Goal: Task Accomplishment & Management: Manage account settings

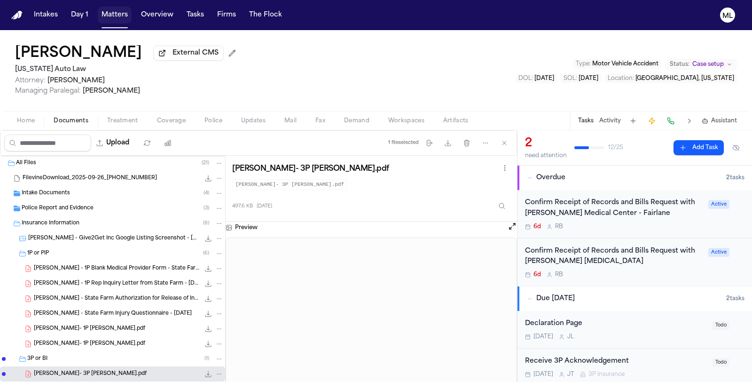
scroll to position [52, 0]
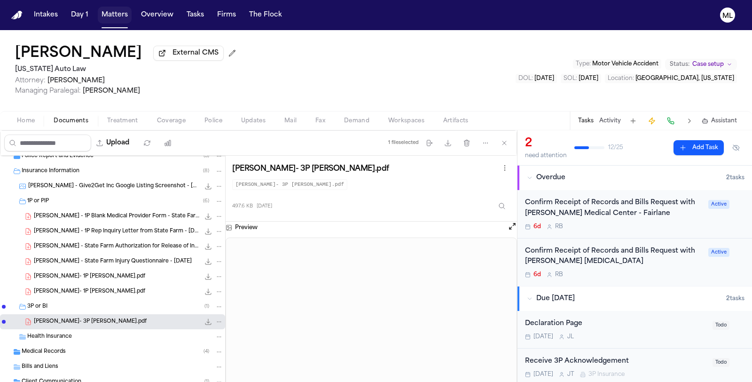
click at [107, 18] on button "Matters" at bounding box center [115, 15] width 34 height 17
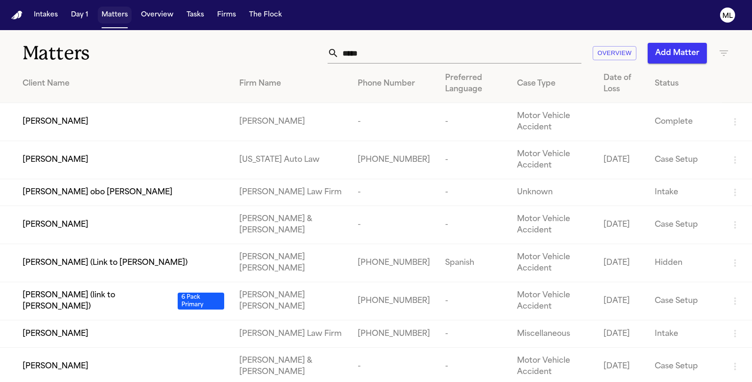
click at [107, 18] on button "Matters" at bounding box center [115, 15] width 34 height 17
drag, startPoint x: 398, startPoint y: 49, endPoint x: 299, endPoint y: 50, distance: 98.8
click at [306, 50] on div "***** Overview Add Matter" at bounding box center [475, 53] width 507 height 21
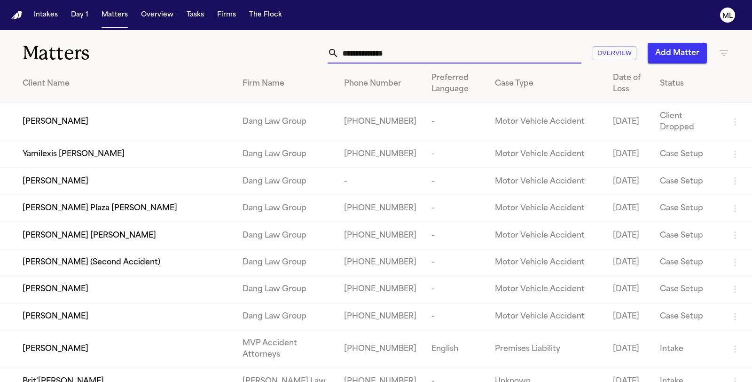
click at [390, 55] on input "text" at bounding box center [460, 53] width 243 height 21
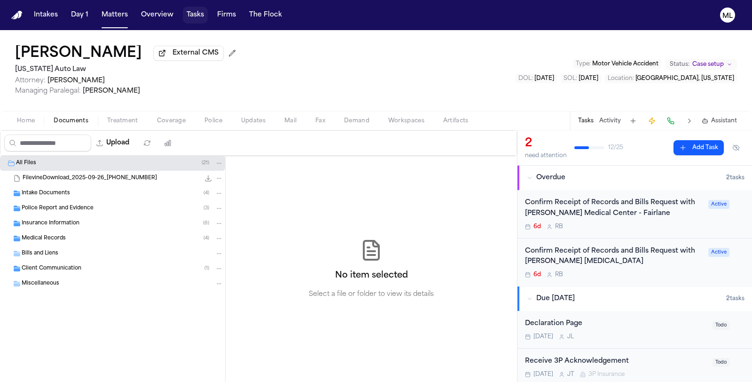
click at [201, 11] on button "Tasks" at bounding box center [195, 15] width 25 height 17
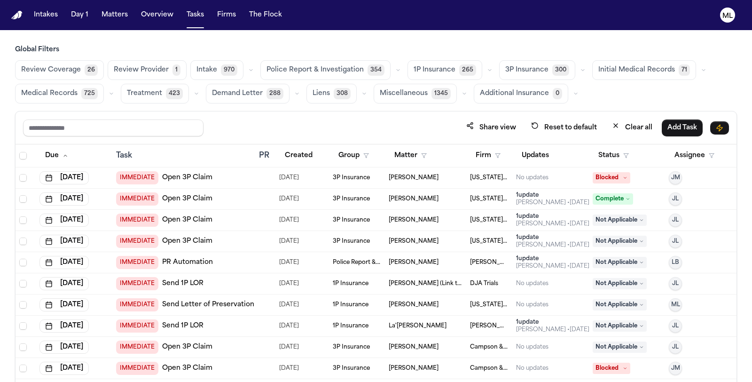
click at [137, 85] on button "Treatment 423" at bounding box center [155, 94] width 68 height 20
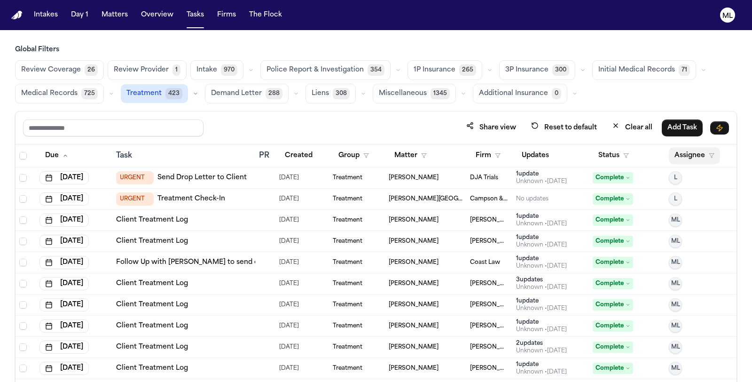
click at [671, 155] on button "Assignee" at bounding box center [694, 155] width 51 height 17
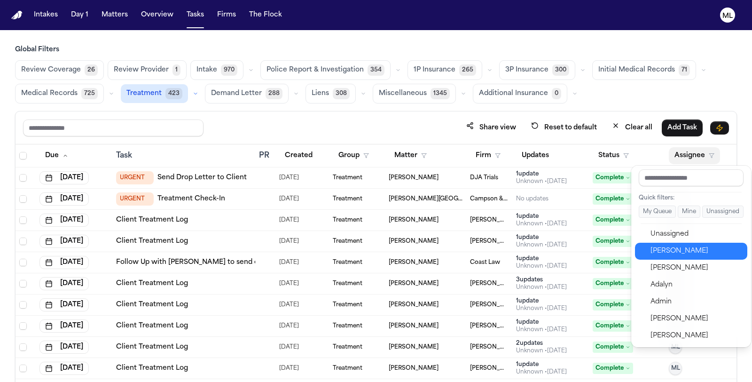
drag, startPoint x: 672, startPoint y: 250, endPoint x: 623, endPoint y: 164, distance: 98.8
click at [672, 250] on div "[PERSON_NAME]" at bounding box center [697, 251] width 92 height 11
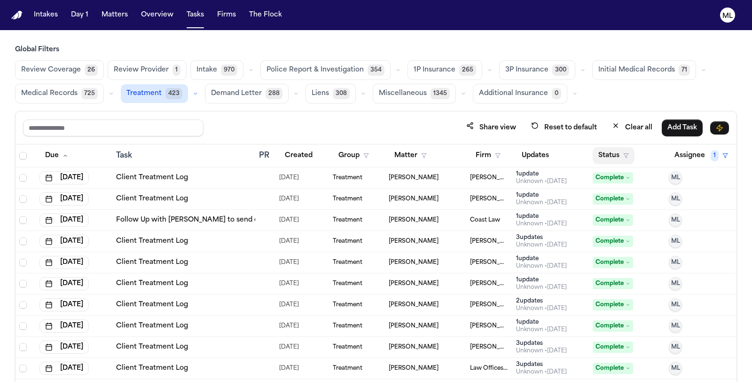
click at [606, 153] on button "Status" at bounding box center [614, 155] width 42 height 17
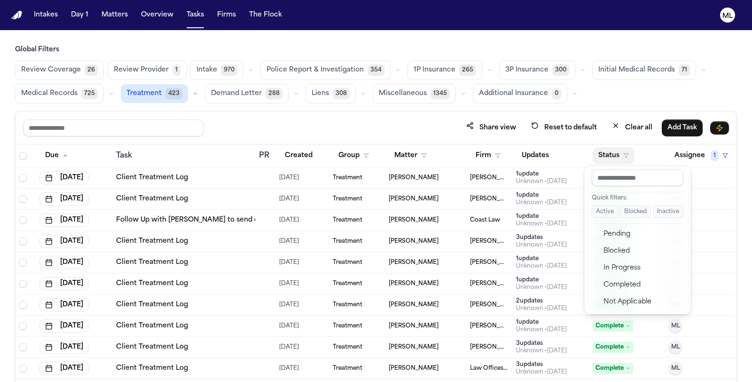
click at [605, 213] on button "Active" at bounding box center [605, 212] width 26 height 12
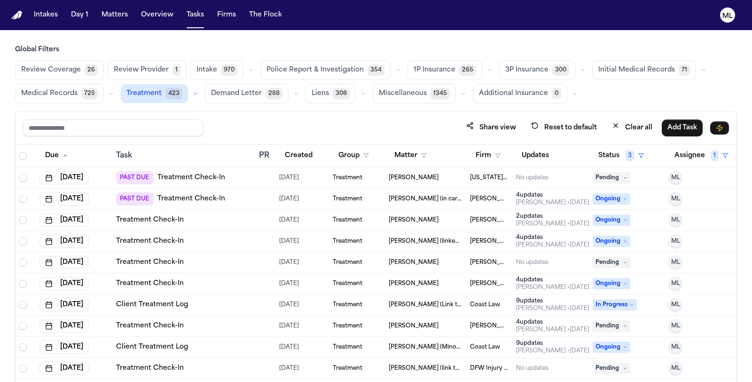
click at [623, 175] on icon at bounding box center [625, 177] width 5 height 5
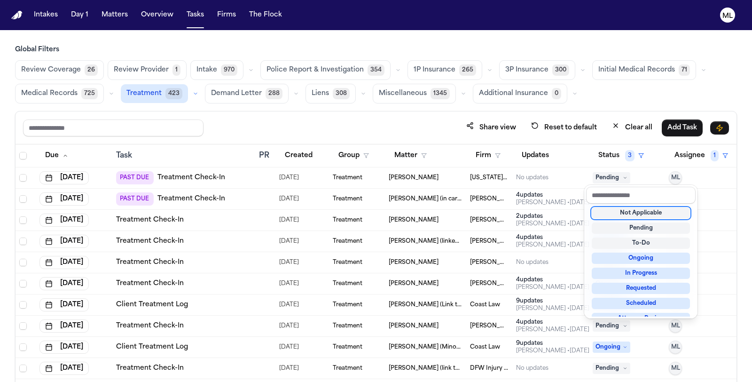
click at [614, 213] on div "Not Applicable" at bounding box center [641, 212] width 98 height 11
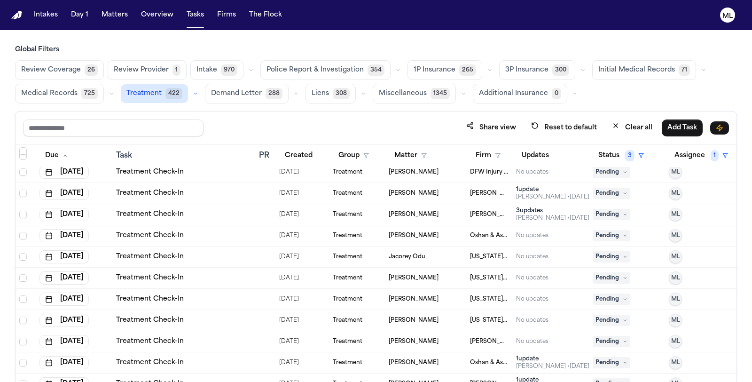
scroll to position [104, 0]
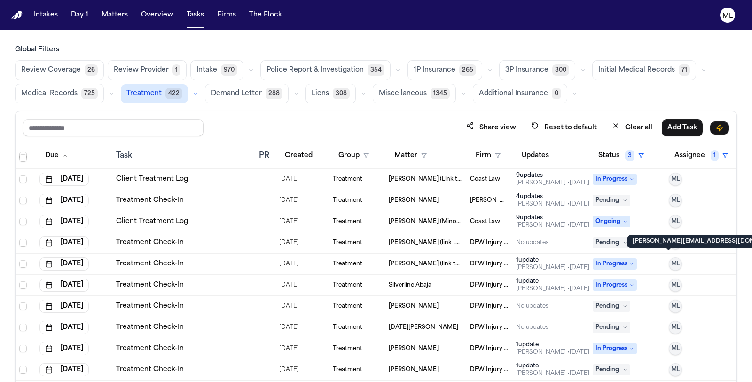
click at [672, 261] on span "ML" at bounding box center [676, 264] width 9 height 8
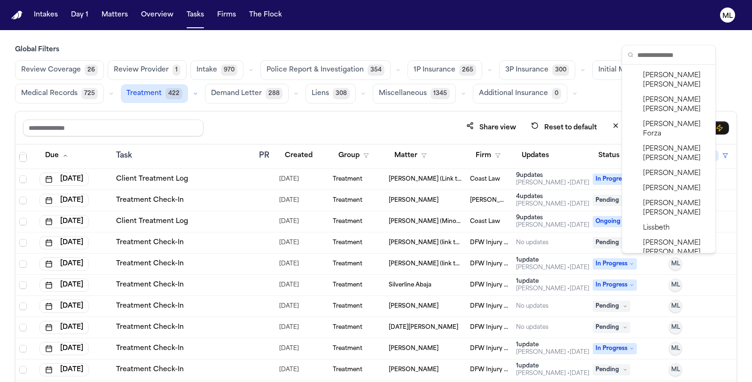
scroll to position [935, 0]
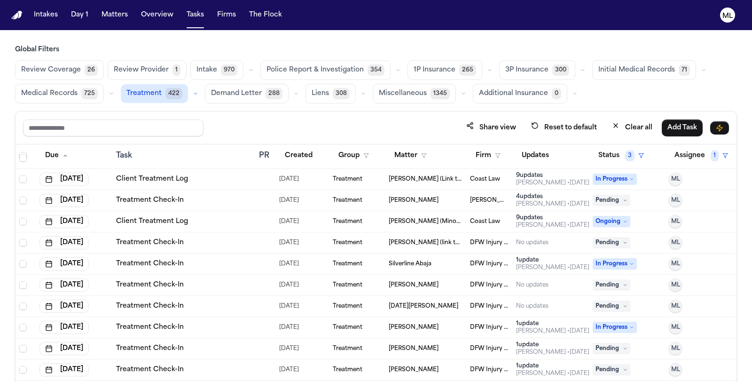
click at [673, 238] on button "ML" at bounding box center [675, 242] width 13 height 13
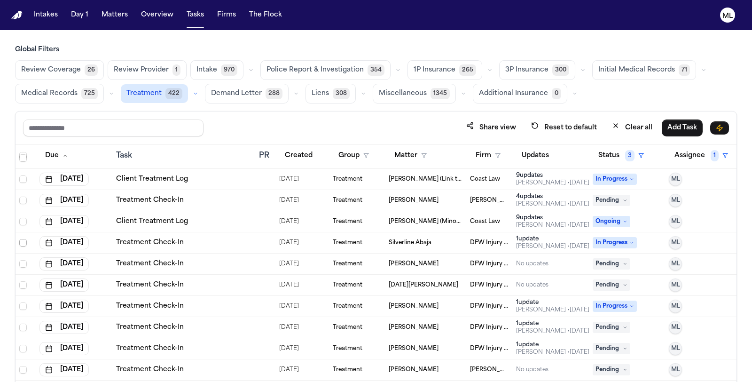
click at [24, 239] on span "Select row" at bounding box center [23, 243] width 8 height 8
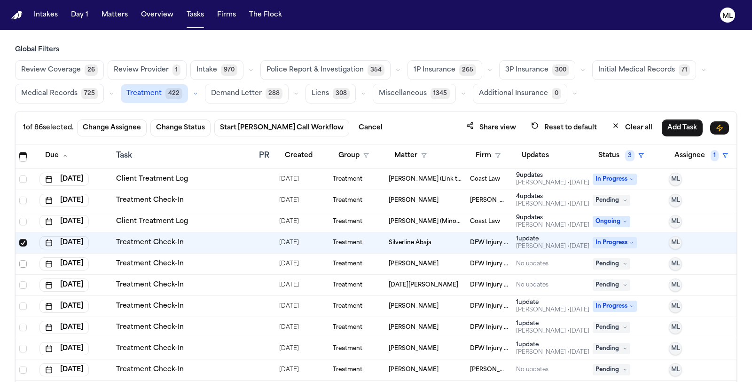
click at [22, 260] on span "Select row" at bounding box center [23, 264] width 8 height 8
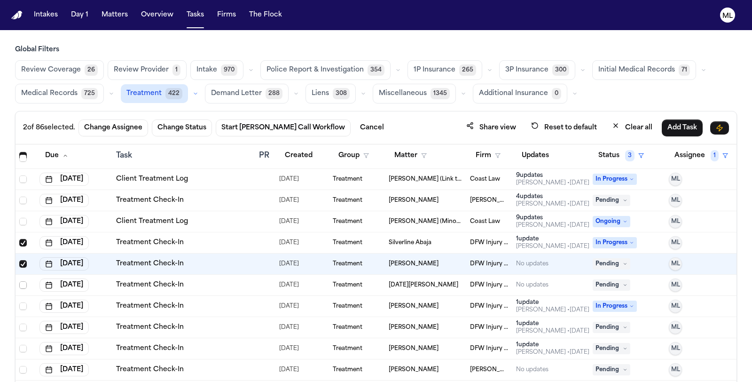
click at [24, 283] on span "Select row" at bounding box center [23, 285] width 8 height 8
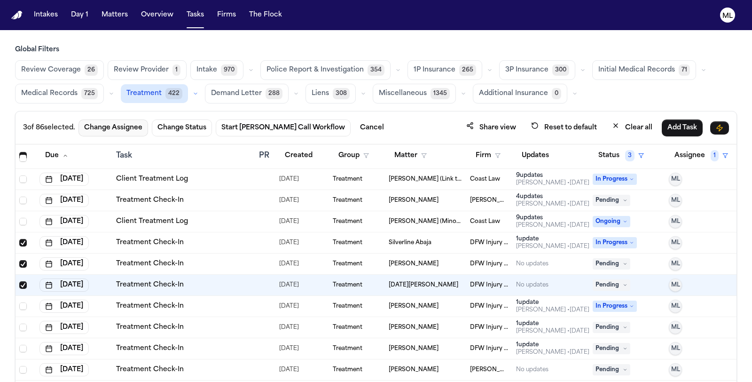
click at [111, 130] on button "Change Assignee" at bounding box center [114, 127] width 70 height 17
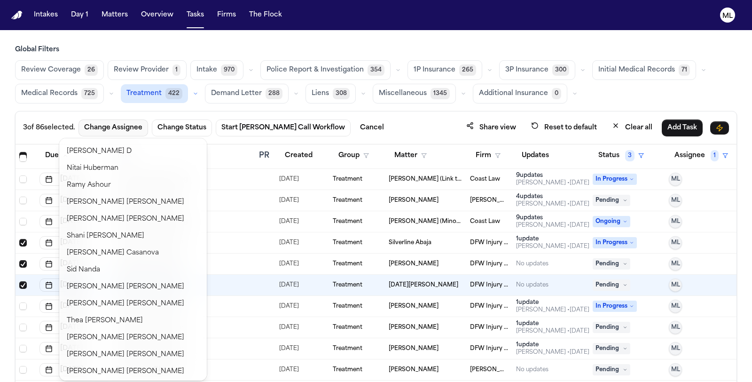
scroll to position [946, 0]
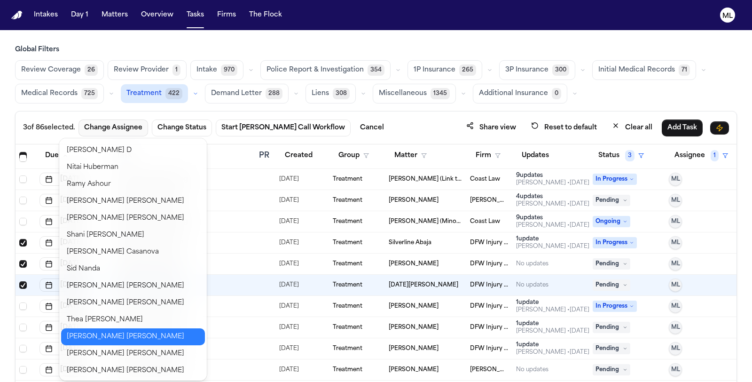
click at [111, 333] on button "Violette Patino" at bounding box center [133, 336] width 144 height 17
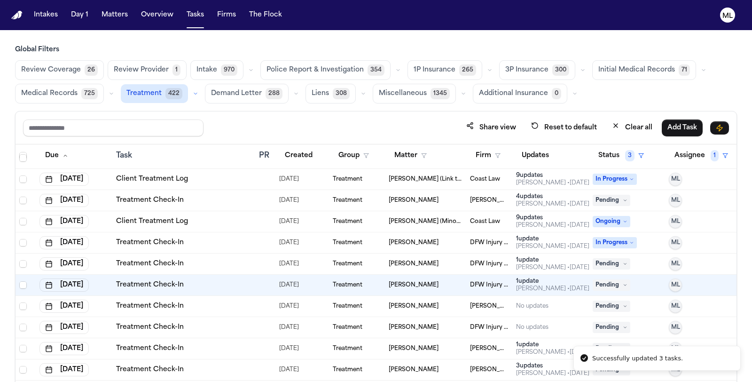
scroll to position [0, 0]
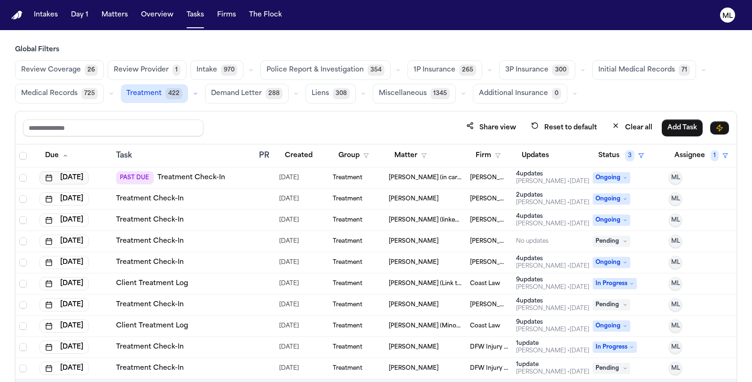
click at [88, 175] on button "Oct 9, 2025" at bounding box center [64, 177] width 49 height 13
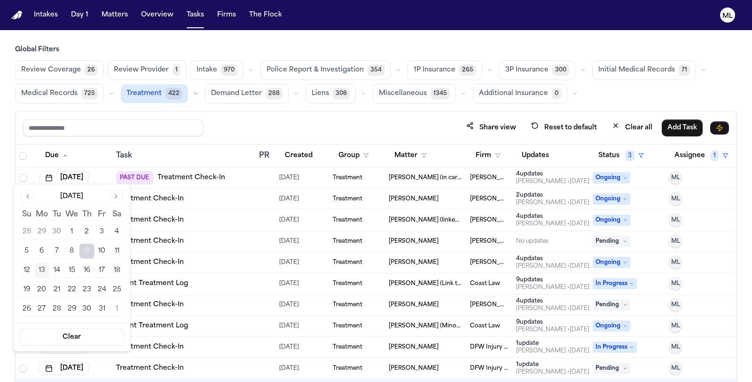
click at [44, 272] on button "13" at bounding box center [41, 270] width 15 height 15
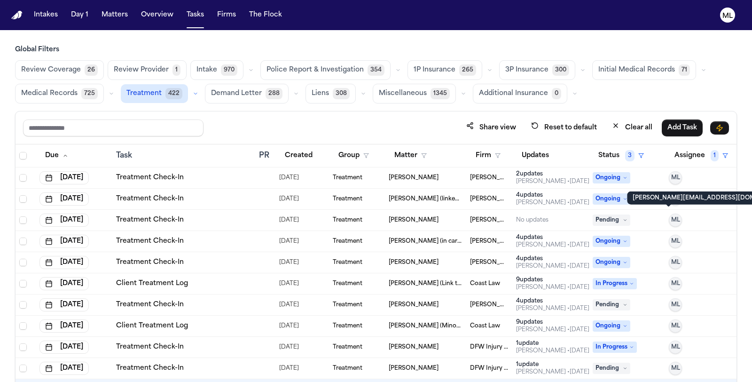
click at [669, 214] on button "ML" at bounding box center [675, 220] width 13 height 13
click at [672, 220] on span "ML" at bounding box center [676, 220] width 9 height 8
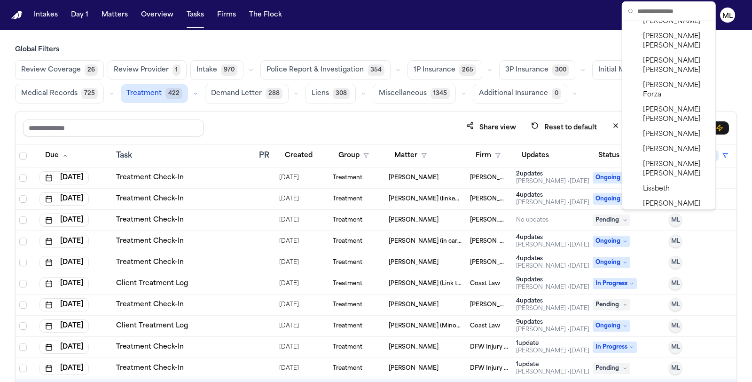
scroll to position [935, 0]
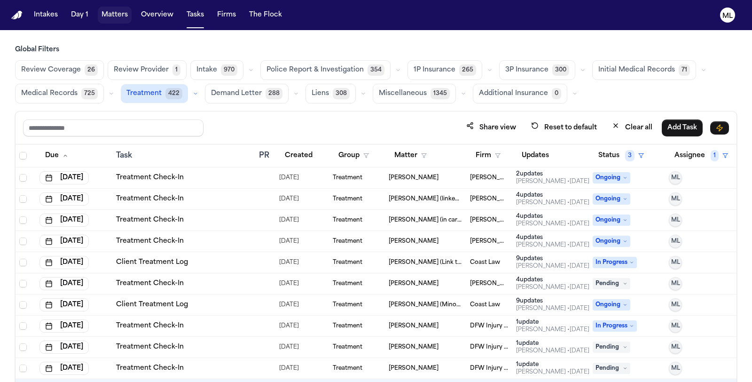
click at [119, 19] on button "Matters" at bounding box center [115, 15] width 34 height 17
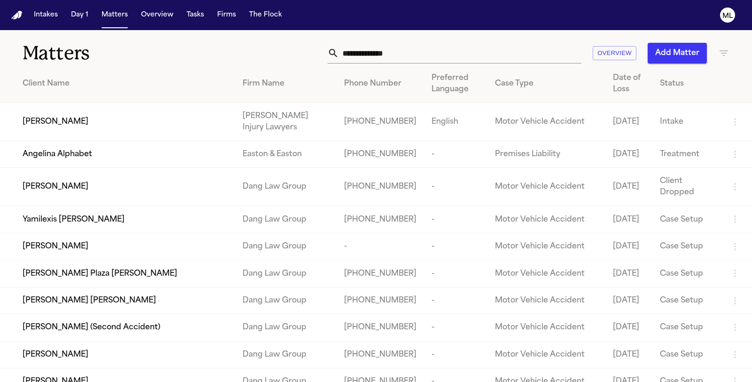
click at [685, 54] on button "Add Matter" at bounding box center [677, 53] width 59 height 21
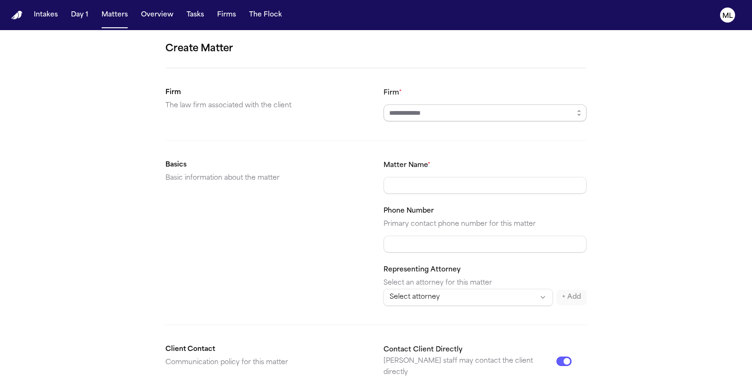
click at [467, 111] on input "Firm *" at bounding box center [485, 112] width 203 height 17
click at [581, 117] on button "button" at bounding box center [579, 112] width 15 height 17
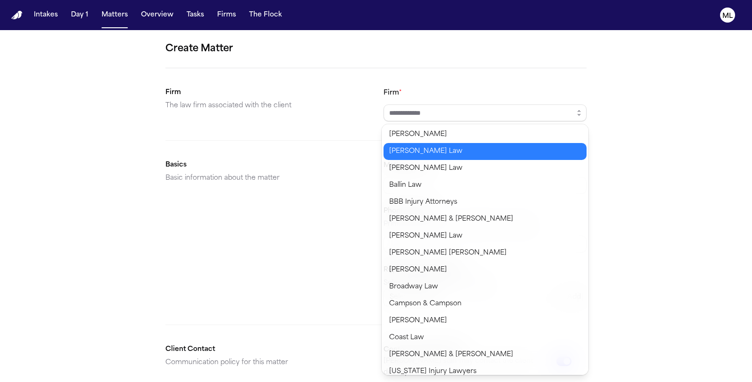
type input "*********"
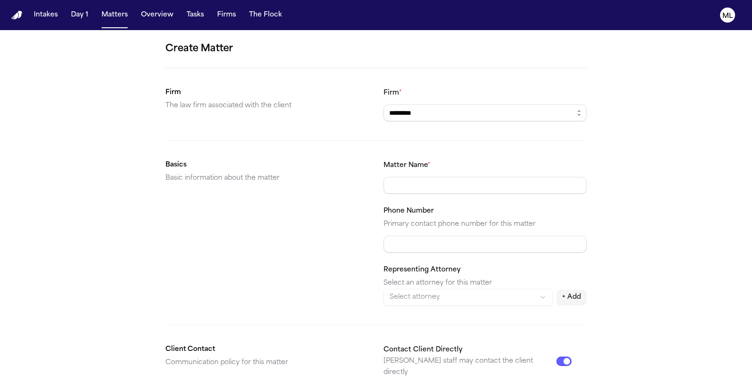
click at [472, 134] on body "Intakes Day 1 Matters Overview Tasks Firms The Flock ML Create Matter Firm The …" at bounding box center [376, 191] width 752 height 382
click at [435, 184] on input "Matter Name *" at bounding box center [485, 185] width 203 height 17
paste input "**********"
type input "**********"
click at [479, 150] on form "**********" at bounding box center [376, 355] width 421 height 628
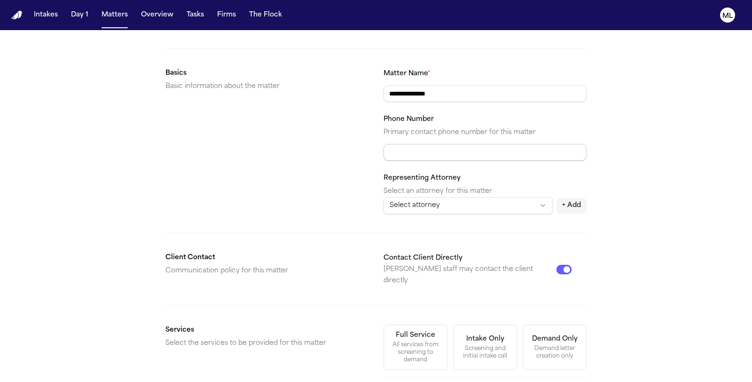
scroll to position [157, 0]
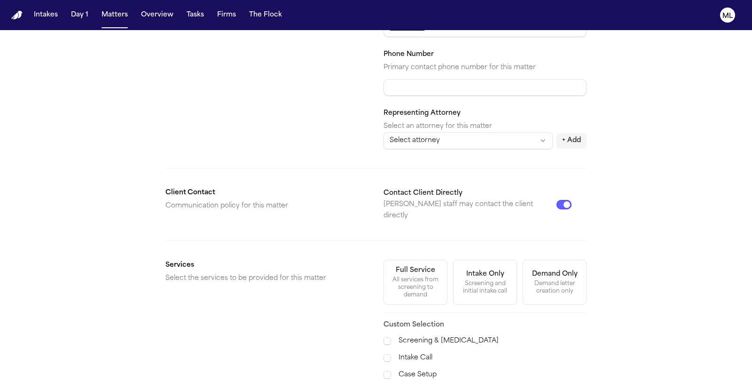
click at [570, 200] on button "Contact Client Directly" at bounding box center [564, 204] width 15 height 9
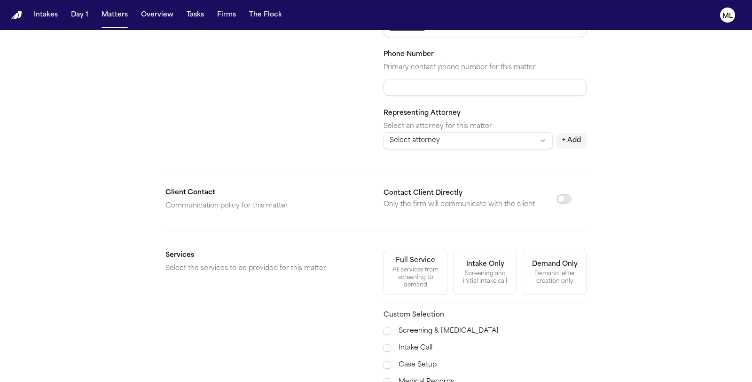
scroll to position [284, 0]
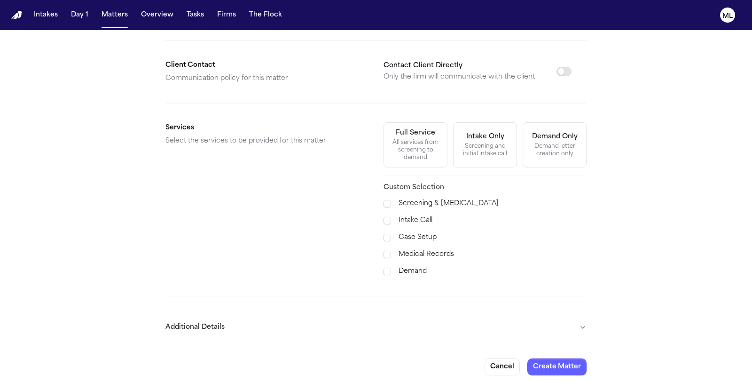
click at [424, 232] on label "Case Setup" at bounding box center [493, 237] width 188 height 11
click at [423, 250] on label "Medical Records" at bounding box center [493, 254] width 188 height 11
click at [408, 267] on label "Demand" at bounding box center [493, 271] width 188 height 11
click at [500, 319] on button "Additional Details" at bounding box center [376, 327] width 421 height 24
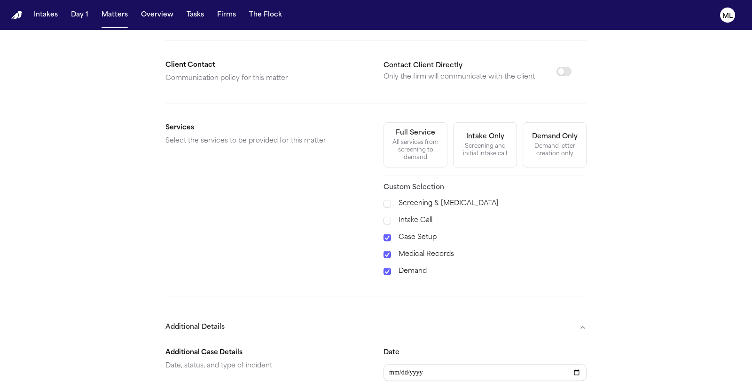
scroll to position [441, 0]
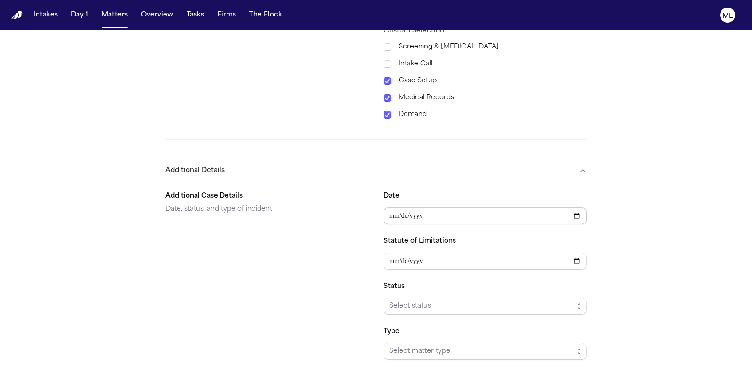
type input "**********"
click at [419, 305] on span "Select status" at bounding box center [481, 306] width 184 height 11
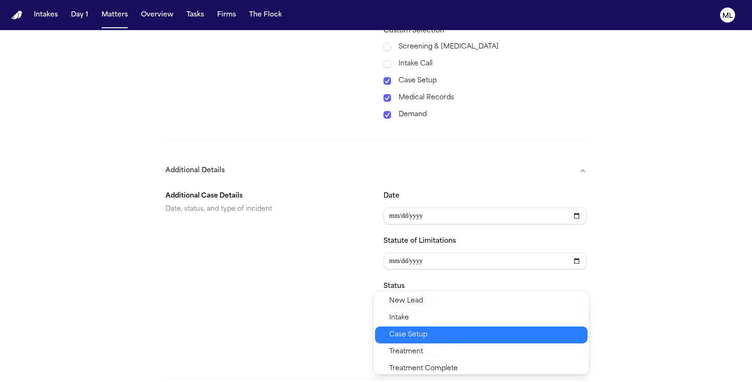
click at [416, 335] on span "Case Setup" at bounding box center [408, 334] width 38 height 11
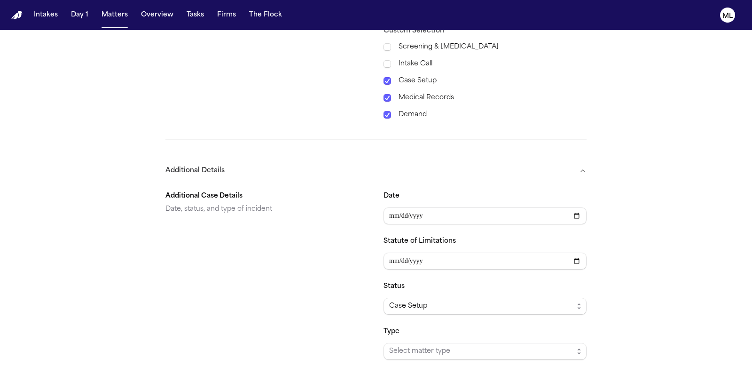
click at [633, 251] on div "**********" at bounding box center [376, 37] width 752 height 897
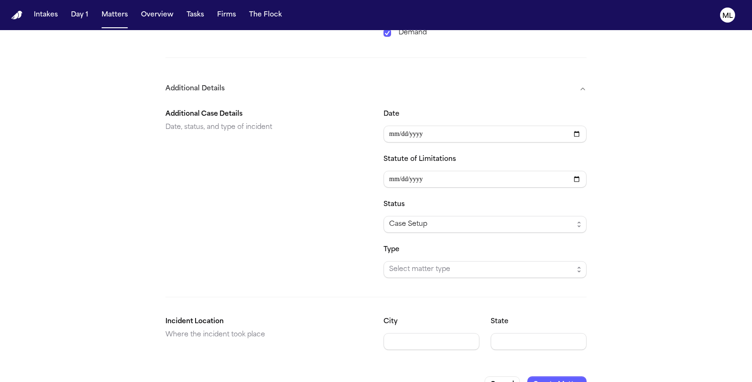
scroll to position [539, 0]
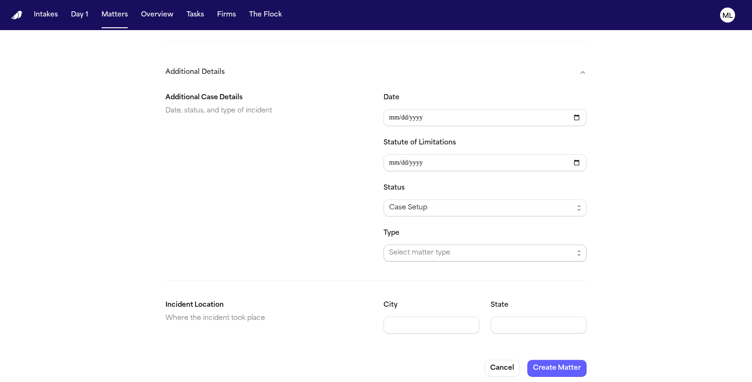
click at [468, 251] on span "Select matter type" at bounding box center [485, 253] width 203 height 17
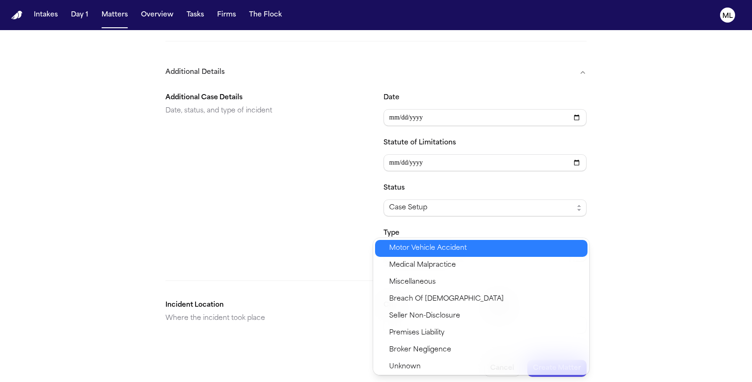
click at [450, 252] on span "Motor Vehicle Accident" at bounding box center [428, 248] width 78 height 11
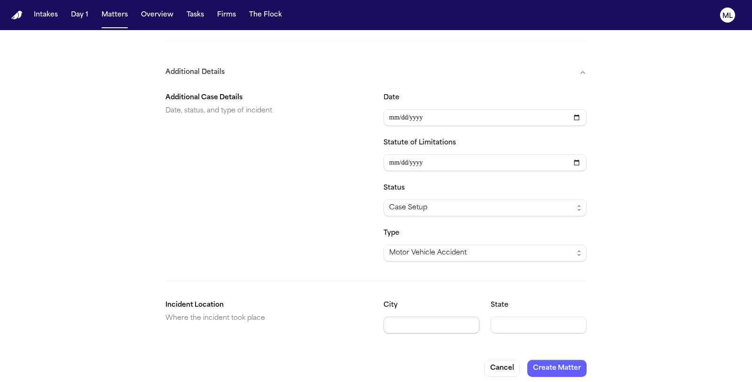
click at [423, 322] on input "City" at bounding box center [432, 325] width 96 height 17
type input "********"
type input "**"
click at [558, 367] on button "Create Matter" at bounding box center [557, 368] width 59 height 17
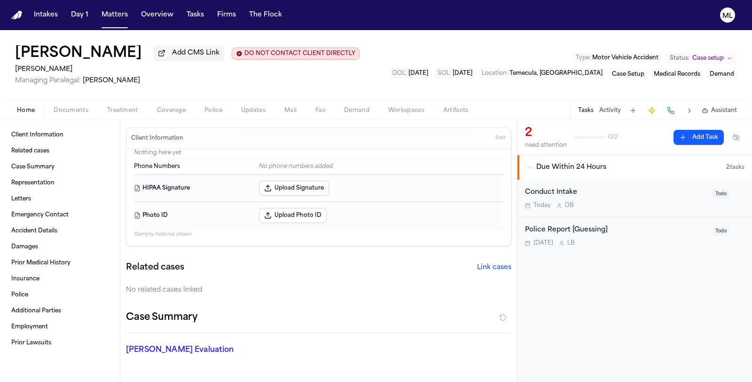
click at [70, 105] on button "Documents" at bounding box center [71, 110] width 54 height 11
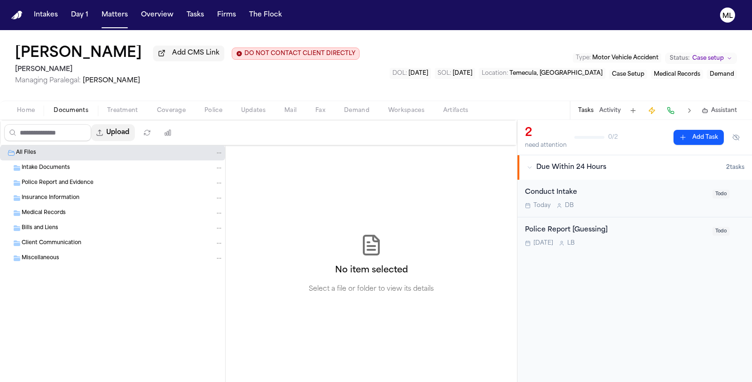
click at [125, 128] on button "Upload" at bounding box center [113, 132] width 44 height 17
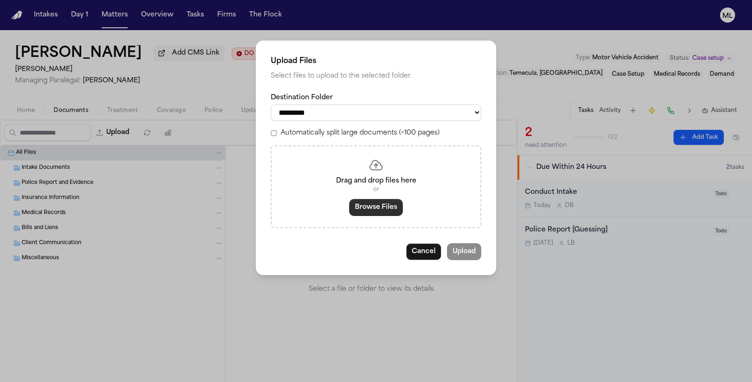
click at [363, 204] on button "Browse Files" at bounding box center [376, 207] width 54 height 17
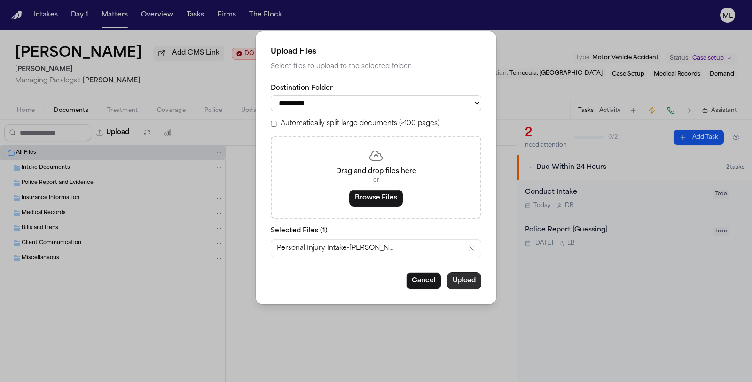
click at [472, 274] on button "Upload" at bounding box center [464, 280] width 34 height 17
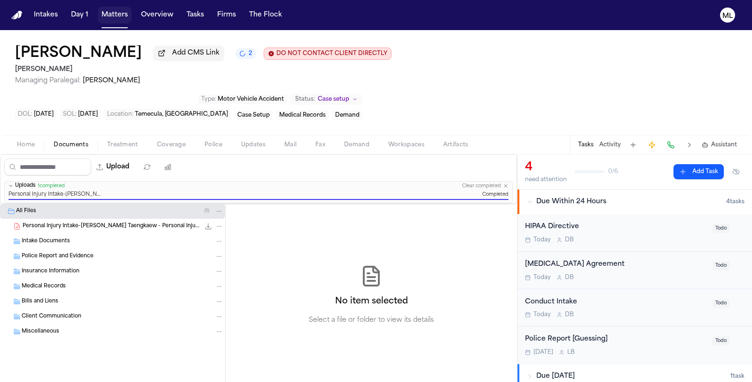
click at [111, 15] on button "Matters" at bounding box center [115, 15] width 34 height 17
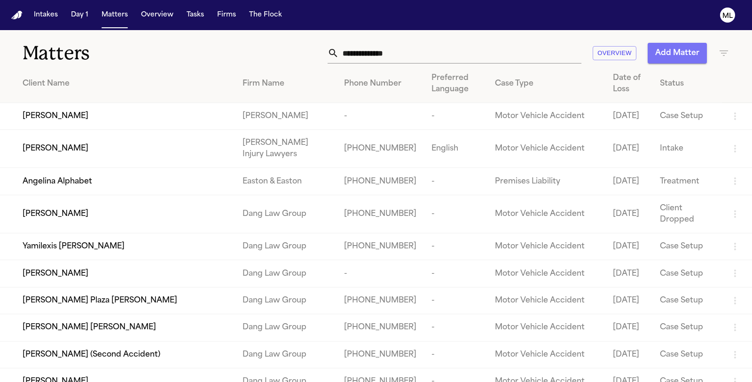
click at [681, 52] on button "Add Matter" at bounding box center [677, 53] width 59 height 21
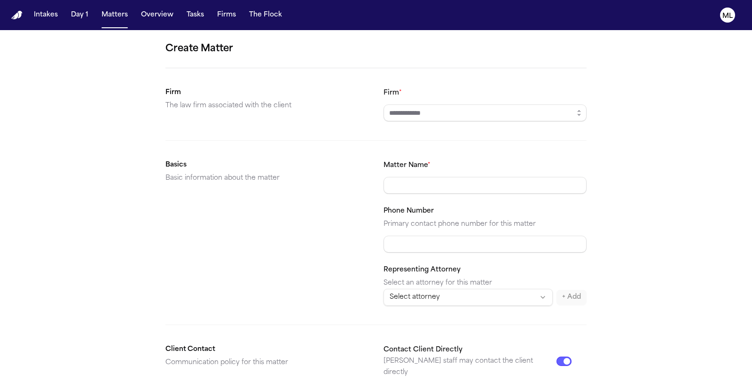
click at [471, 103] on div "Firm *" at bounding box center [485, 104] width 203 height 34
click at [461, 113] on input "Firm *" at bounding box center [485, 112] width 203 height 17
click at [577, 111] on icon "button" at bounding box center [580, 113] width 8 height 8
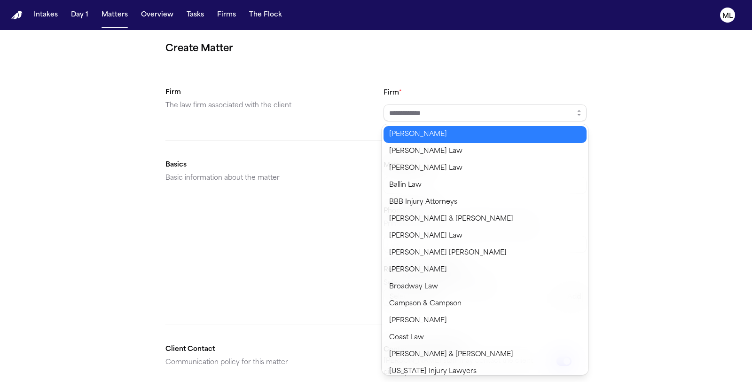
type input "*********"
click at [474, 137] on body "Intakes Day 1 Matters Overview Tasks Firms The Flock ML Create Matter Firm The …" at bounding box center [376, 191] width 752 height 382
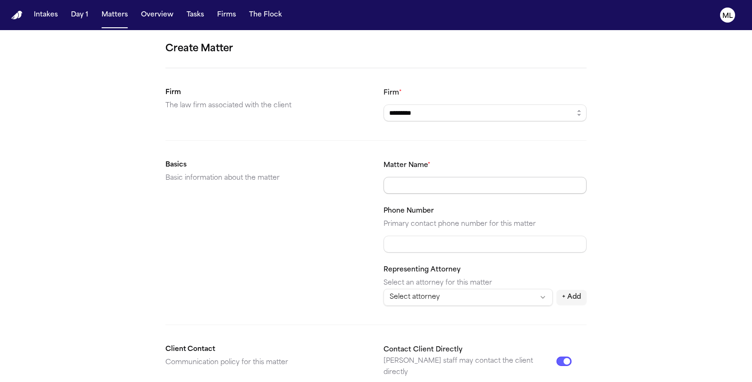
click at [427, 185] on input "Matter Name *" at bounding box center [485, 185] width 203 height 17
paste input "**********"
type input "**********"
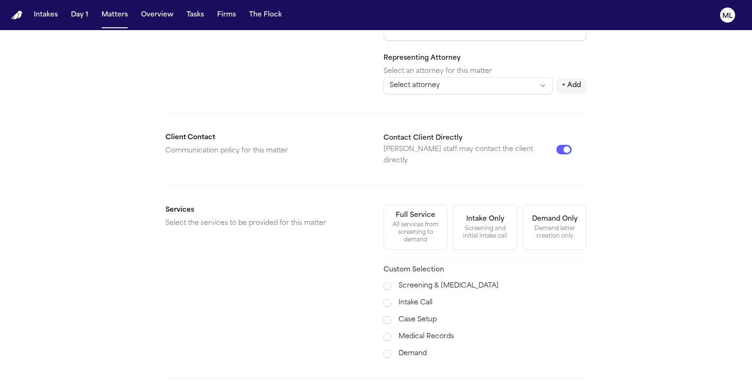
scroll to position [284, 0]
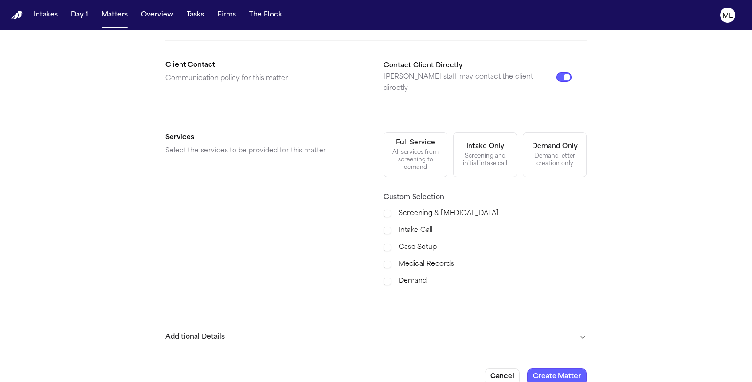
drag, startPoint x: 563, startPoint y: 67, endPoint x: 499, endPoint y: 130, distance: 90.5
click at [563, 72] on button "Contact Client Directly" at bounding box center [564, 76] width 15 height 9
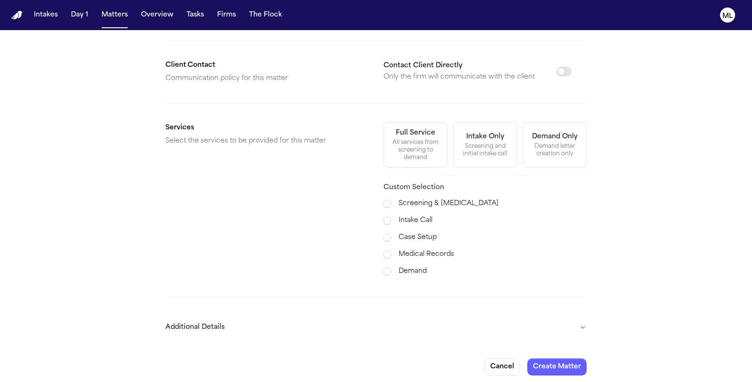
click at [422, 232] on label "Case Setup" at bounding box center [493, 237] width 188 height 11
click at [426, 249] on label "Medical Records" at bounding box center [493, 254] width 188 height 11
click at [423, 266] on label "Demand" at bounding box center [493, 271] width 188 height 11
click at [582, 325] on button "Additional Details" at bounding box center [376, 327] width 421 height 24
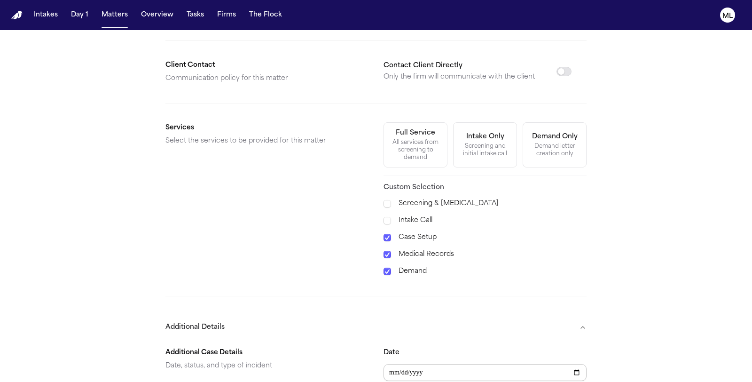
click at [396, 369] on input "Date" at bounding box center [485, 372] width 203 height 17
type input "**********"
click at [437, 308] on form "**********" at bounding box center [376, 194] width 421 height 874
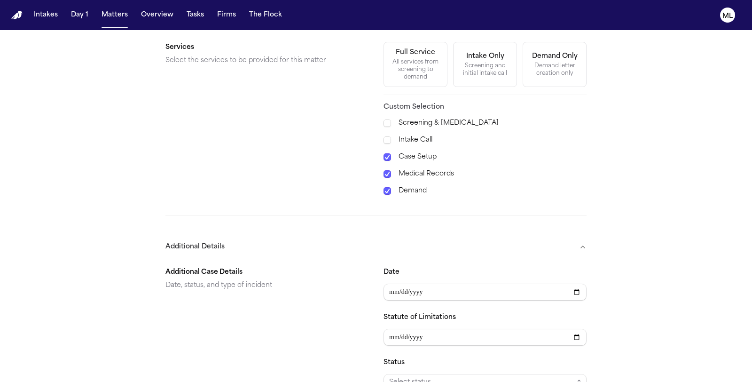
scroll to position [441, 0]
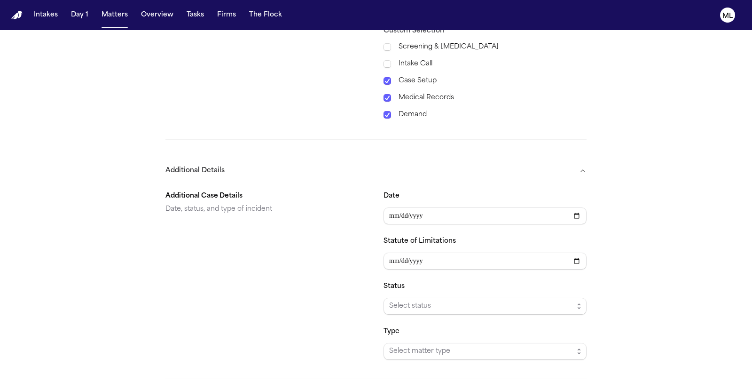
click at [408, 262] on input "Statute of Limitations" at bounding box center [485, 261] width 203 height 17
type input "**********"
click at [417, 303] on span "Select status" at bounding box center [481, 306] width 184 height 11
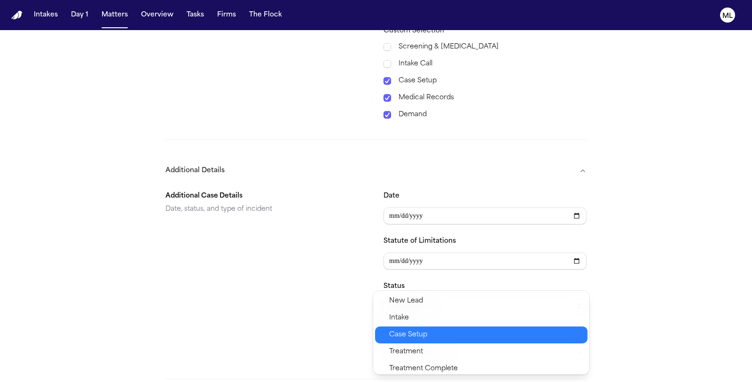
click at [414, 342] on div "Case Setup" at bounding box center [481, 334] width 213 height 17
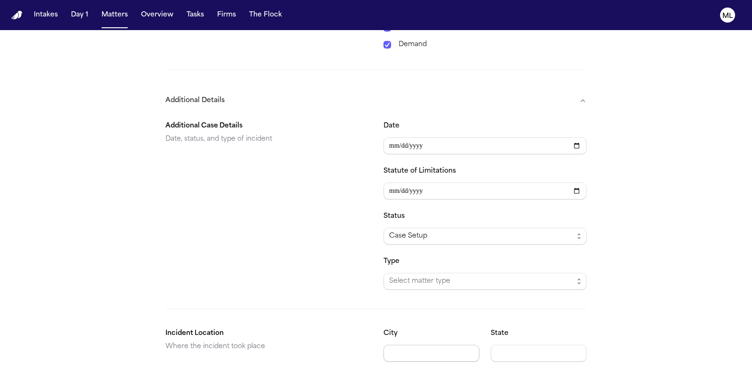
scroll to position [539, 0]
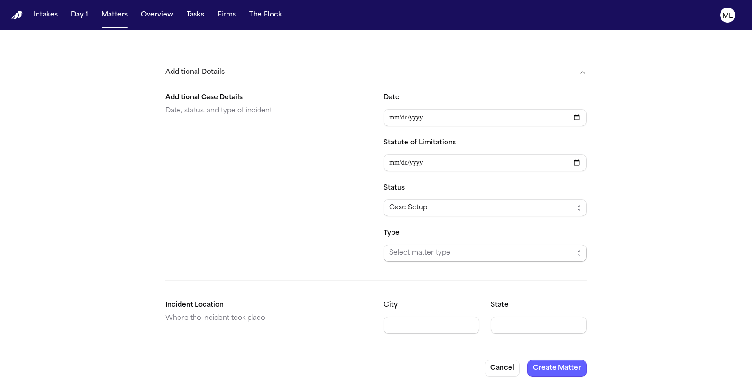
click at [409, 238] on div "Type Select matter type" at bounding box center [485, 245] width 203 height 34
click at [412, 247] on span "Select matter type" at bounding box center [481, 252] width 184 height 11
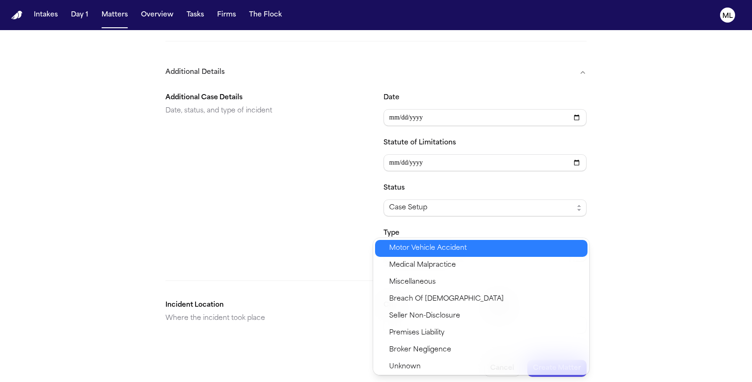
click at [412, 253] on span "Motor Vehicle Accident" at bounding box center [428, 248] width 78 height 11
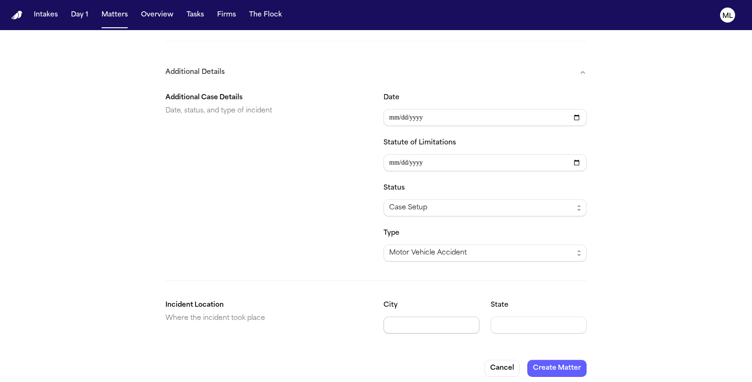
click at [417, 323] on input "City" at bounding box center [432, 325] width 96 height 17
type input "********"
type input "**"
click at [554, 367] on button "Create Matter" at bounding box center [557, 368] width 59 height 17
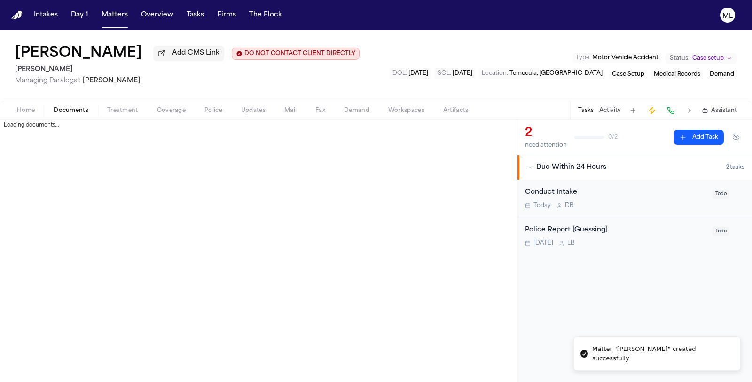
click at [66, 114] on button "Documents" at bounding box center [71, 110] width 54 height 11
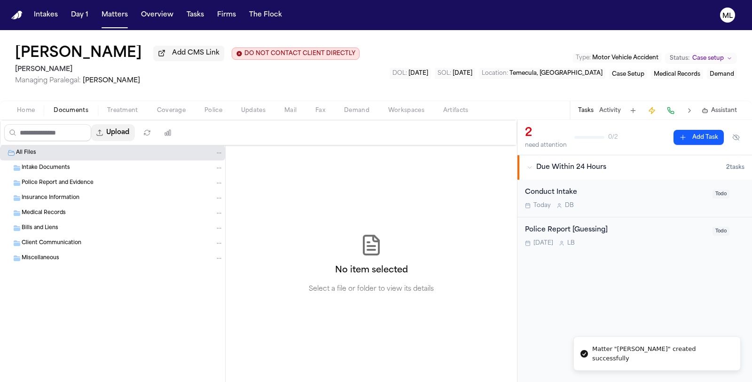
click at [120, 133] on button "Upload" at bounding box center [113, 132] width 44 height 17
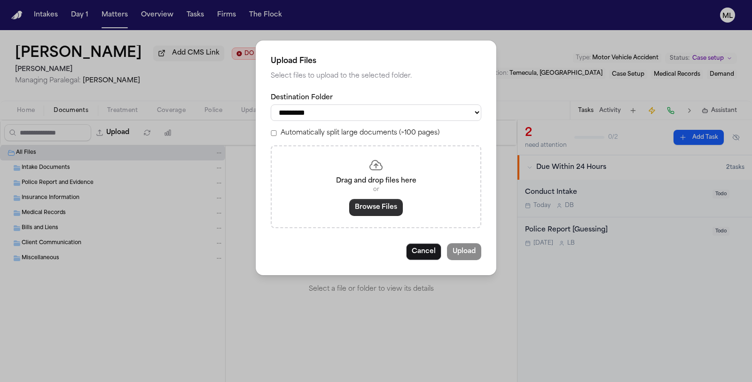
click at [372, 206] on button "Browse Files" at bounding box center [376, 207] width 54 height 17
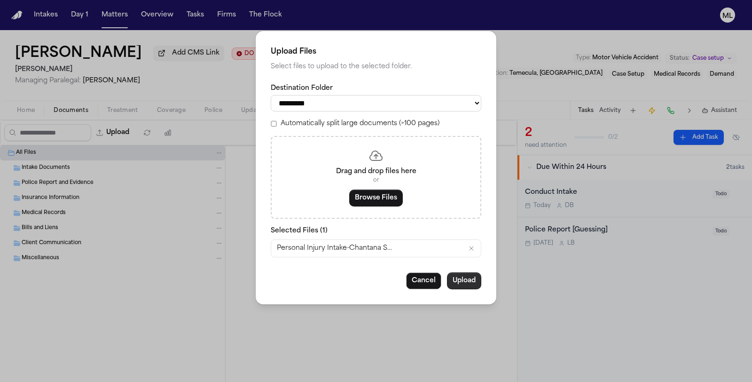
click at [466, 272] on button "Upload" at bounding box center [464, 280] width 34 height 17
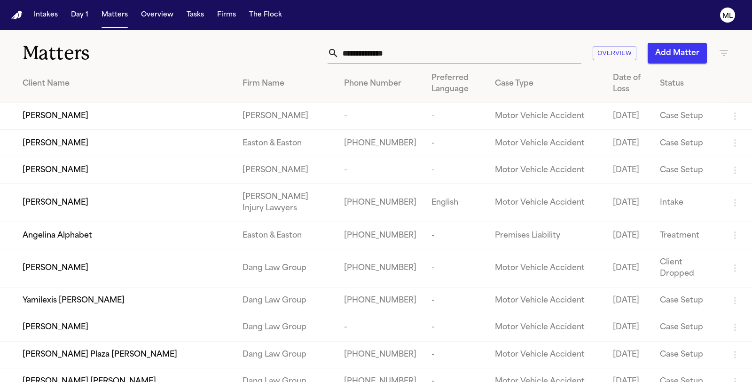
click at [188, 183] on td "[PERSON_NAME]" at bounding box center [117, 170] width 235 height 27
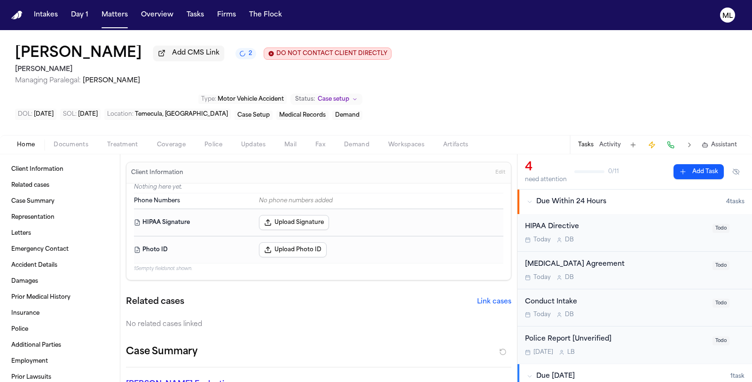
click at [670, 222] on div "HIPAA Directive" at bounding box center [616, 227] width 182 height 11
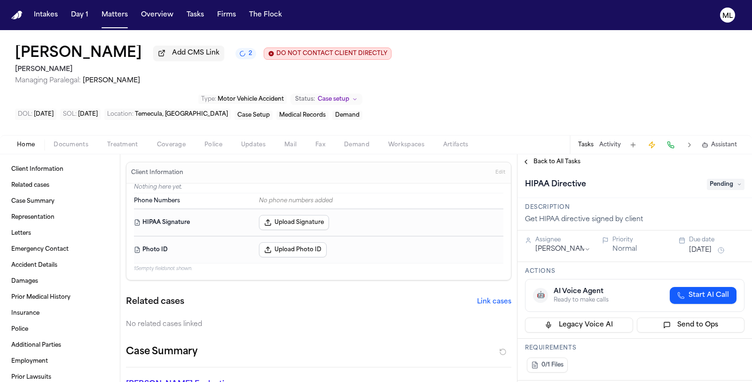
click at [713, 179] on span "Pending" at bounding box center [726, 184] width 38 height 11
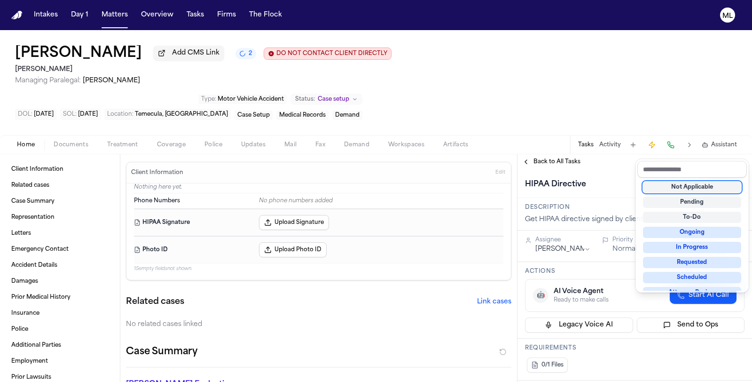
click at [702, 182] on div "Not Applicable" at bounding box center [692, 187] width 98 height 11
click at [544, 154] on div "**********" at bounding box center [635, 268] width 235 height 228
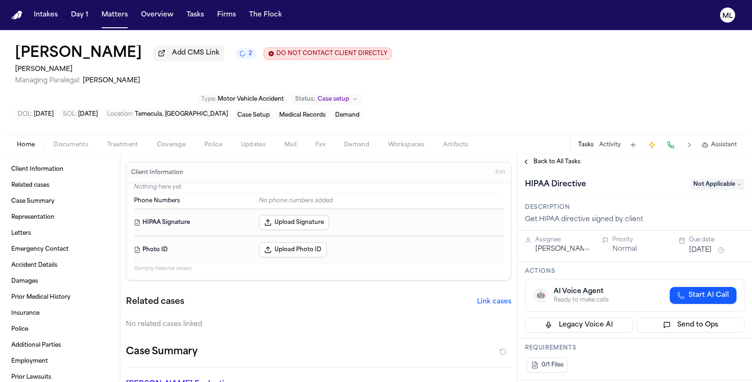
click at [544, 158] on span "Back to All Tasks" at bounding box center [557, 162] width 47 height 8
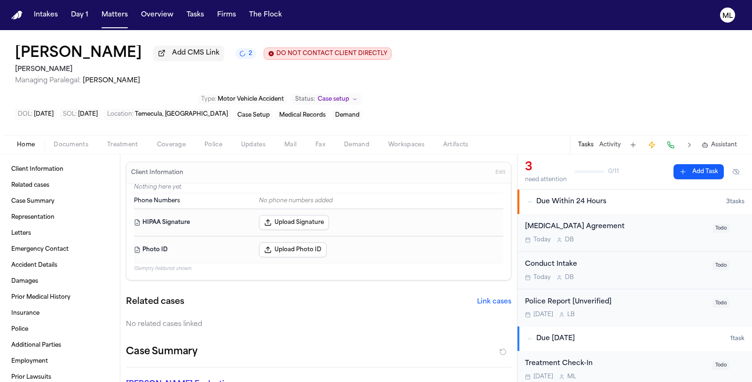
click at [650, 222] on div "Retainer Agreement Today D B" at bounding box center [616, 233] width 182 height 22
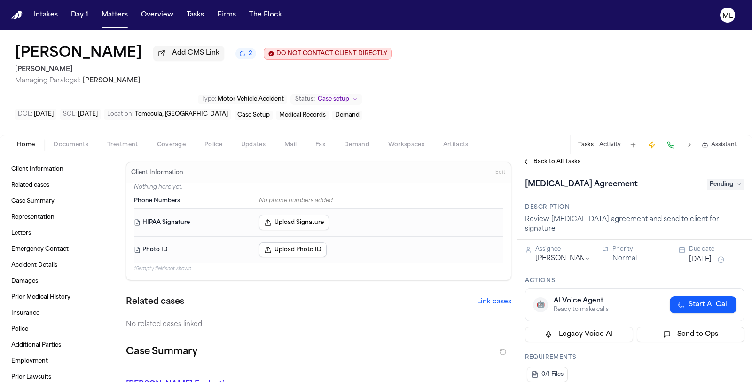
click at [708, 179] on span "Pending" at bounding box center [726, 184] width 38 height 11
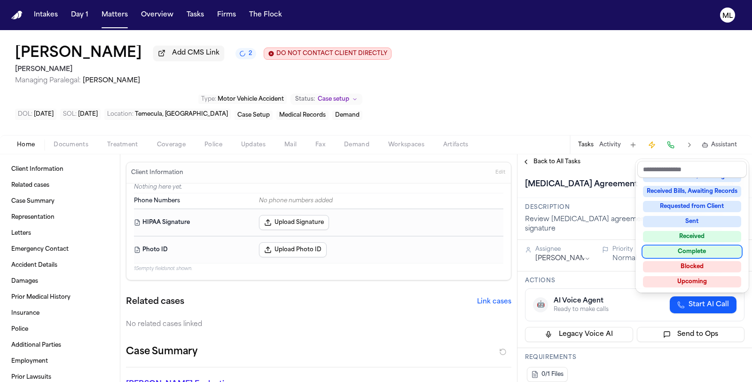
click at [708, 248] on div "Complete" at bounding box center [692, 251] width 98 height 11
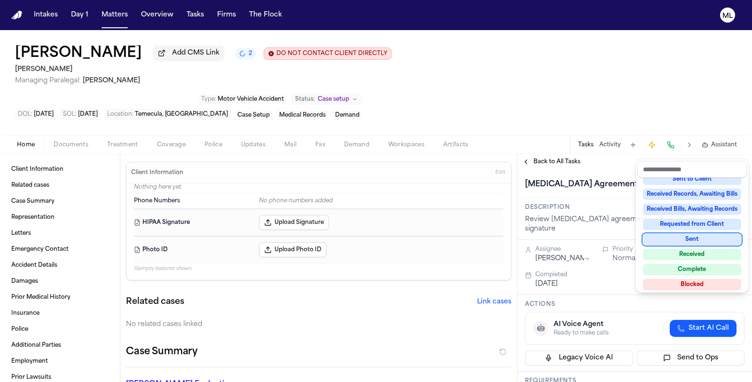
click at [542, 154] on div "**********" at bounding box center [635, 268] width 235 height 228
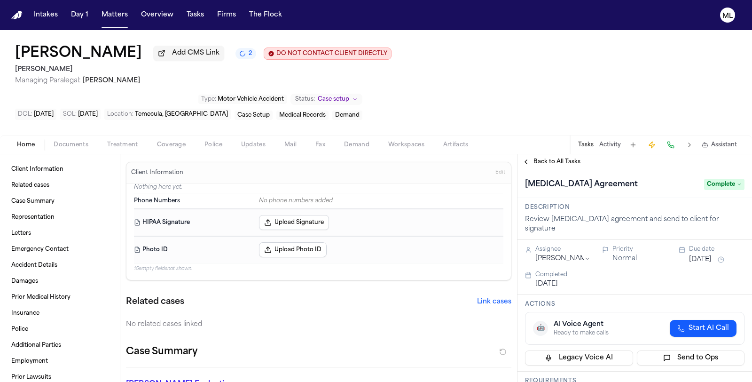
click at [542, 158] on span "Back to All Tasks" at bounding box center [557, 162] width 47 height 8
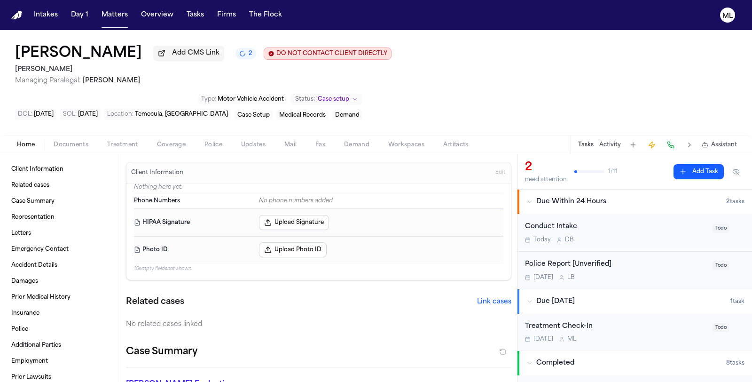
click at [673, 236] on div "Today D B" at bounding box center [616, 240] width 182 height 8
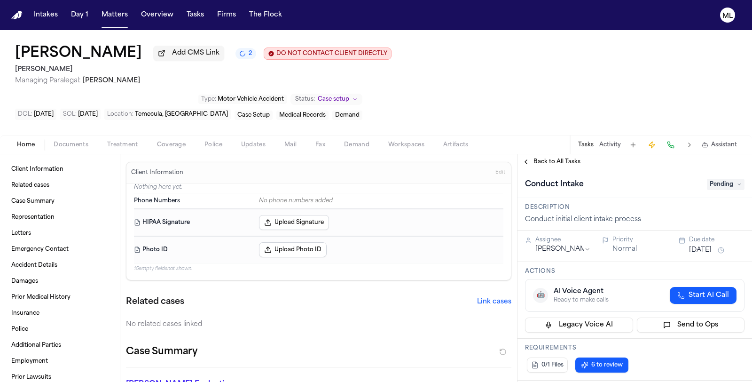
click at [721, 179] on span "Pending" at bounding box center [726, 184] width 38 height 11
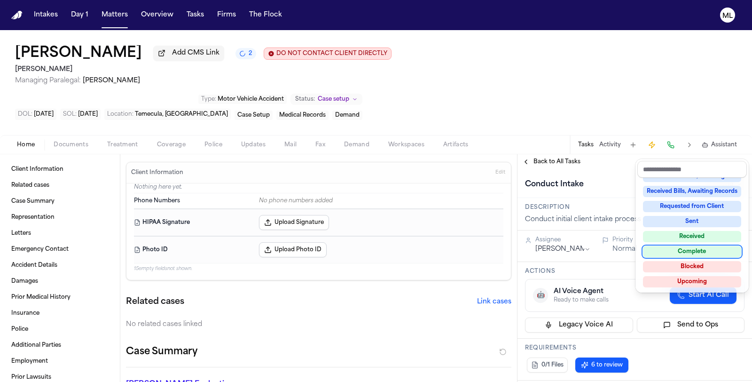
click at [703, 252] on div "Complete" at bounding box center [692, 251] width 98 height 11
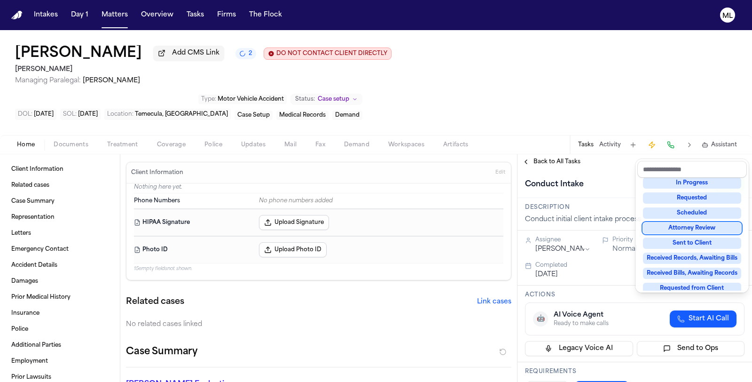
click at [538, 154] on div "**********" at bounding box center [635, 268] width 235 height 228
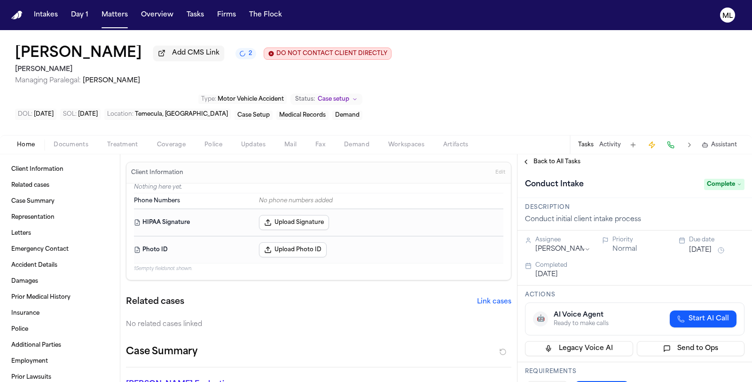
click at [538, 158] on span "Back to All Tasks" at bounding box center [557, 162] width 47 height 8
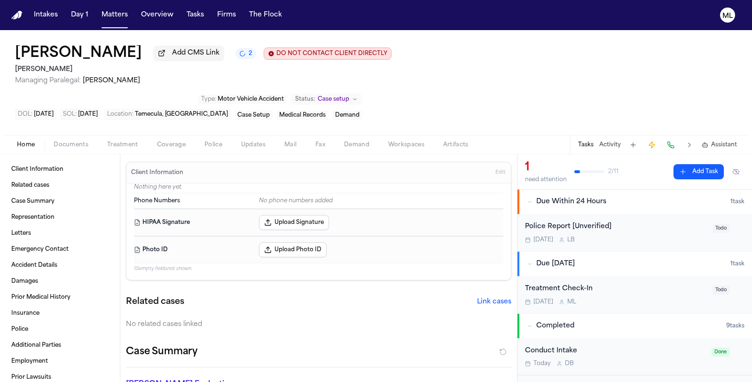
click at [662, 298] on div "Oct 27 M L" at bounding box center [616, 302] width 182 height 8
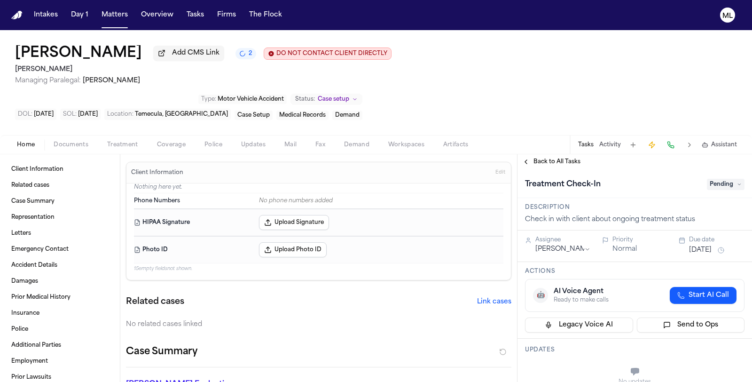
click at [713, 179] on span "Pending" at bounding box center [726, 184] width 38 height 11
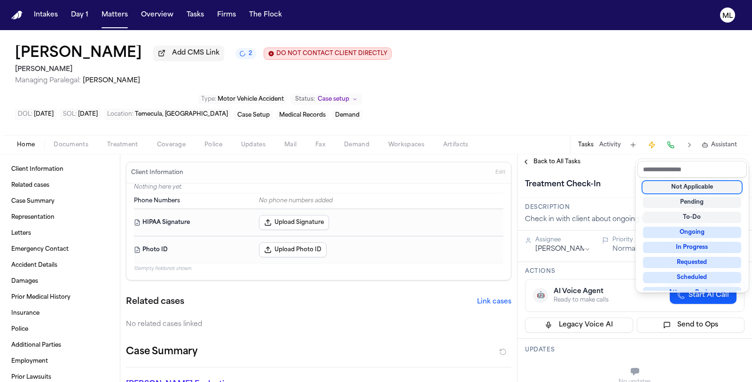
click at [691, 188] on div "Not Applicable" at bounding box center [692, 187] width 98 height 11
click at [552, 154] on div "**********" at bounding box center [635, 268] width 235 height 228
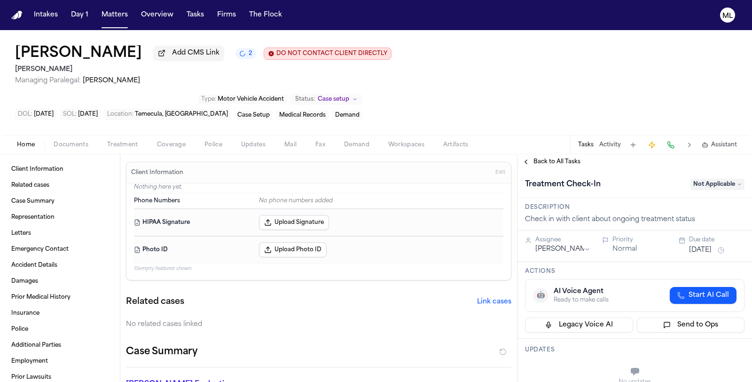
click at [548, 158] on span "Back to All Tasks" at bounding box center [557, 162] width 47 height 8
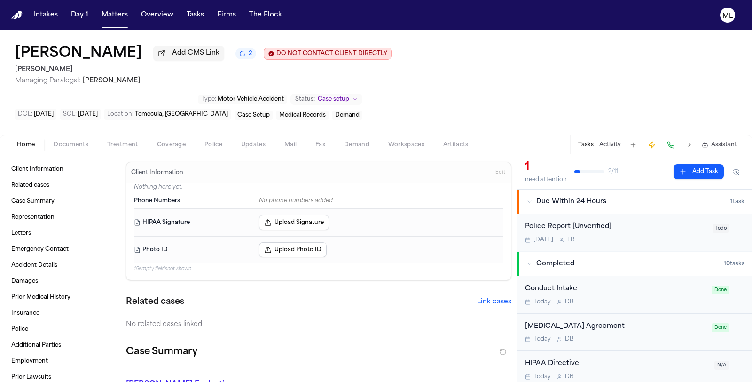
click at [71, 141] on span "Documents" at bounding box center [71, 145] width 35 height 8
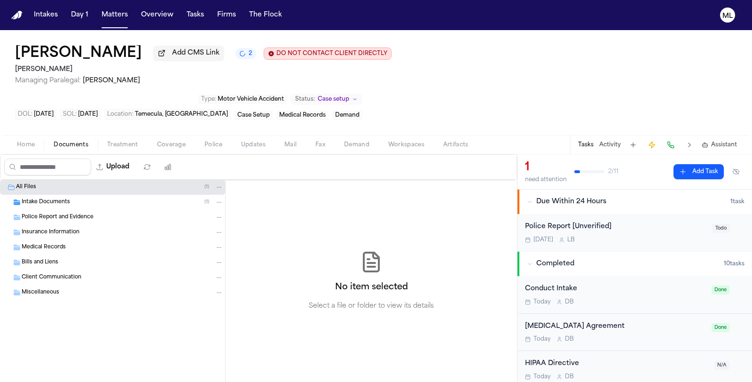
click at [173, 141] on span "Coverage" at bounding box center [171, 145] width 29 height 8
click at [73, 141] on span "Documents" at bounding box center [71, 145] width 35 height 8
click at [48, 195] on div "Intake Documents ( 1 )" at bounding box center [112, 202] width 225 height 15
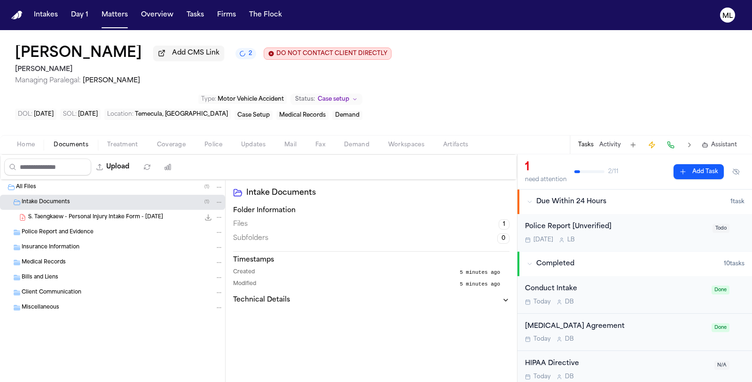
click at [67, 214] on span "S. Taengkaew - Personal Injury Intake Form - 10.11.25" at bounding box center [95, 218] width 135 height 8
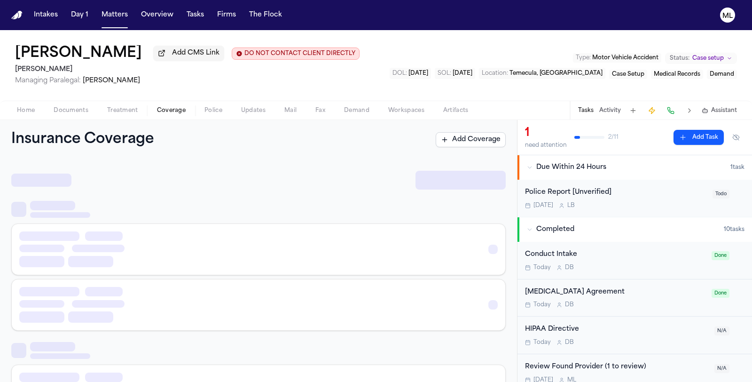
click at [174, 110] on span "Coverage" at bounding box center [171, 111] width 29 height 8
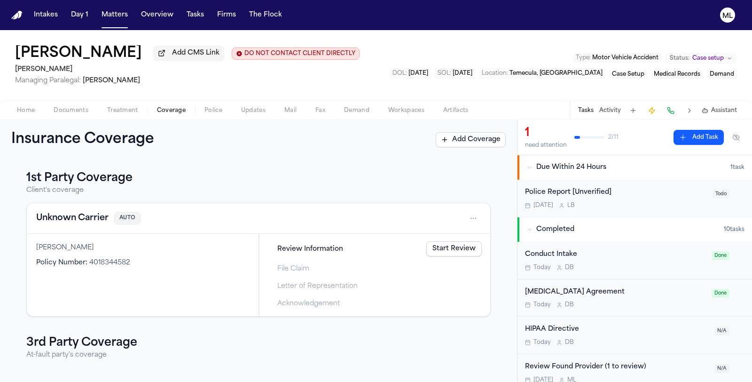
click at [73, 224] on div "Unknown Carrier AUTO" at bounding box center [258, 218] width 445 height 15
click at [76, 222] on button "Unknown Carrier" at bounding box center [72, 218] width 72 height 13
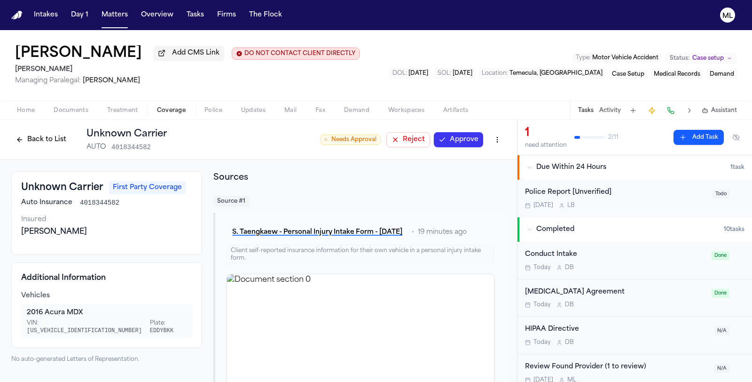
click at [71, 184] on h3 "Unknown Carrier" at bounding box center [62, 187] width 82 height 13
click at [496, 139] on html "Intakes Day 1 Matters Overview Tasks Firms The Flock ML Saroj Taengkaew Add CMS…" at bounding box center [376, 191] width 752 height 382
click at [469, 163] on div "Edit Coverage" at bounding box center [457, 159] width 79 height 15
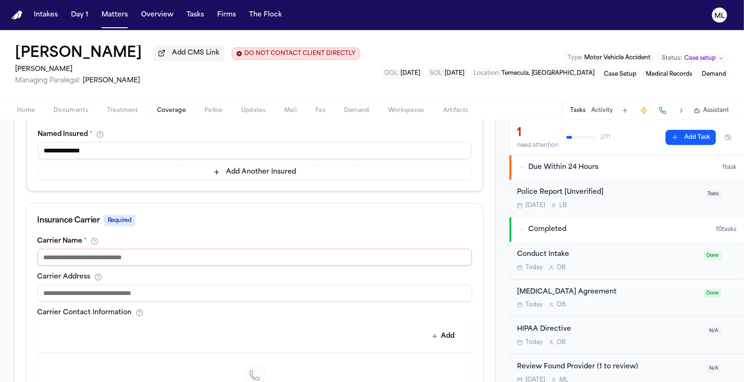
scroll to position [261, 0]
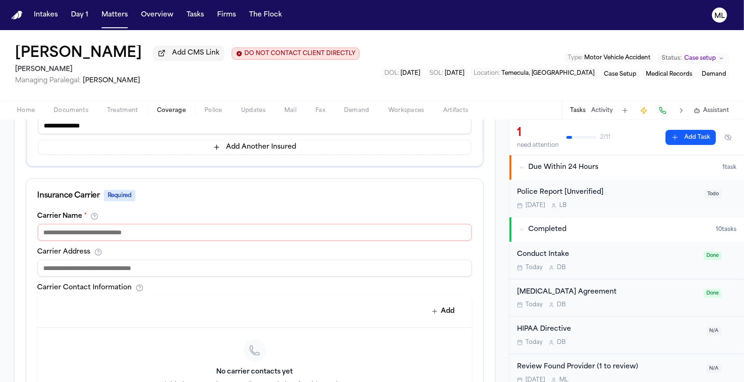
click at [171, 231] on input at bounding box center [255, 232] width 435 height 17
type input "**********"
click at [202, 213] on div "Carrier Name *" at bounding box center [255, 217] width 435 height 8
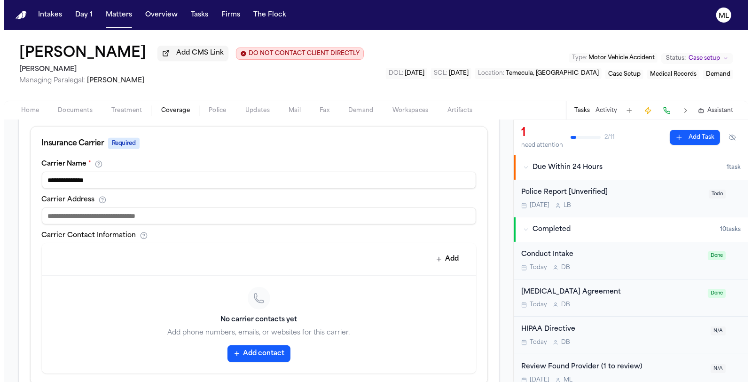
scroll to position [482, 0]
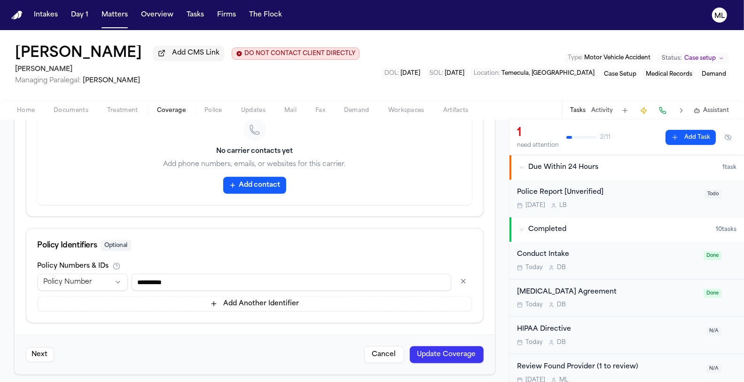
click at [434, 352] on button "Update Coverage" at bounding box center [447, 354] width 74 height 17
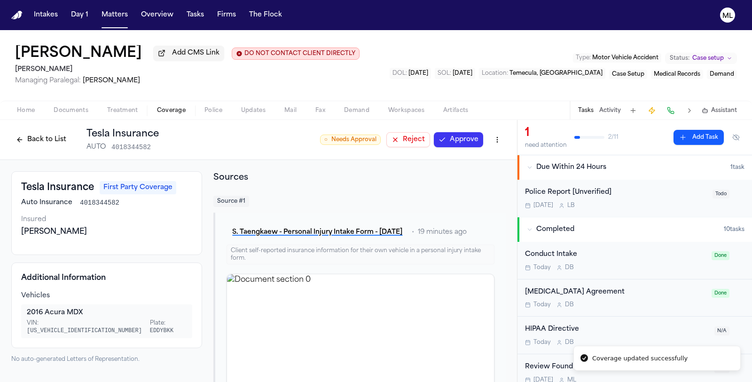
click at [452, 139] on button "Approve" at bounding box center [458, 139] width 49 height 15
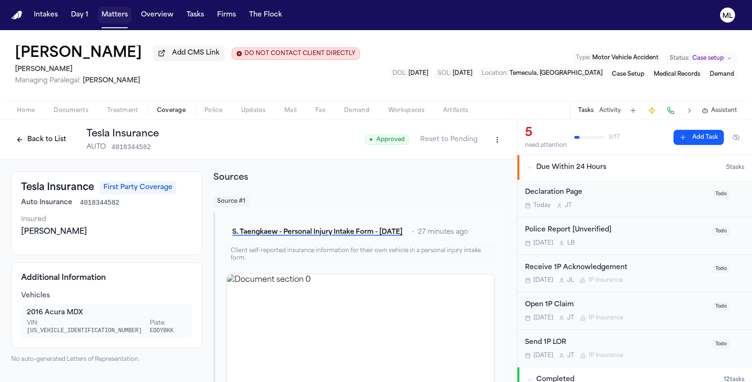
click at [111, 13] on button "Matters" at bounding box center [115, 15] width 34 height 17
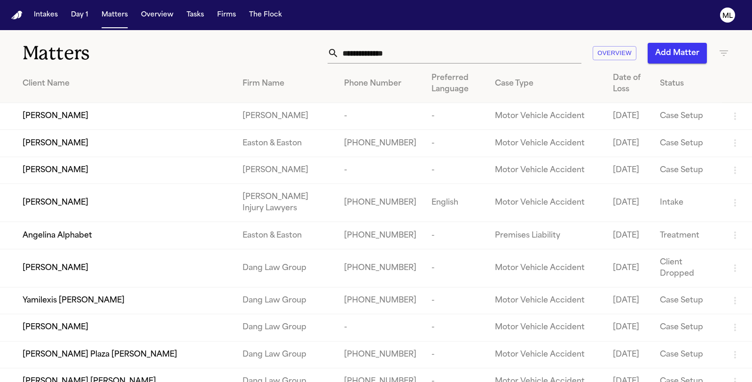
click at [88, 121] on span "[PERSON_NAME]" at bounding box center [56, 116] width 66 height 11
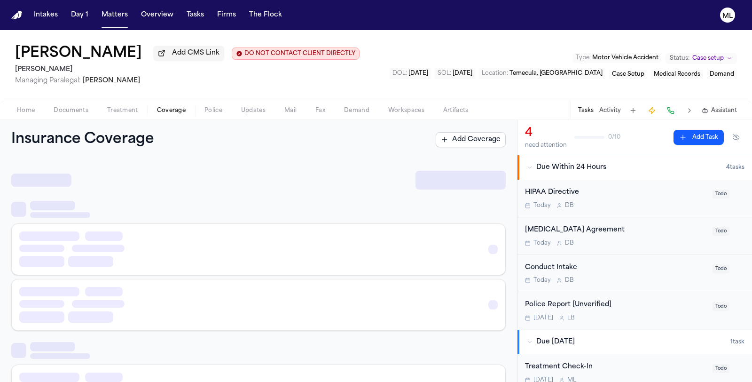
click at [179, 110] on span "Coverage" at bounding box center [171, 111] width 29 height 8
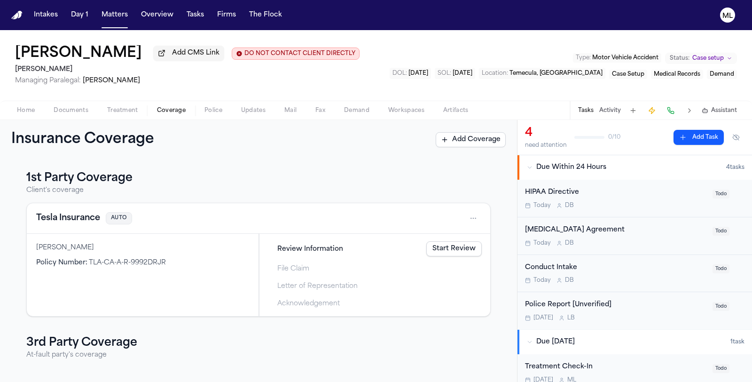
click at [429, 246] on link "Start Review" at bounding box center [454, 248] width 55 height 15
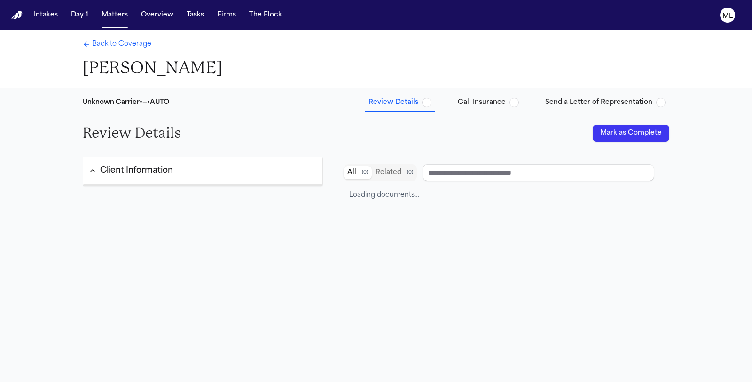
type input "**********"
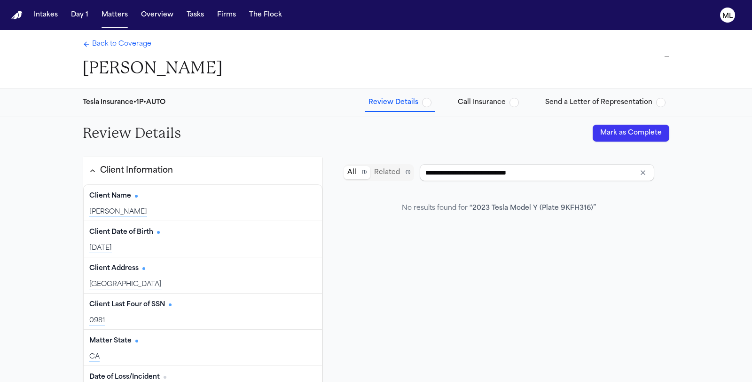
click at [623, 129] on button "Mark as Complete" at bounding box center [631, 133] width 77 height 17
click at [115, 45] on span "Back to Coverage" at bounding box center [121, 44] width 59 height 9
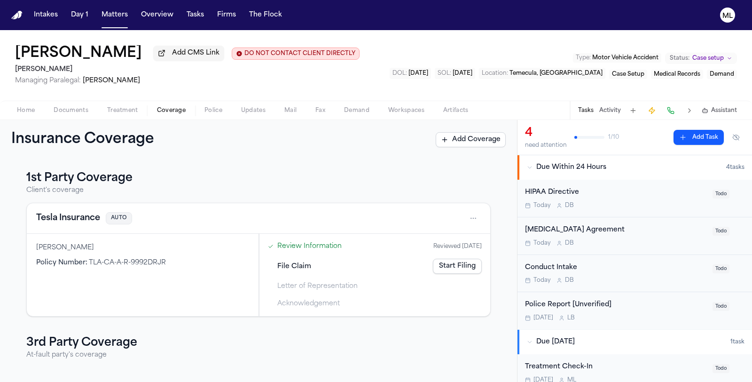
click at [661, 192] on div "HIPAA Directive" at bounding box center [616, 192] width 182 height 11
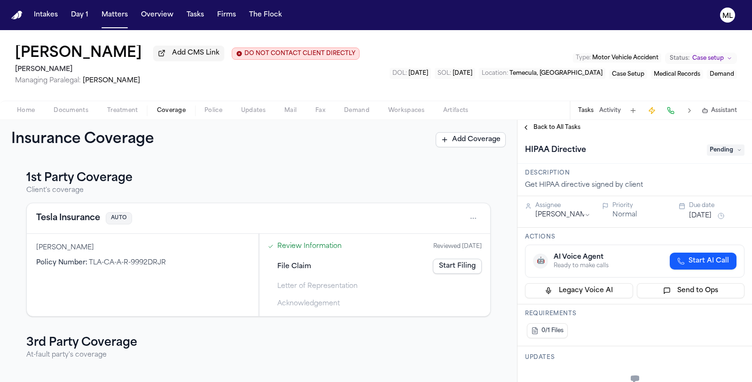
click at [713, 151] on span "Pending" at bounding box center [726, 149] width 38 height 11
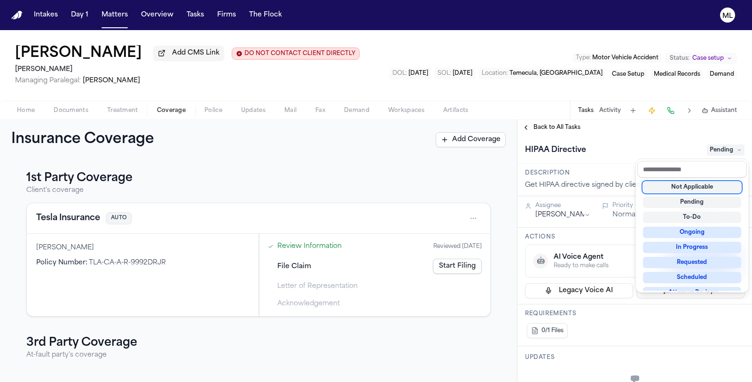
click at [697, 186] on div "Not Applicable" at bounding box center [692, 187] width 98 height 11
click at [558, 127] on div "**********" at bounding box center [635, 251] width 235 height 262
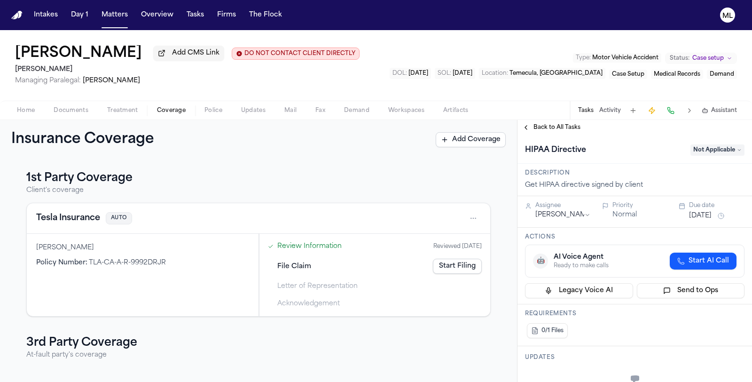
click at [558, 127] on span "Back to All Tasks" at bounding box center [557, 128] width 47 height 8
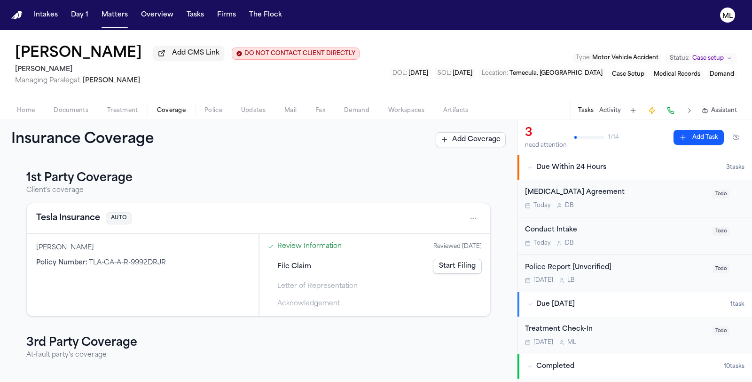
click at [659, 195] on div "[MEDICAL_DATA] Agreement" at bounding box center [616, 192] width 182 height 11
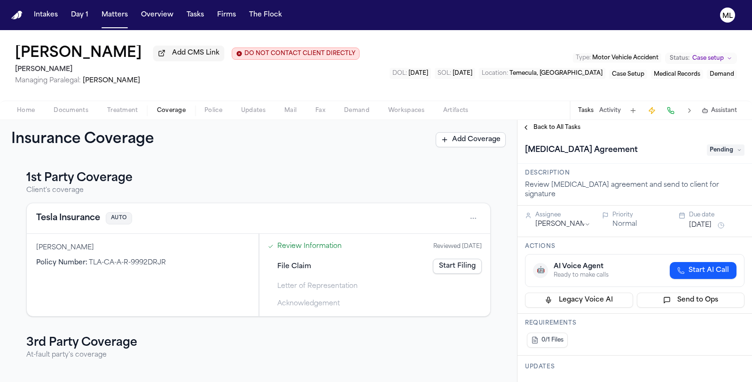
click at [711, 150] on span "Pending" at bounding box center [726, 149] width 38 height 11
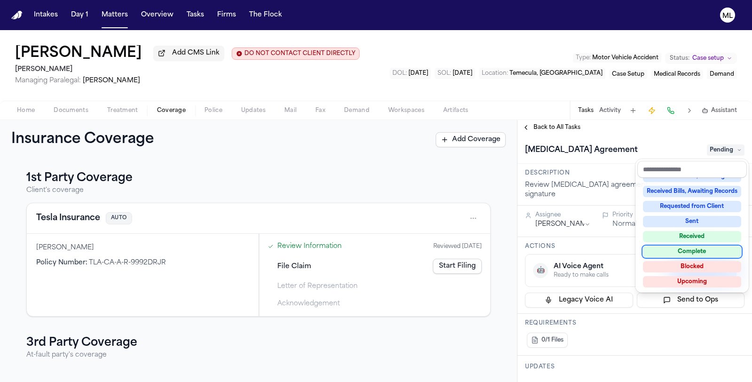
click at [704, 246] on div "Complete" at bounding box center [692, 251] width 98 height 11
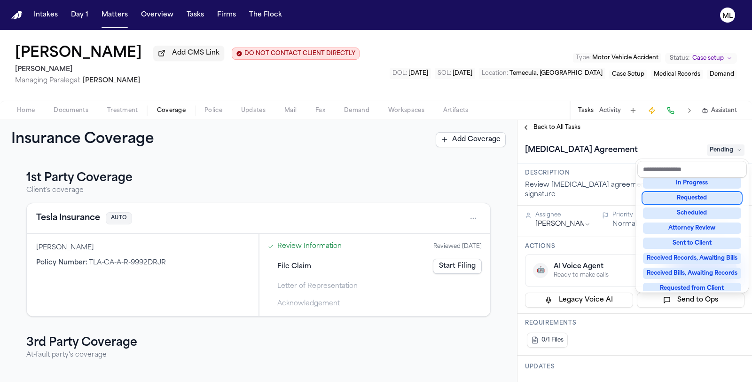
scroll to position [51, 0]
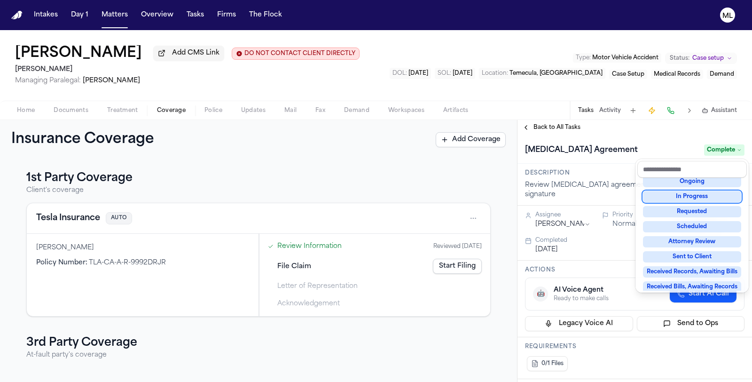
click at [564, 127] on div "**********" at bounding box center [635, 251] width 235 height 262
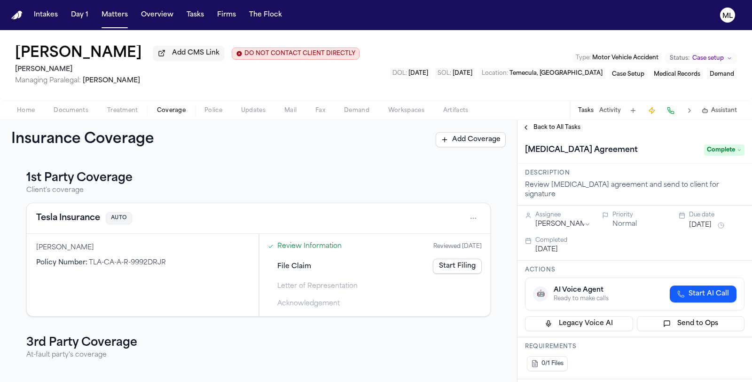
click at [564, 127] on span "Back to All Tasks" at bounding box center [557, 128] width 47 height 8
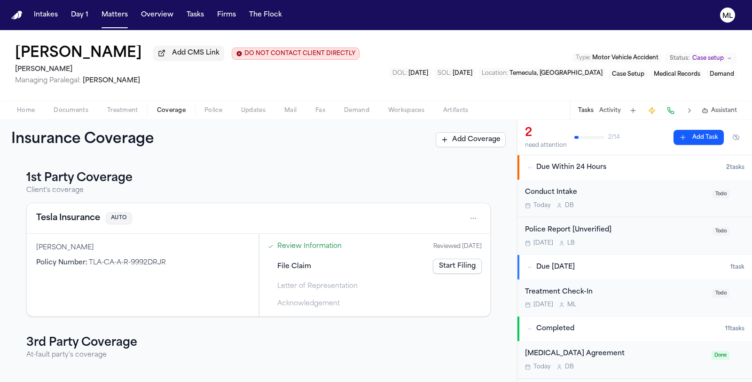
click at [657, 196] on div "Conduct Intake" at bounding box center [616, 192] width 182 height 11
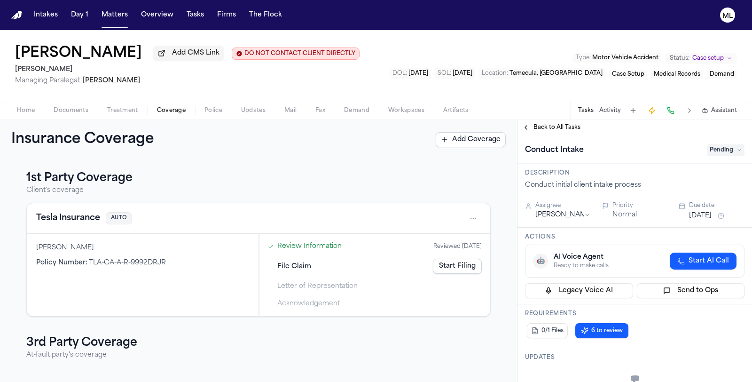
click at [713, 153] on span "Pending" at bounding box center [726, 149] width 38 height 11
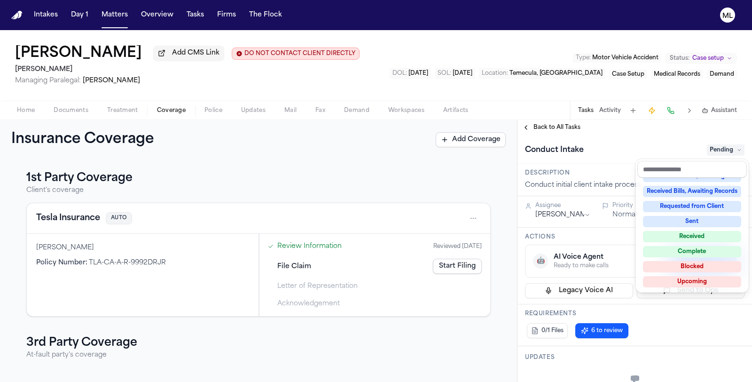
click at [689, 248] on div "Complete" at bounding box center [692, 251] width 98 height 11
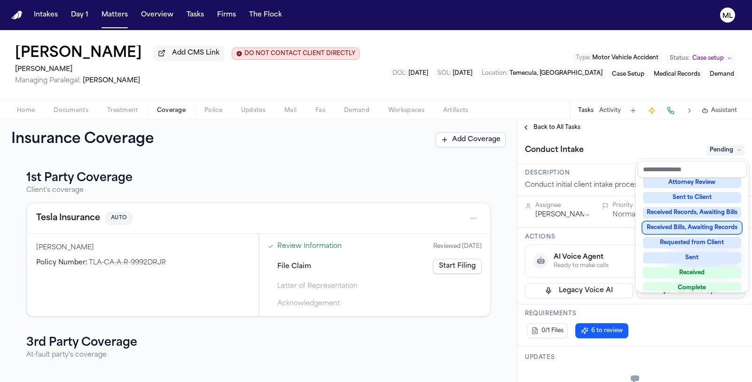
click at [557, 123] on div "**********" at bounding box center [635, 251] width 235 height 262
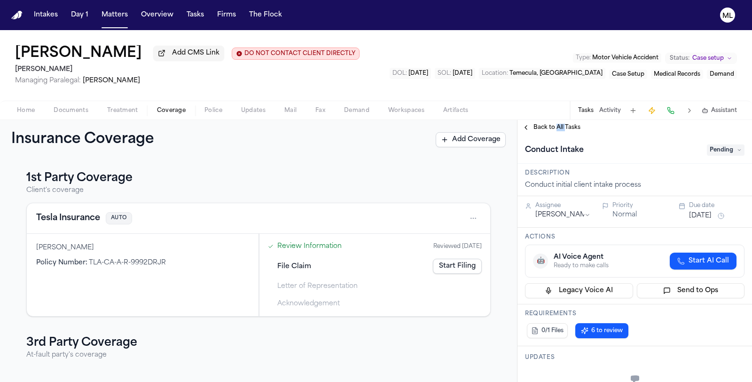
click at [557, 123] on div "Back to All Tasks" at bounding box center [635, 127] width 235 height 15
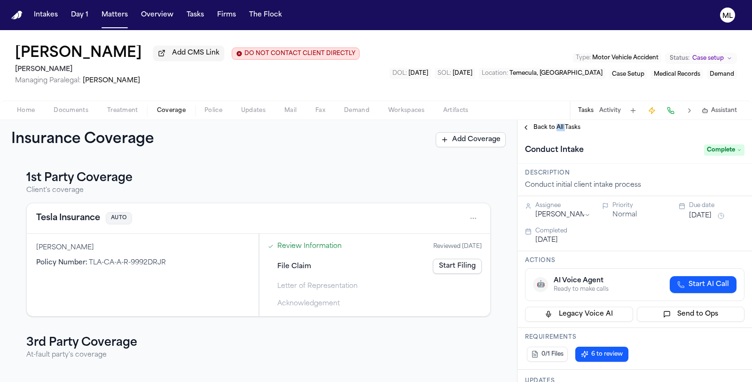
click at [557, 126] on span "Back to All Tasks" at bounding box center [557, 128] width 47 height 8
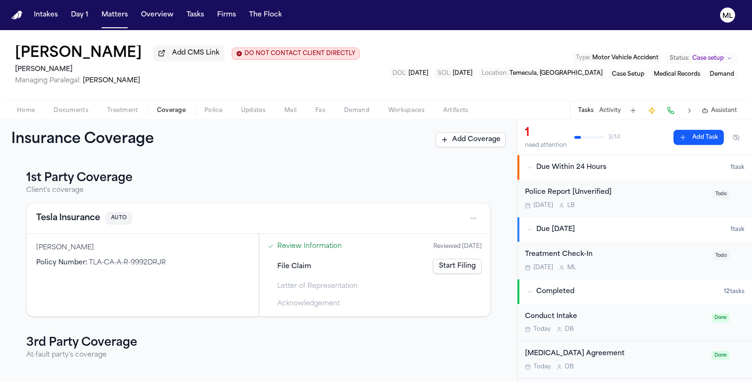
click at [654, 269] on div "Oct 27 M L" at bounding box center [616, 268] width 182 height 8
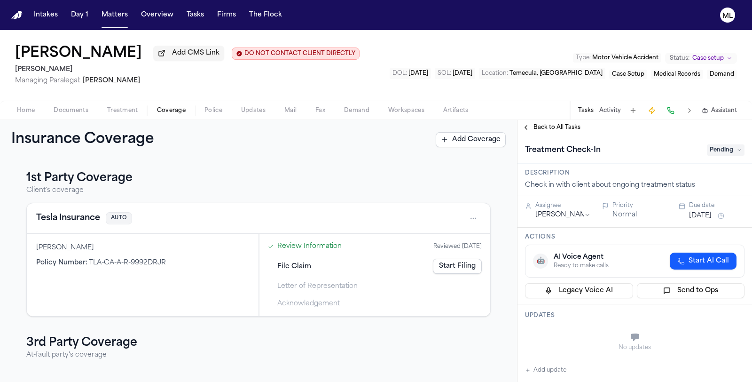
click at [728, 146] on span "Pending" at bounding box center [726, 149] width 38 height 11
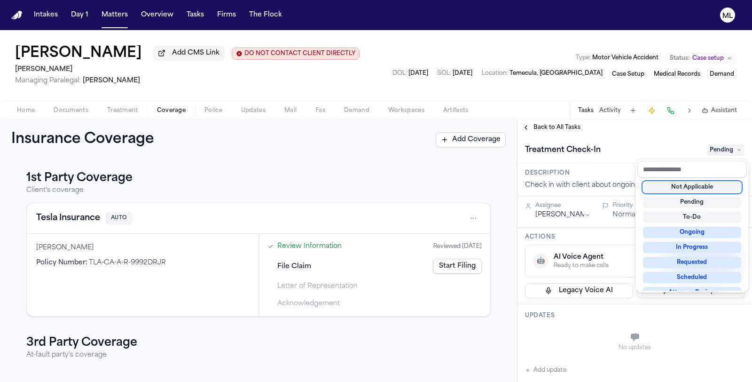
click at [695, 183] on div "Not Applicable" at bounding box center [692, 187] width 98 height 11
click at [552, 130] on div "**********" at bounding box center [635, 251] width 235 height 262
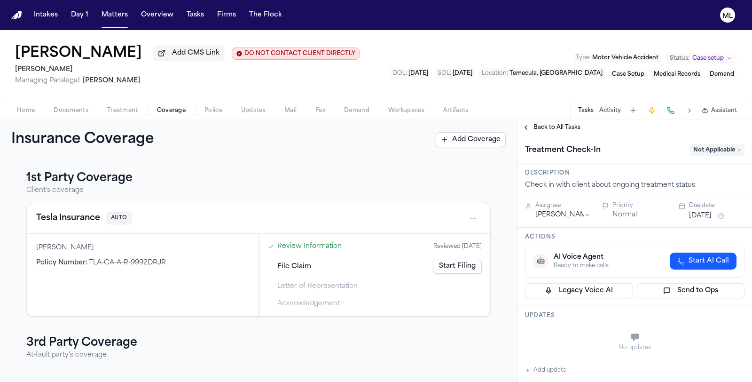
click at [552, 130] on span "Back to All Tasks" at bounding box center [557, 128] width 47 height 8
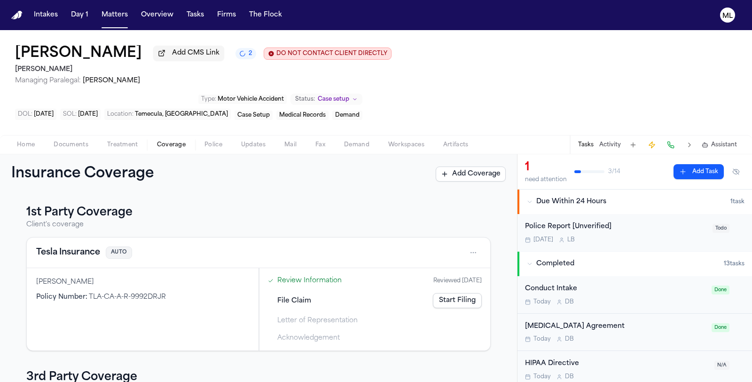
click at [158, 142] on span "Coverage" at bounding box center [171, 145] width 29 height 8
drag, startPoint x: 128, startPoint y: 10, endPoint x: 85, endPoint y: 3, distance: 43.8
click at [128, 10] on button "Matters" at bounding box center [115, 15] width 34 height 17
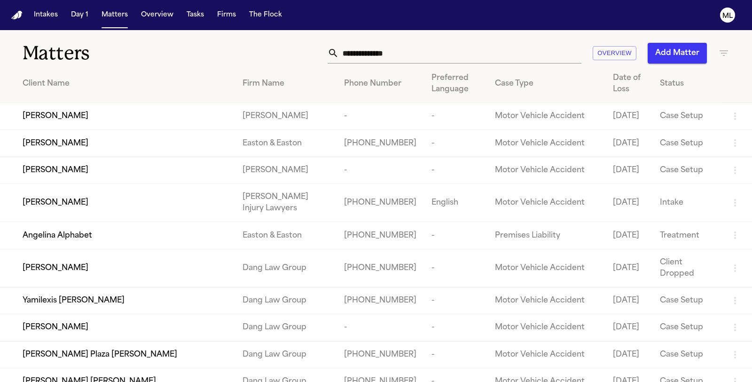
click at [354, 56] on input "text" at bounding box center [460, 53] width 243 height 21
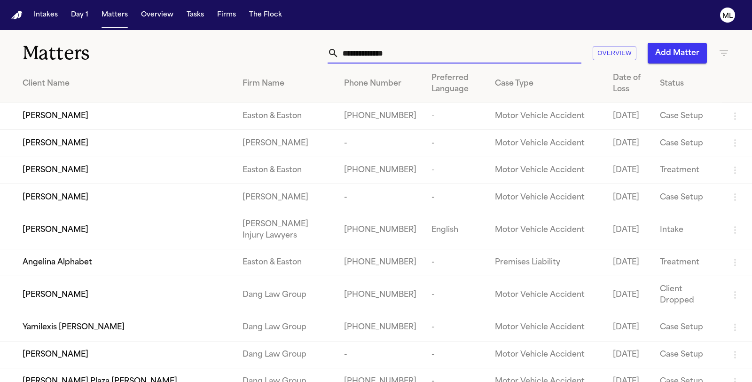
click at [424, 55] on input "text" at bounding box center [460, 53] width 243 height 21
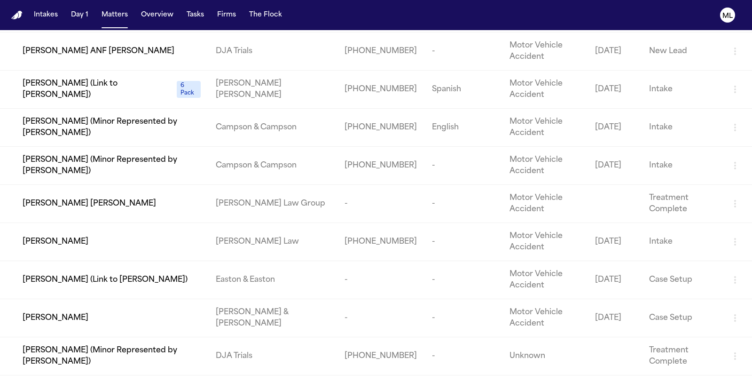
scroll to position [327, 0]
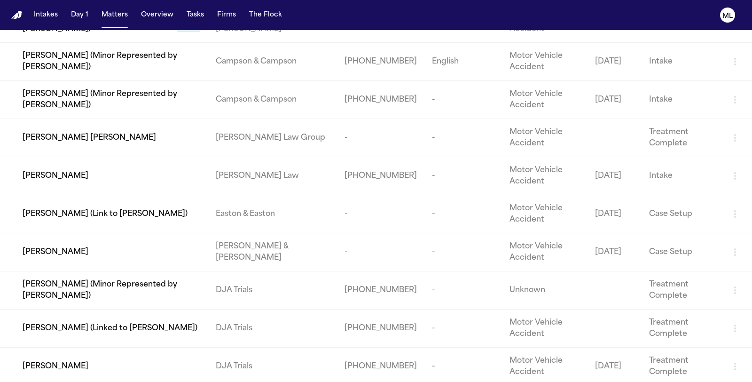
type input "******"
click at [62, 361] on span "[PERSON_NAME]" at bounding box center [56, 366] width 66 height 11
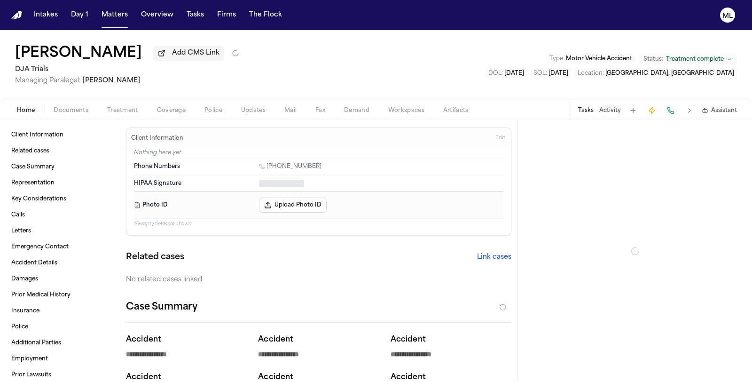
type textarea "*"
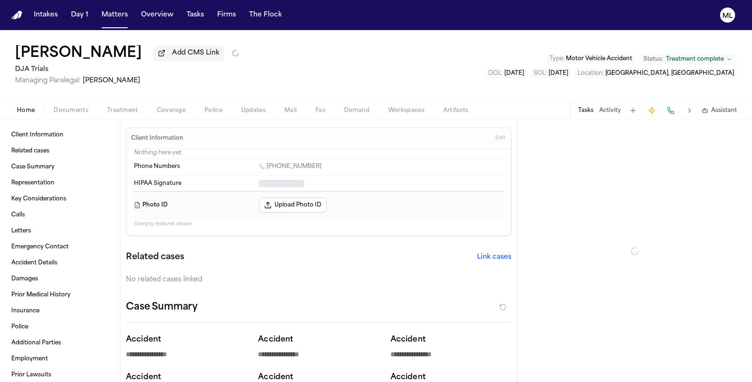
type textarea "*"
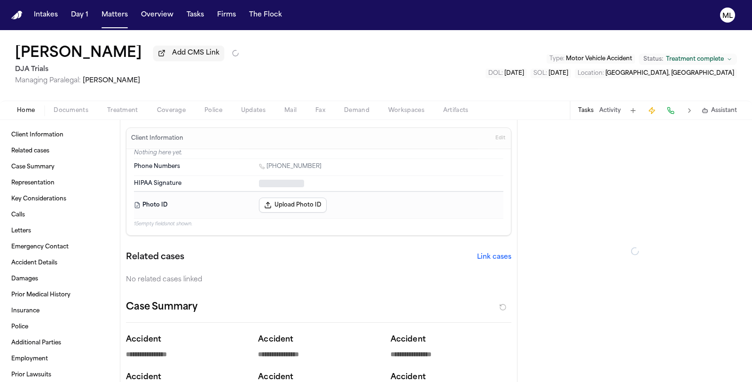
type textarea "*"
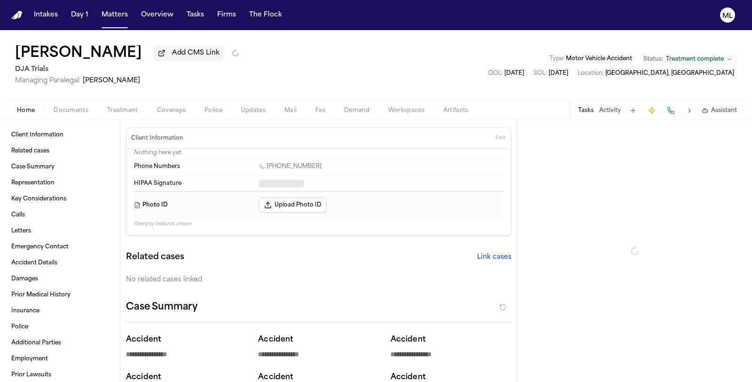
type textarea "*"
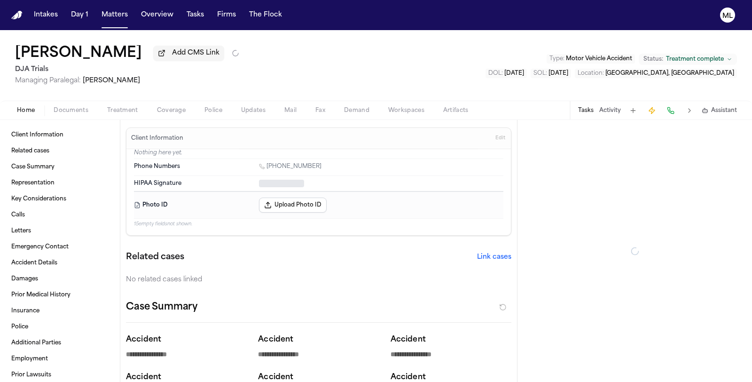
type textarea "*"
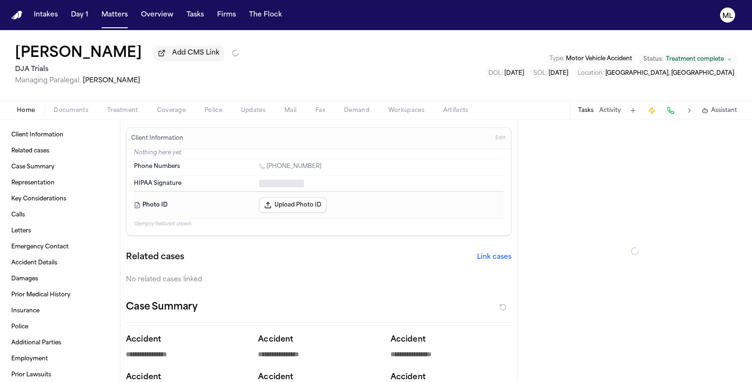
type textarea "*"
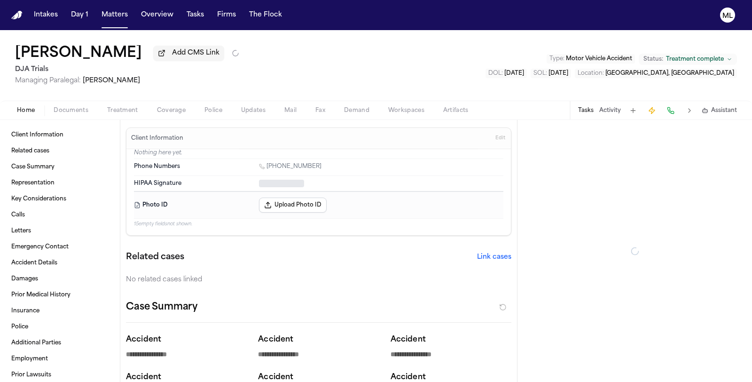
type textarea "*"
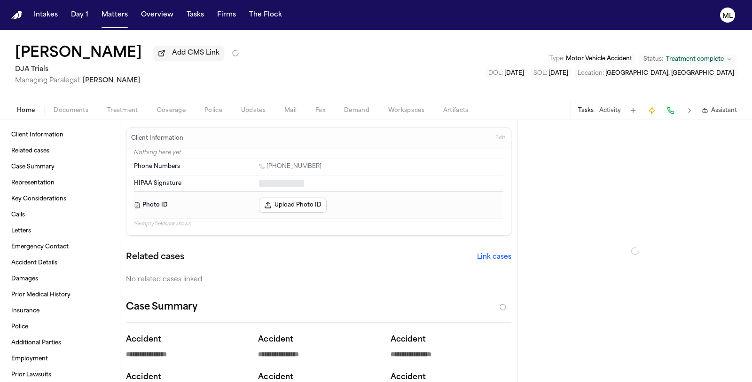
type textarea "*"
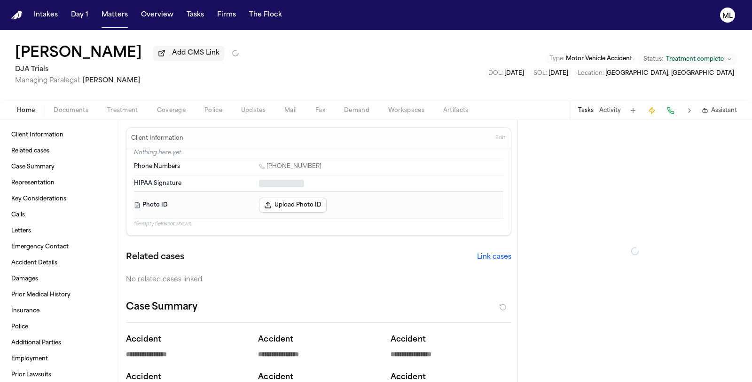
type textarea "*"
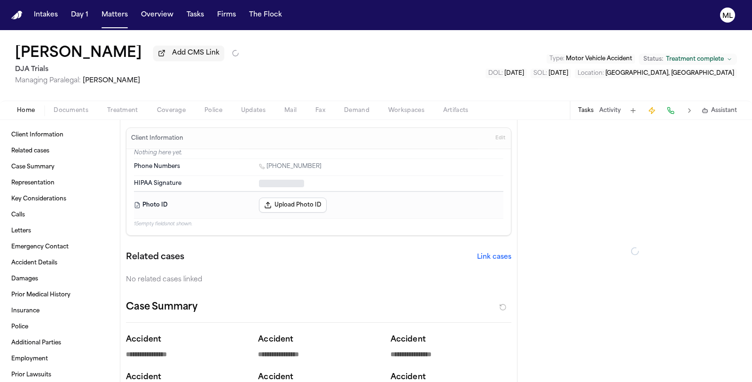
type textarea "*"
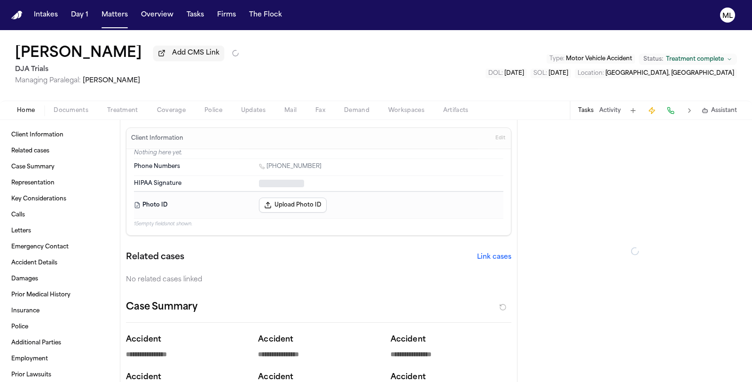
type textarea "*"
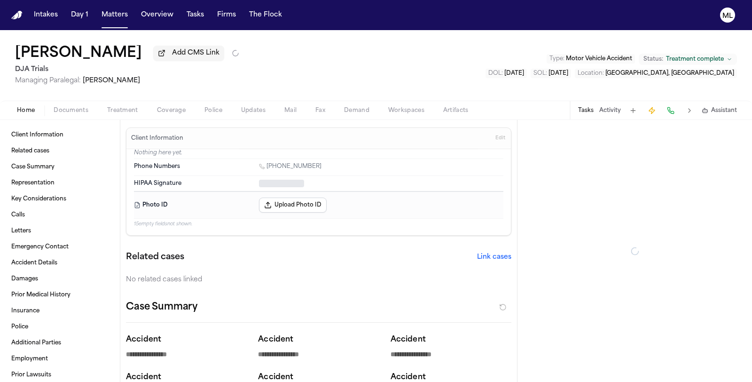
type textarea "*"
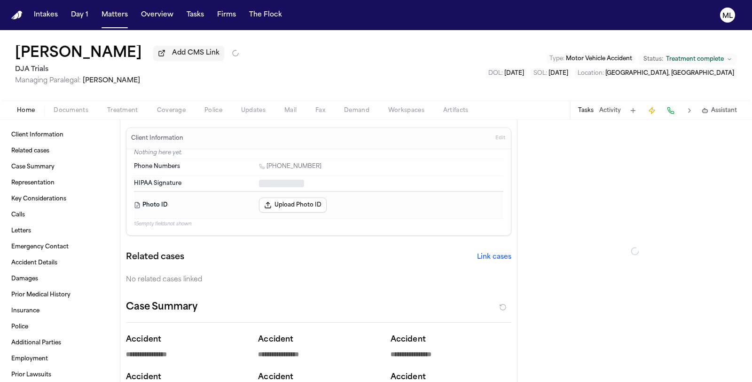
type textarea "*"
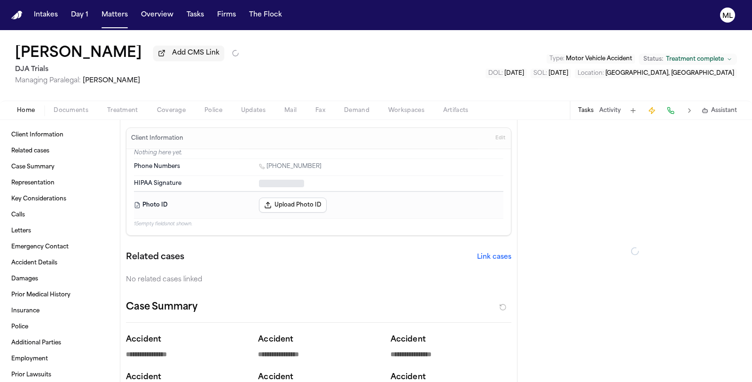
type textarea "*"
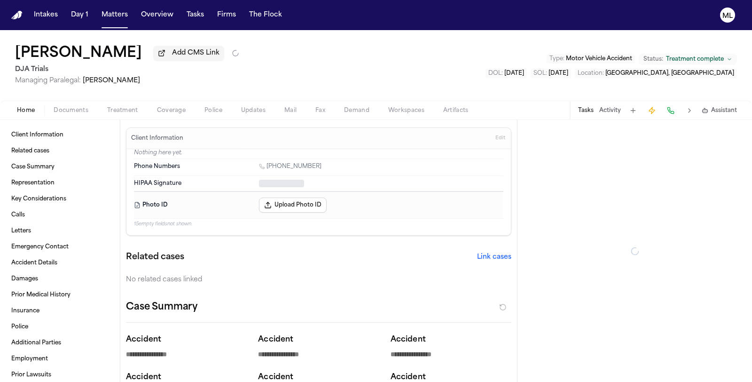
type textarea "*"
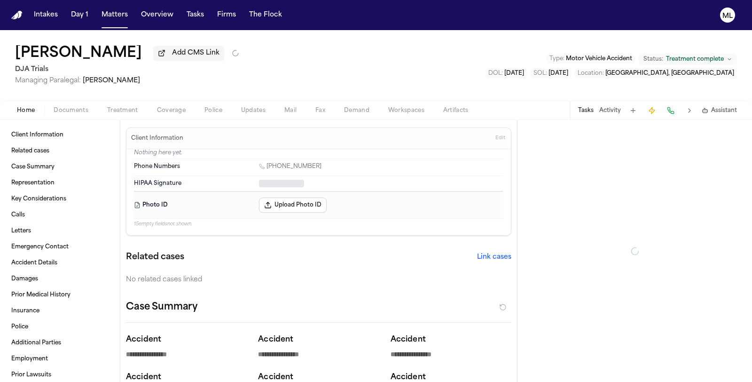
type textarea "*"
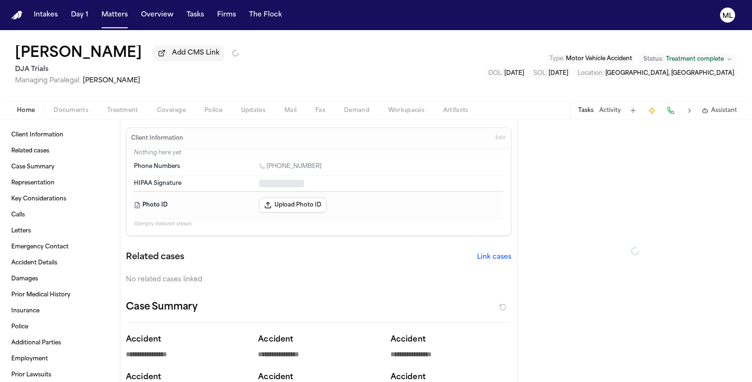
type textarea "*"
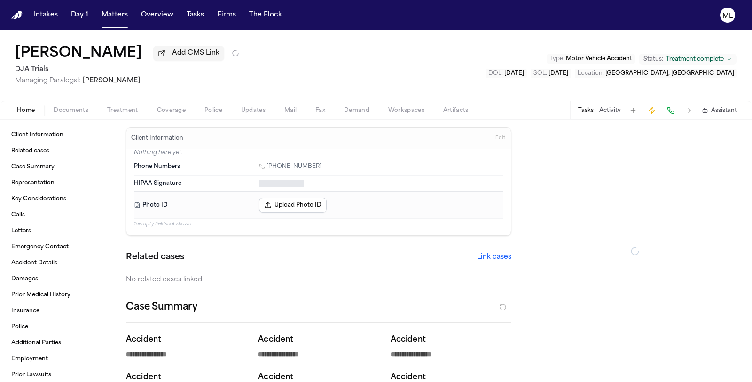
type textarea "*"
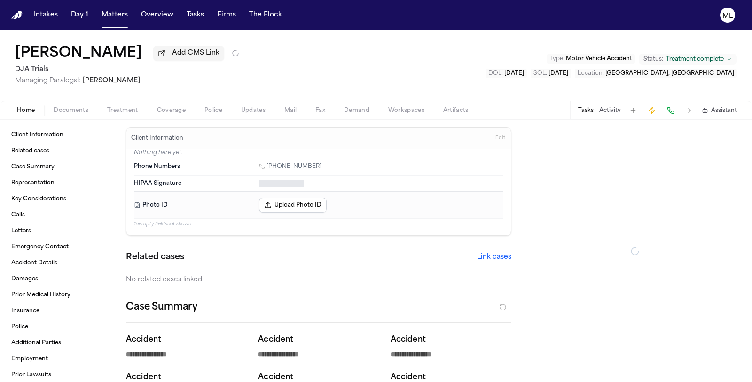
type textarea "*"
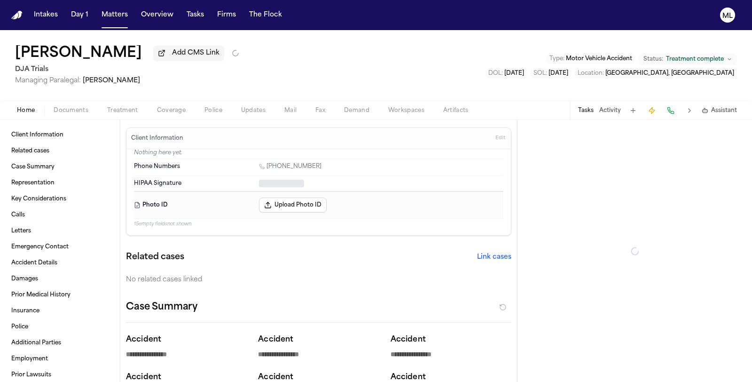
type textarea "*"
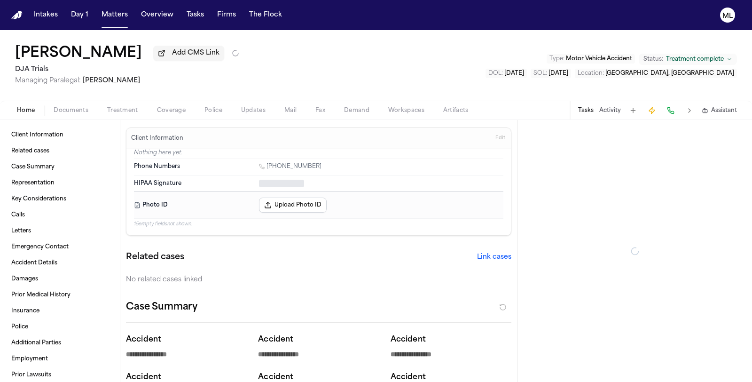
type textarea "*"
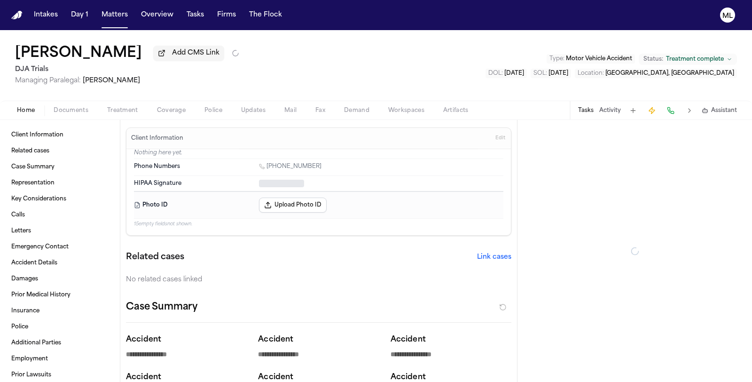
type textarea "*"
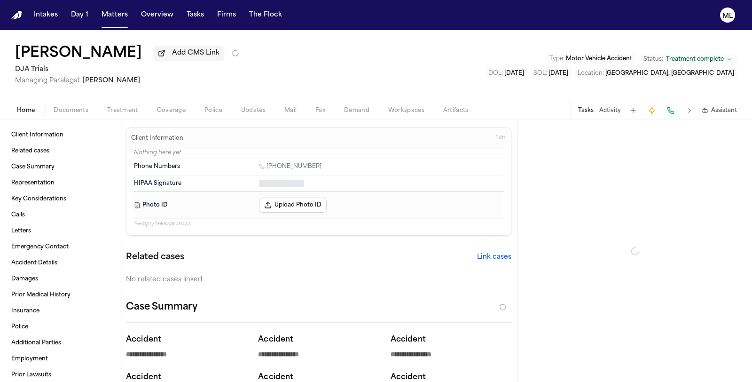
type textarea "*"
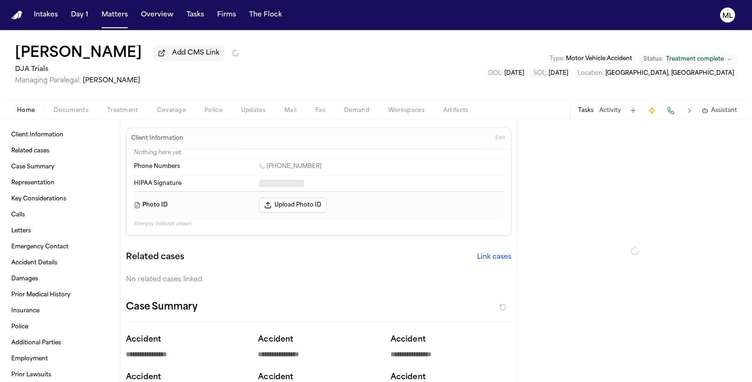
type textarea "*"
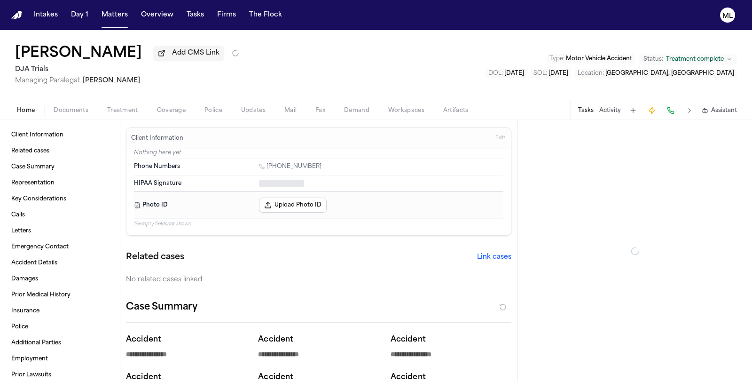
type textarea "*"
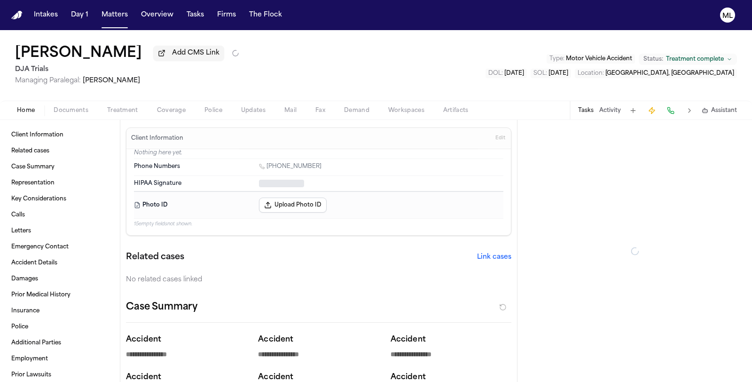
type textarea "*"
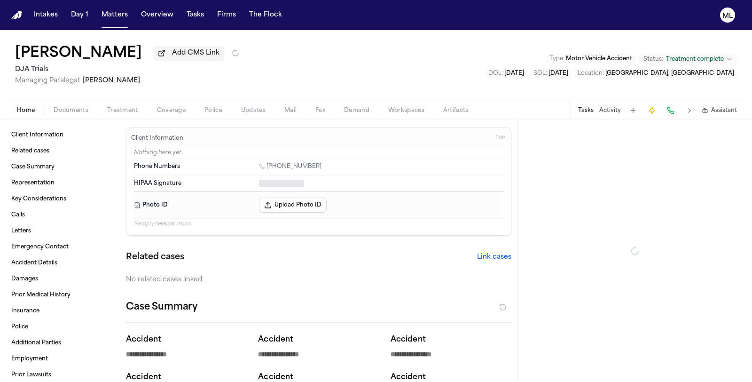
type textarea "*"
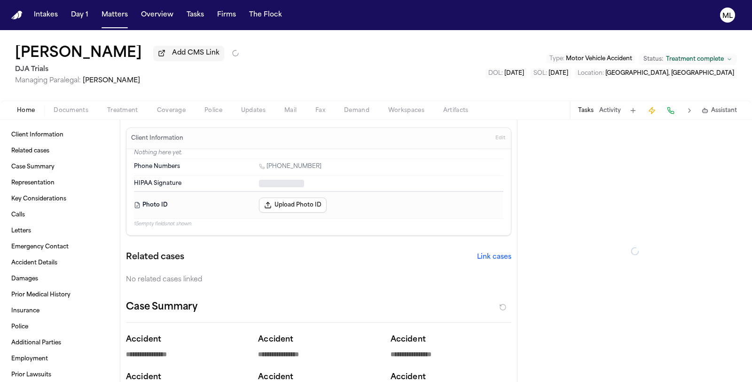
type textarea "*"
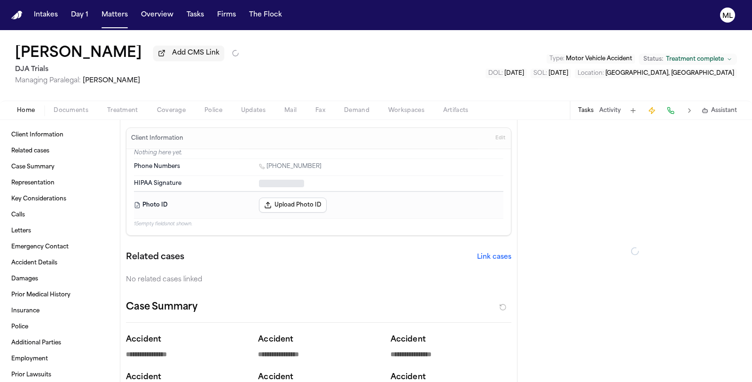
type textarea "*"
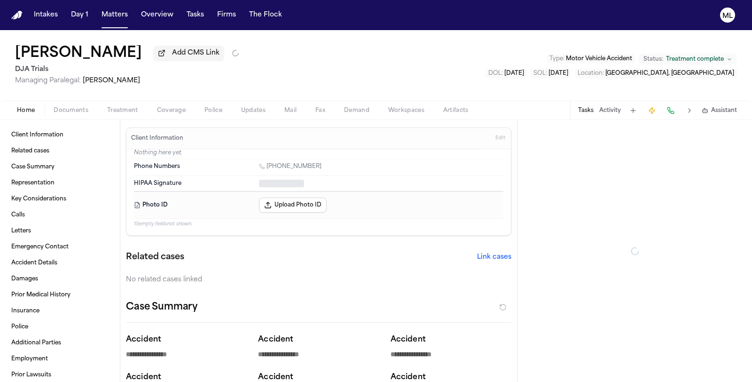
type textarea "*"
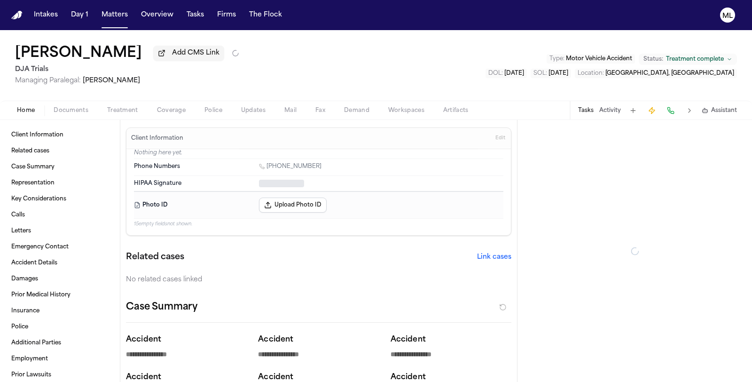
type textarea "*"
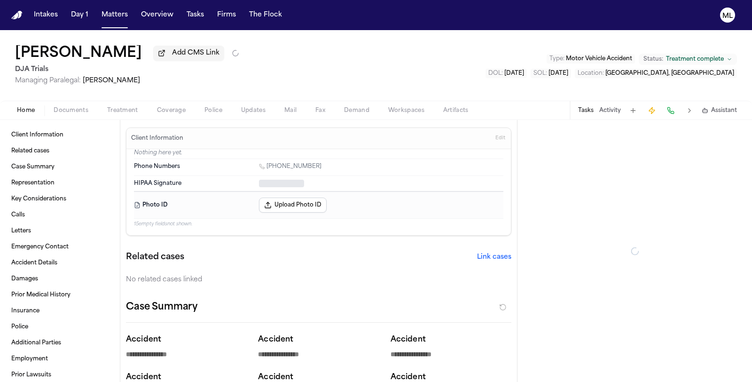
type textarea "*"
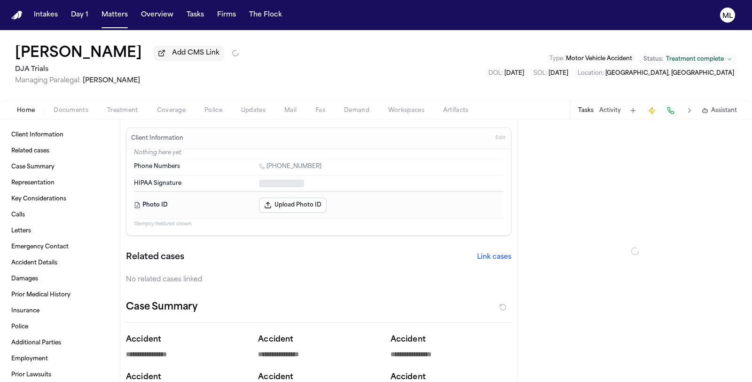
type textarea "*"
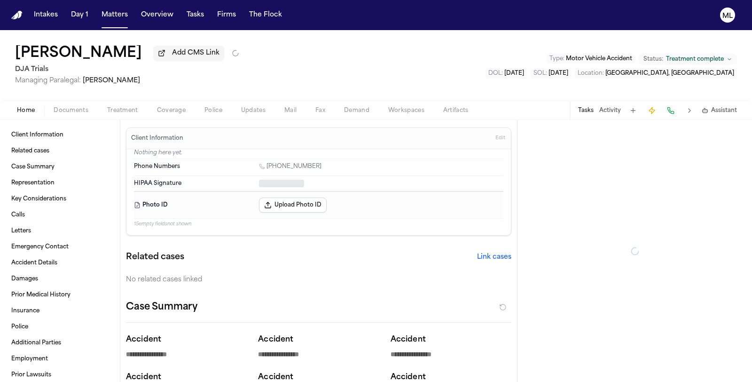
type textarea "*"
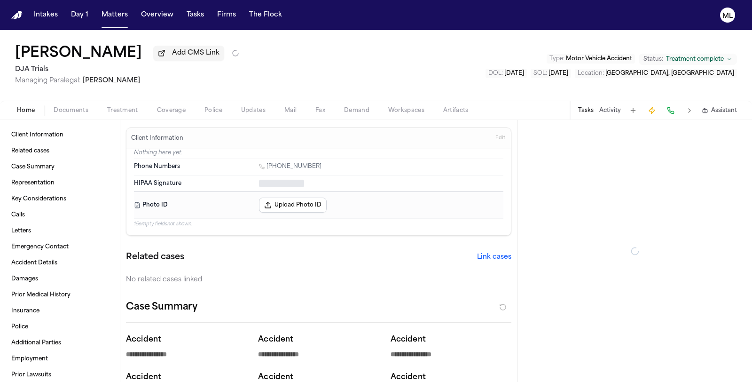
type textarea "*"
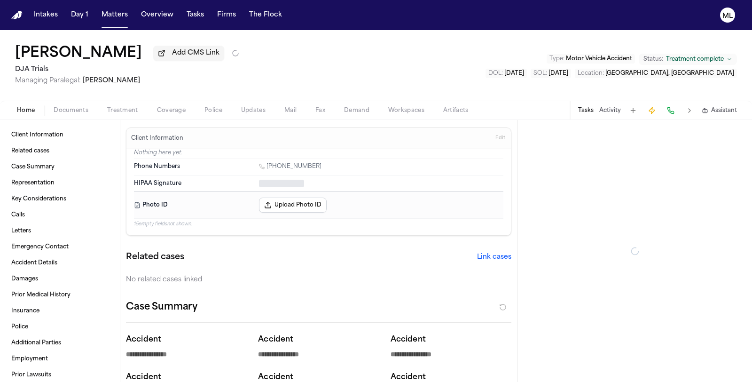
type textarea "*"
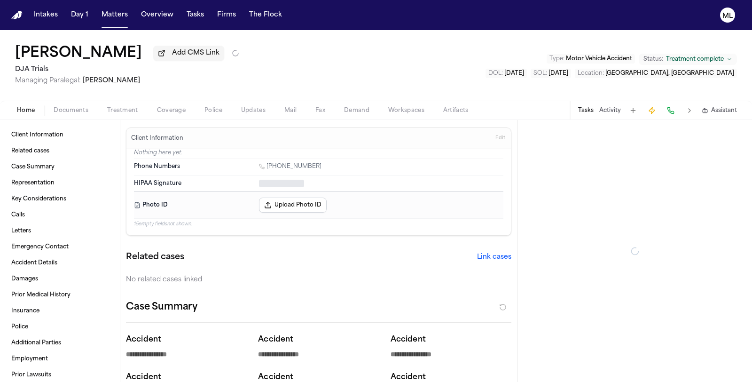
type textarea "*"
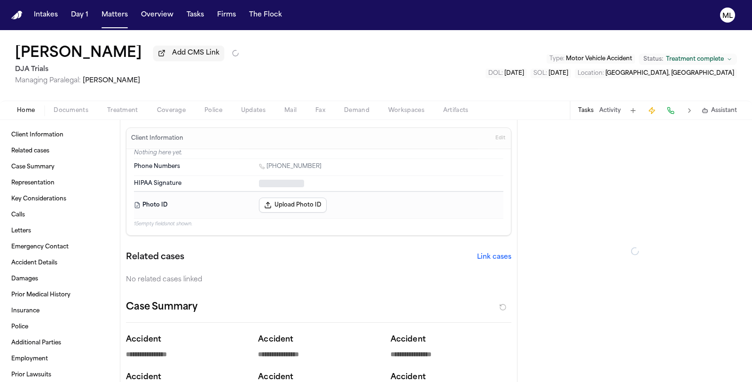
type textarea "*"
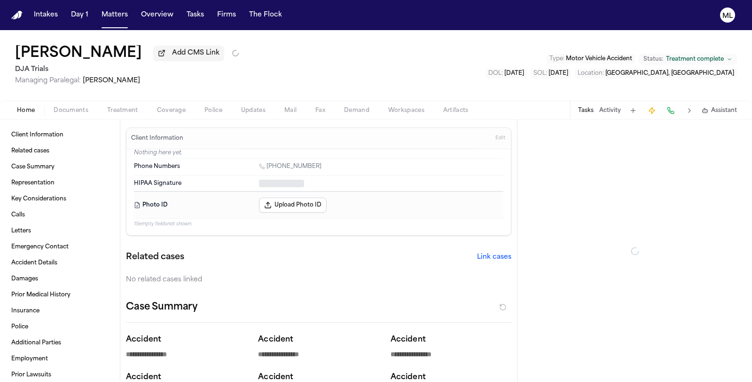
type textarea "*"
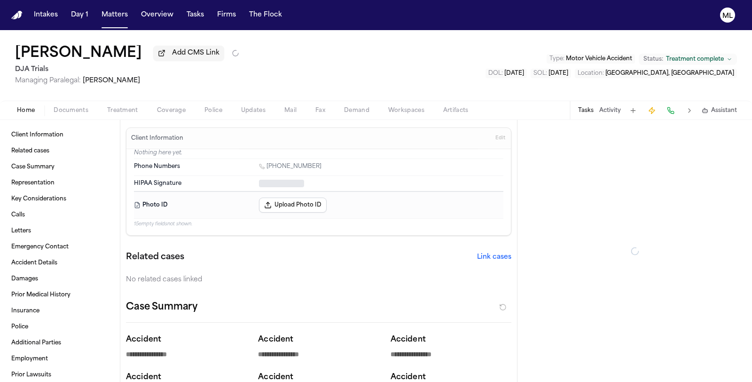
type textarea "*"
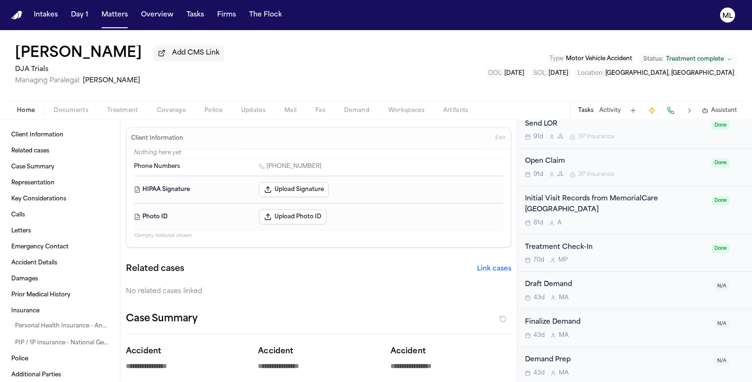
scroll to position [1254, 0]
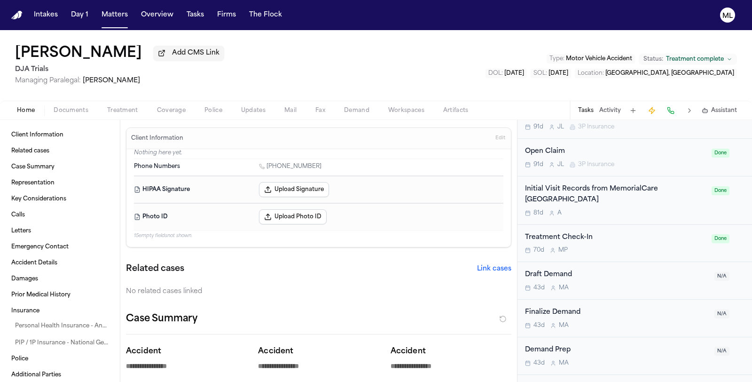
click at [637, 262] on div "Draft Demand 43d M A N/A" at bounding box center [635, 281] width 235 height 38
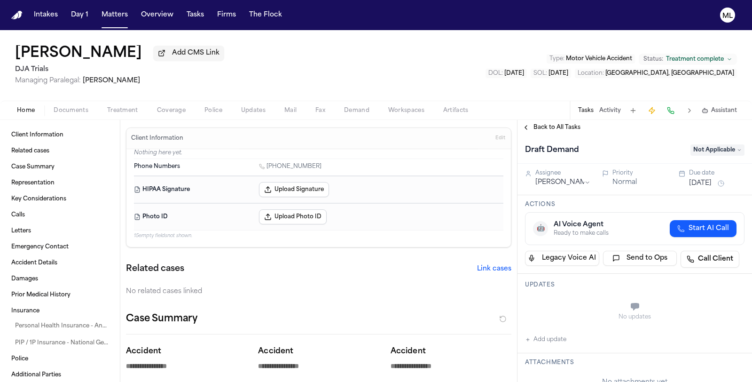
click at [567, 128] on span "Back to All Tasks" at bounding box center [557, 128] width 47 height 8
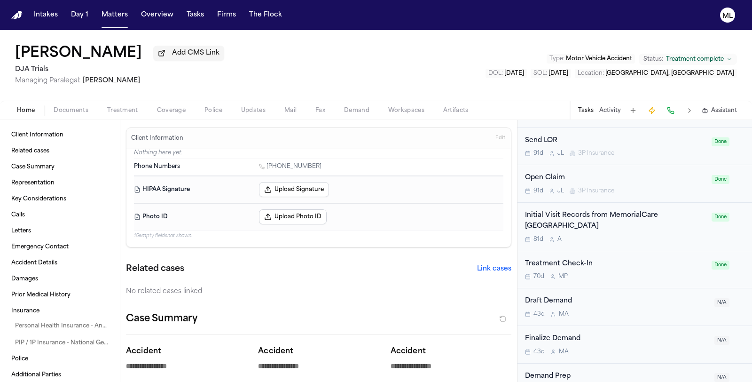
scroll to position [1254, 0]
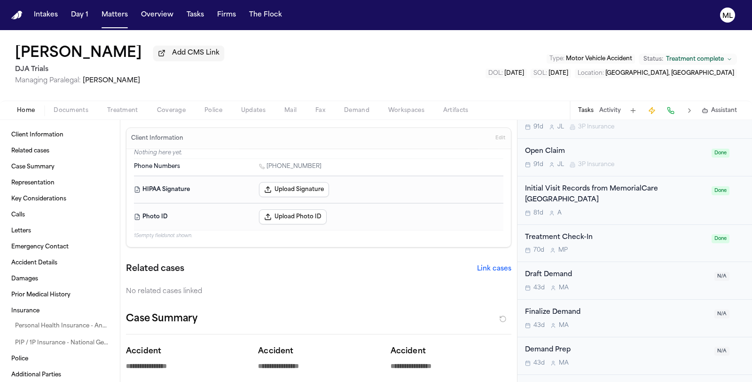
click at [623, 246] on div "70d M P" at bounding box center [615, 250] width 181 height 8
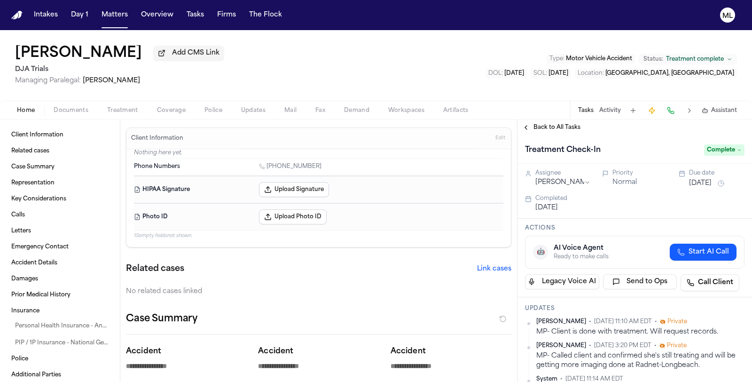
click at [161, 114] on button "Coverage" at bounding box center [172, 110] width 48 height 11
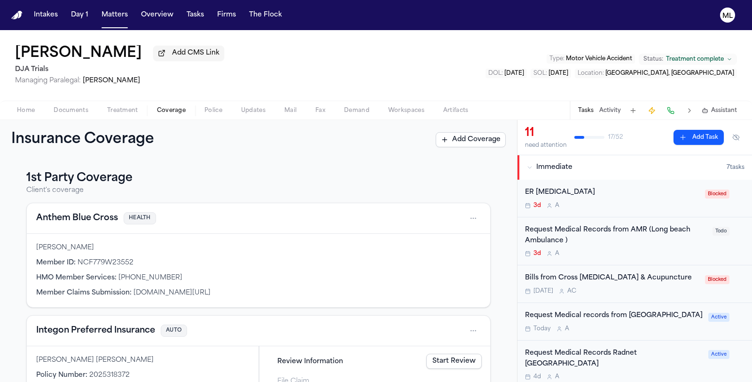
click at [142, 111] on button "Treatment" at bounding box center [123, 110] width 50 height 11
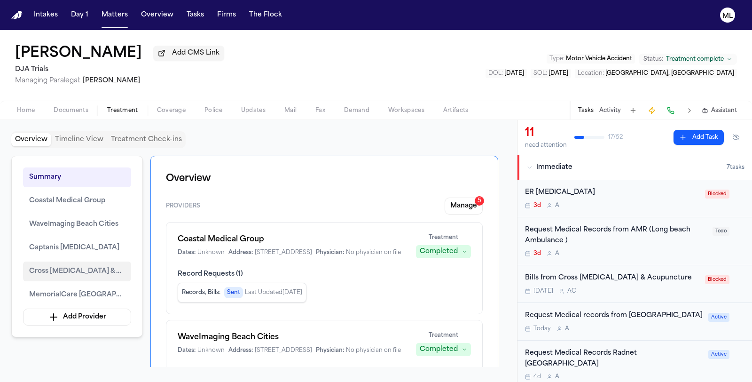
click at [59, 275] on button "Cross [MEDICAL_DATA] & Acupuncture" at bounding box center [77, 271] width 108 height 20
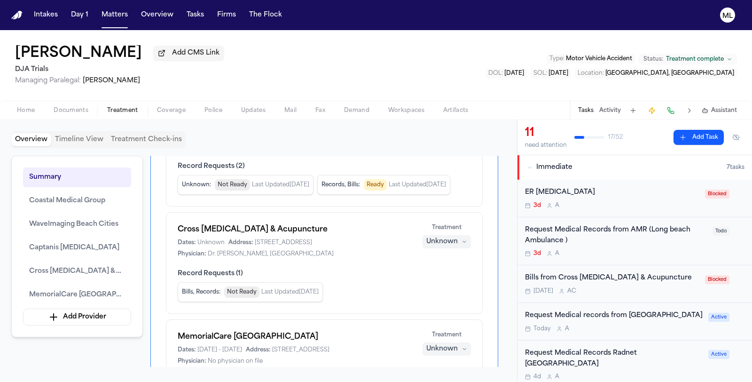
scroll to position [365, 0]
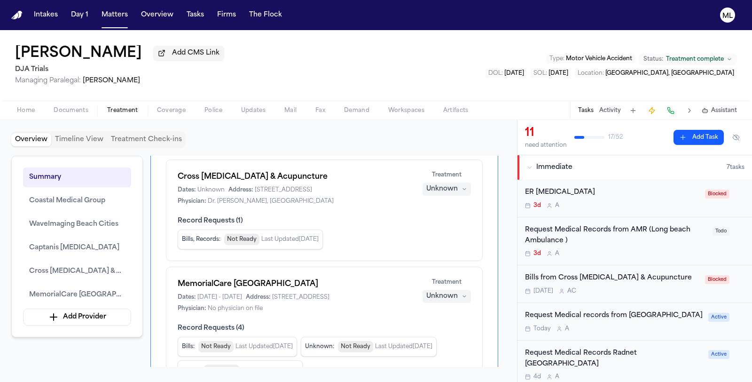
click at [622, 294] on div "Bills from Cross [MEDICAL_DATA] & Acupuncture [DATE] A C Blocked" at bounding box center [635, 284] width 235 height 38
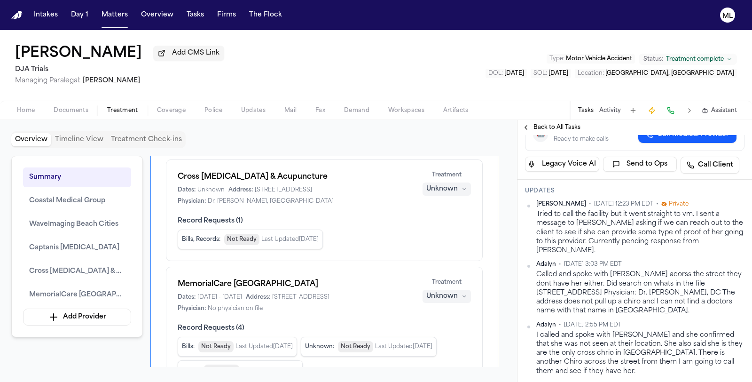
scroll to position [209, 0]
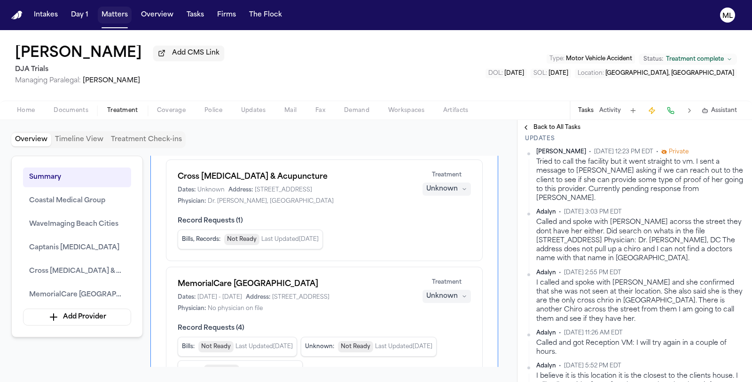
click at [108, 20] on button "Matters" at bounding box center [115, 15] width 34 height 17
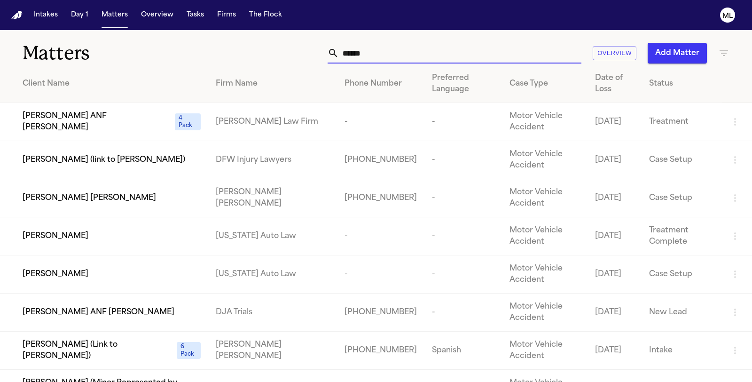
drag, startPoint x: 320, startPoint y: 52, endPoint x: 256, endPoint y: 44, distance: 64.9
click at [253, 47] on div "****** Overview Add Matter" at bounding box center [475, 53] width 507 height 21
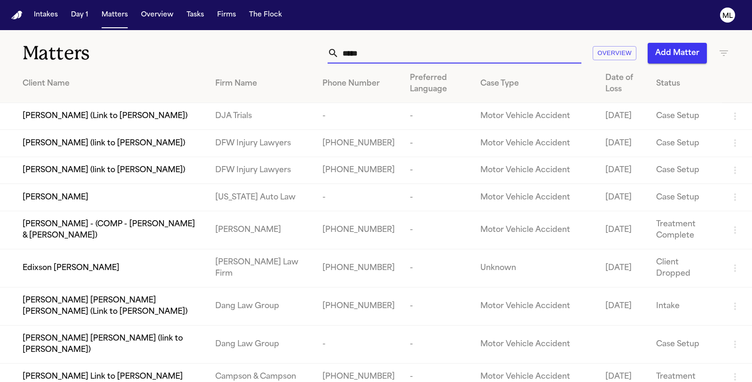
click at [128, 203] on div "[PERSON_NAME]" at bounding box center [112, 197] width 178 height 11
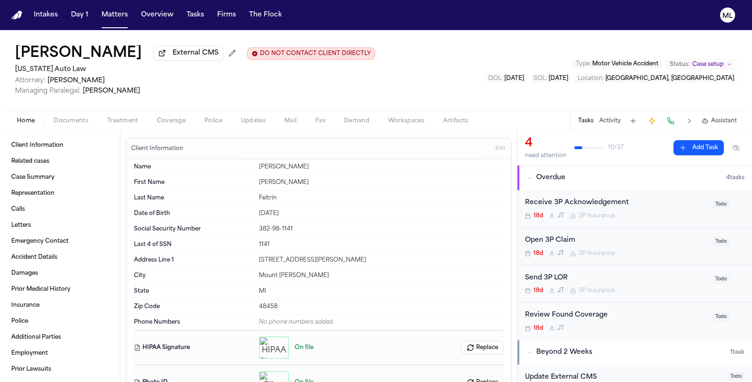
click at [81, 122] on span "Documents" at bounding box center [71, 121] width 35 height 8
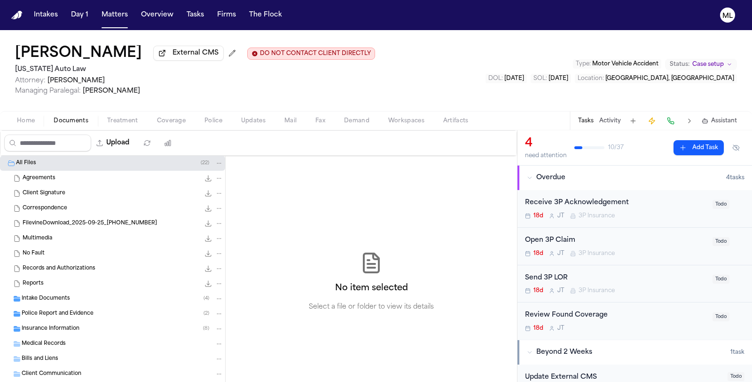
click at [70, 326] on span "Insurance Information" at bounding box center [51, 329] width 58 height 8
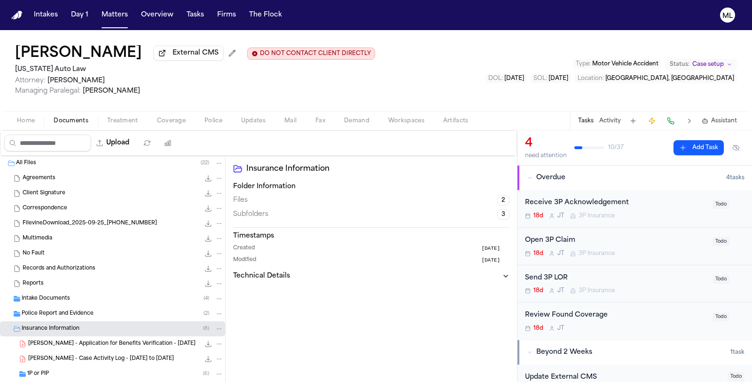
scroll to position [104, 0]
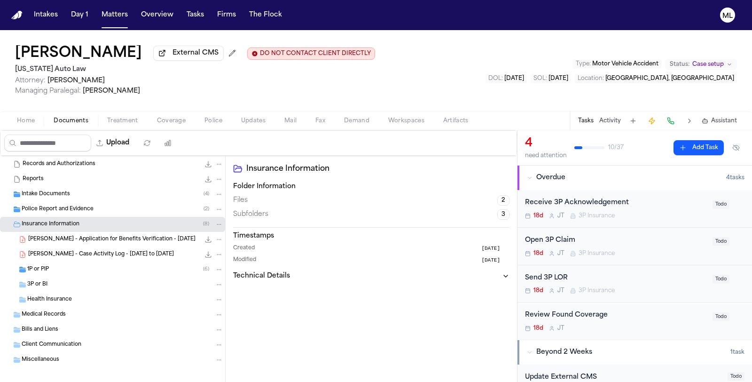
click at [80, 266] on div "1P or PIP ( 6 )" at bounding box center [125, 269] width 196 height 8
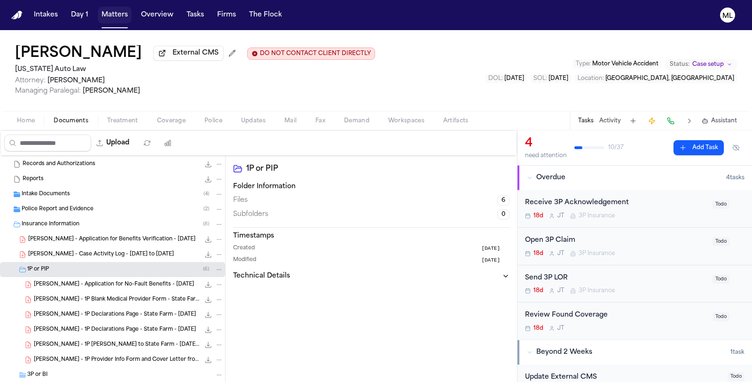
click at [111, 8] on button "Matters" at bounding box center [115, 15] width 34 height 17
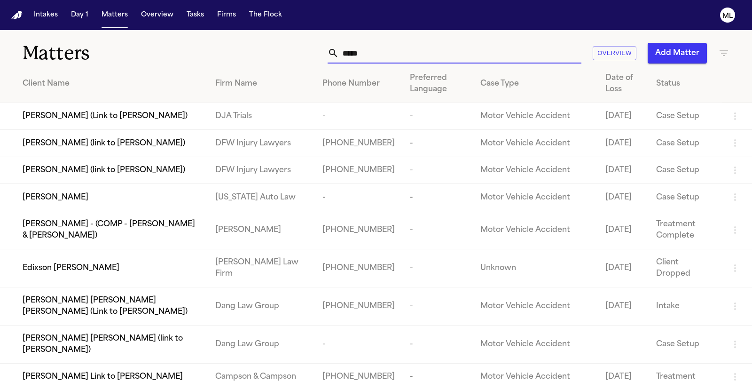
drag, startPoint x: 393, startPoint y: 56, endPoint x: 357, endPoint y: 47, distance: 37.0
click at [356, 57] on input "*****" at bounding box center [460, 53] width 243 height 21
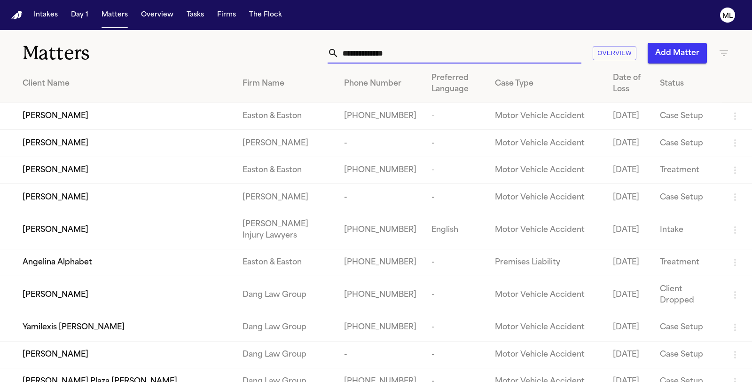
click at [357, 47] on input "text" at bounding box center [460, 53] width 243 height 21
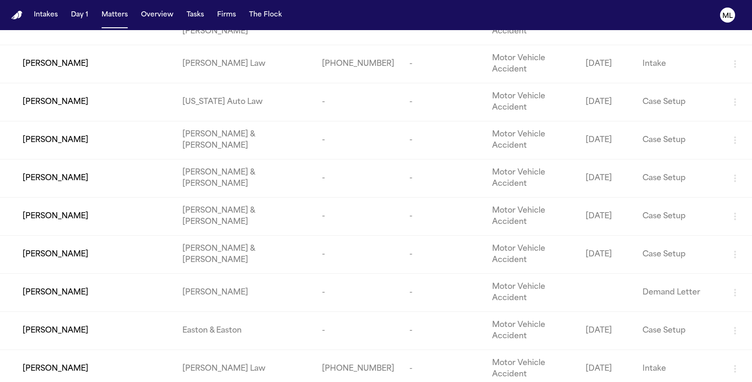
scroll to position [418, 0]
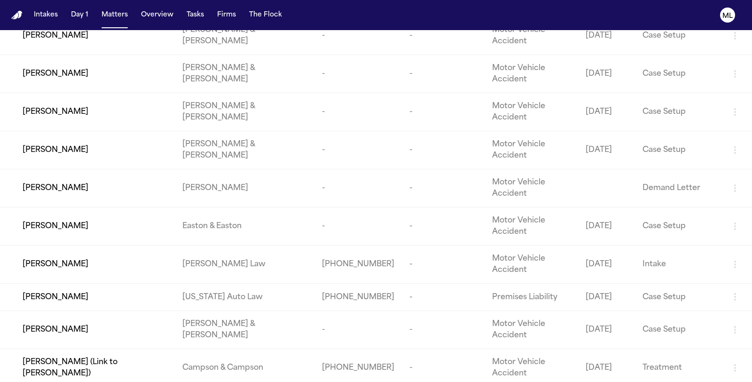
click at [167, 301] on div "[PERSON_NAME]" at bounding box center [95, 297] width 145 height 11
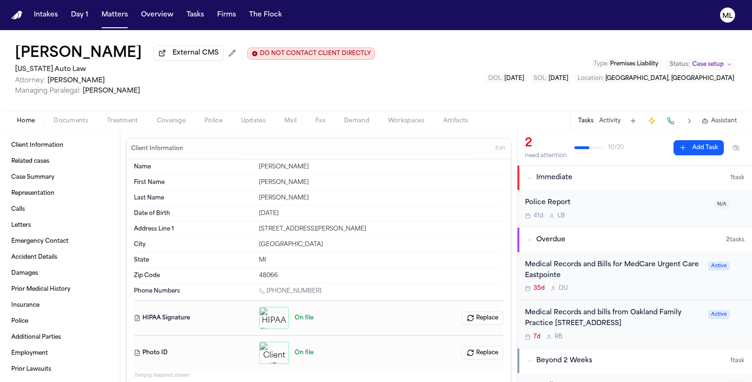
click at [634, 329] on div "Medical Records and bills from Oakland Family Practice [STREET_ADDRESS]" at bounding box center [614, 319] width 178 height 22
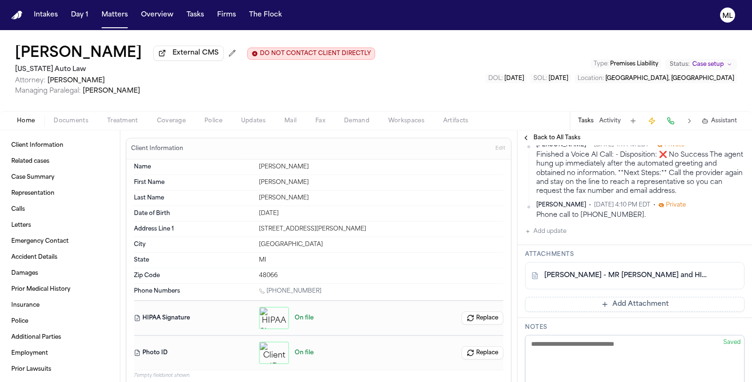
scroll to position [575, 0]
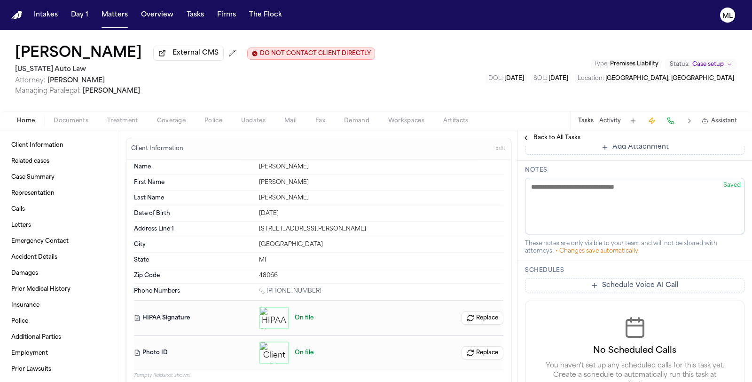
click at [604, 155] on button "Add Attachment" at bounding box center [635, 147] width 220 height 15
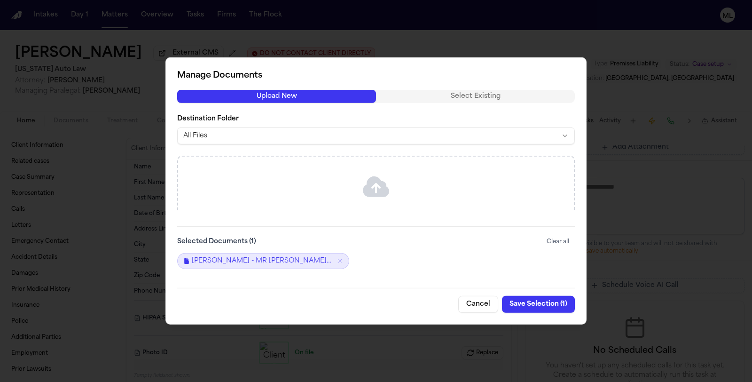
click at [378, 182] on icon at bounding box center [376, 186] width 26 height 21
click at [362, 99] on button "Upload New" at bounding box center [276, 96] width 199 height 13
click at [481, 311] on button "Cancel" at bounding box center [479, 304] width 40 height 17
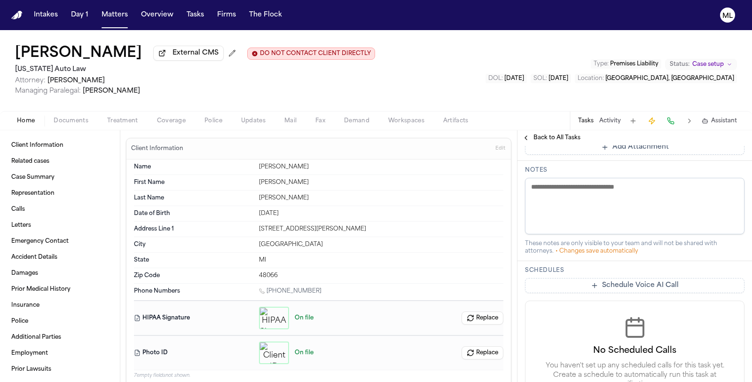
click at [610, 155] on button "Add Attachment" at bounding box center [635, 147] width 220 height 15
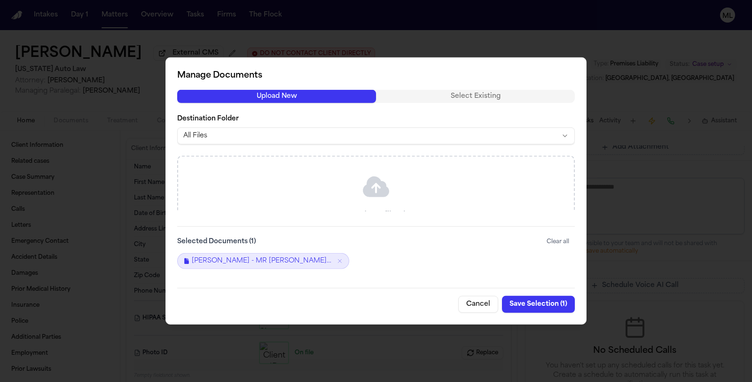
click at [369, 217] on div "Manage Documents Upload New Select Existing Destination Folder All Files Drag &…" at bounding box center [376, 190] width 421 height 267
click at [371, 201] on div "Drag & drop files here Files will upload automatically or Browse Files" at bounding box center [376, 222] width 396 height 130
drag, startPoint x: 373, startPoint y: 225, endPoint x: 374, endPoint y: 252, distance: 26.8
click at [374, 252] on div "Manage Documents Upload New Select Existing Destination Folder All Files Drag &…" at bounding box center [376, 190] width 421 height 267
click at [377, 237] on div "Selected Documents ( 1 ) Clear all" at bounding box center [376, 241] width 398 height 15
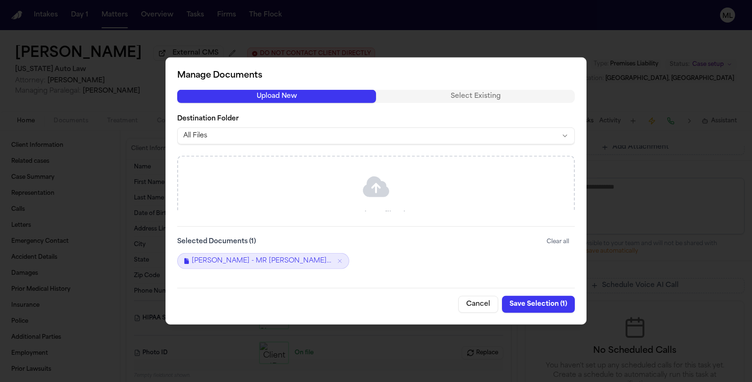
click at [381, 188] on icon at bounding box center [376, 186] width 26 height 21
click at [483, 308] on button "Cancel" at bounding box center [479, 304] width 40 height 17
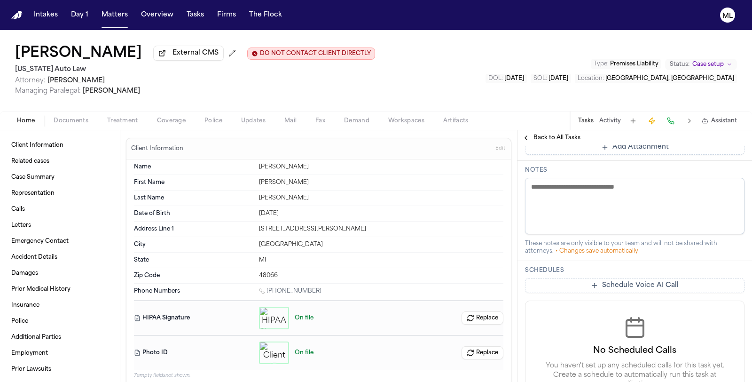
click at [551, 135] on span "Back to All Tasks" at bounding box center [557, 138] width 47 height 8
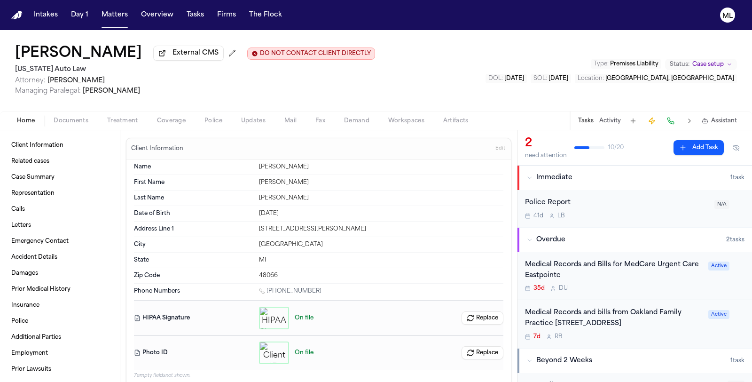
click at [75, 123] on span "Documents" at bounding box center [71, 121] width 35 height 8
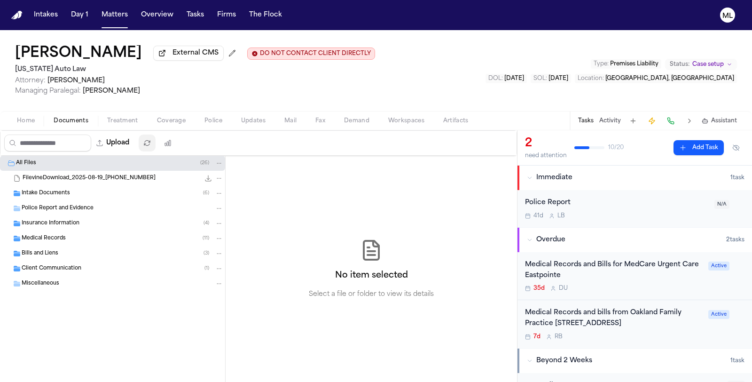
click at [149, 138] on button "button" at bounding box center [147, 143] width 17 height 17
click at [132, 139] on button "Upload" at bounding box center [113, 143] width 44 height 17
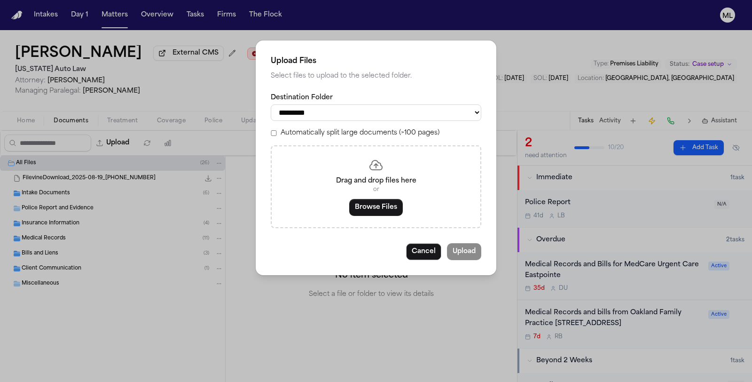
click at [366, 205] on button "Browse Files" at bounding box center [376, 207] width 54 height 17
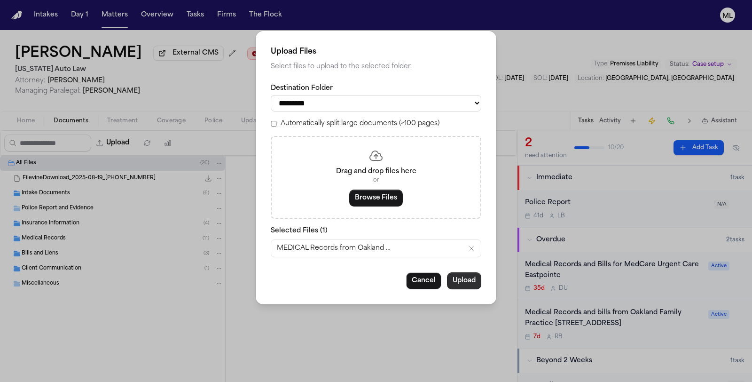
click at [463, 280] on button "Upload" at bounding box center [464, 280] width 34 height 17
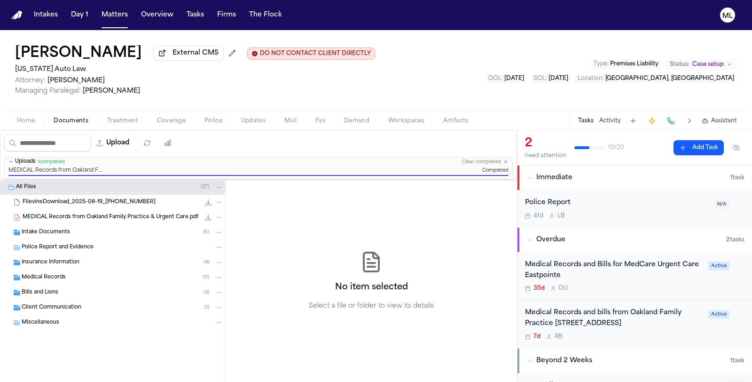
click at [657, 329] on div "Medical Records and bills from Oakland Family Practice [STREET_ADDRESS]" at bounding box center [614, 319] width 178 height 22
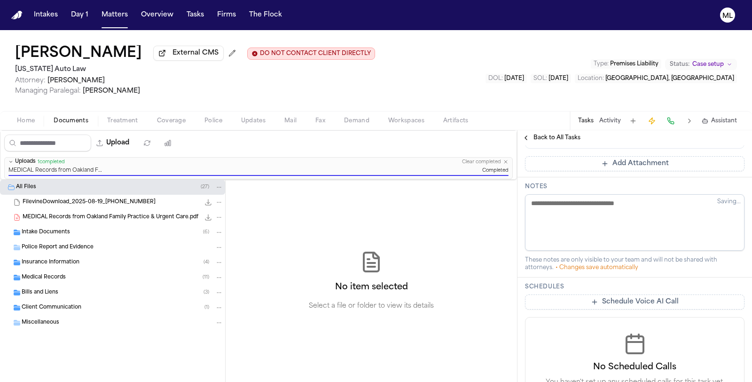
scroll to position [627, 0]
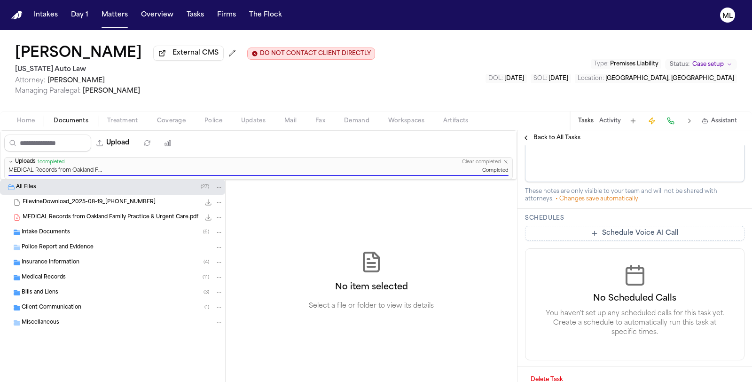
click at [614, 103] on button "Add Attachment" at bounding box center [635, 94] width 220 height 15
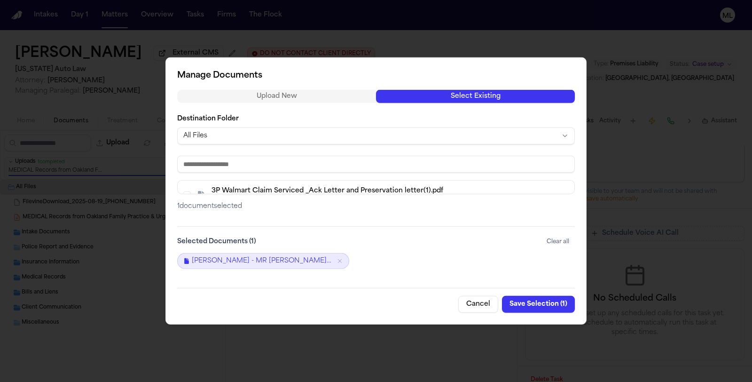
click at [459, 93] on button "Select Existing" at bounding box center [475, 96] width 199 height 13
click at [288, 184] on div "3P Walmart Claim Serviced _Ack Letter and Preservation letter(1).pdf 172.6 KB •…" at bounding box center [376, 196] width 397 height 30
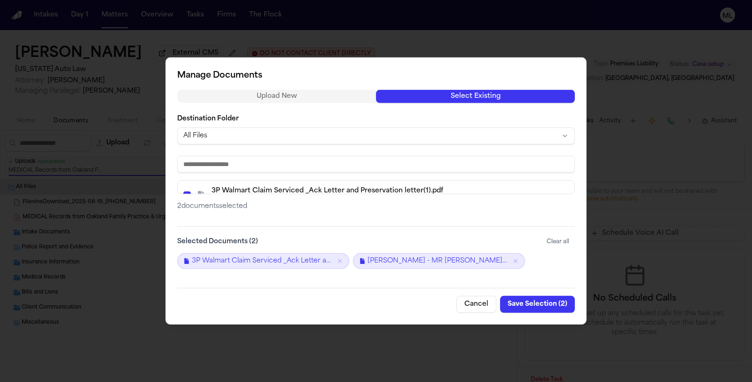
click at [288, 184] on div "3P Walmart Claim Serviced _Ack Letter and Preservation letter(1).pdf 172.6 KB •…" at bounding box center [376, 196] width 397 height 30
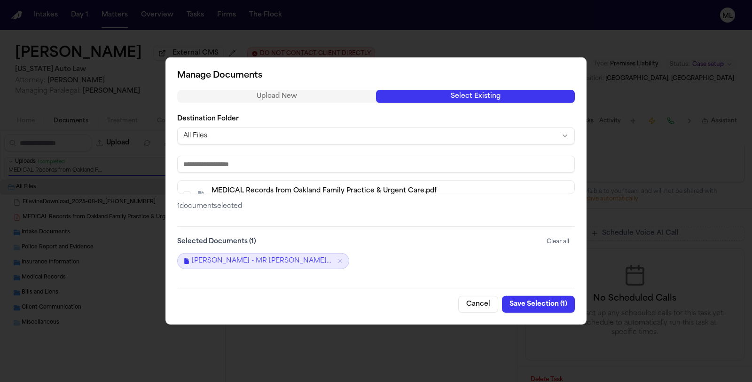
scroll to position [67, 0]
click at [287, 181] on span "MEDICAL Records from Oakland Family Practice & Urgent Care.pdf" at bounding box center [324, 183] width 225 height 9
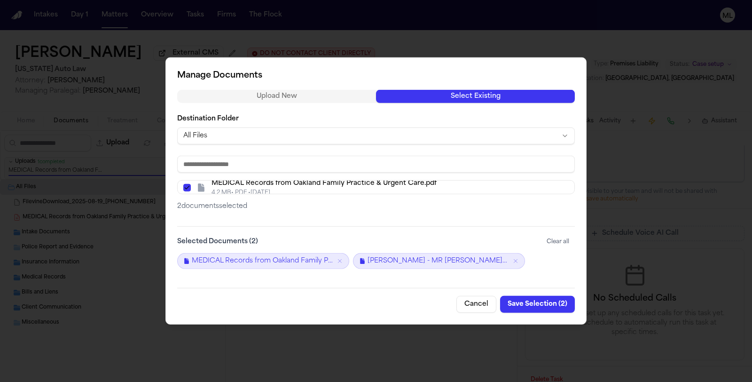
click at [534, 307] on button "Save Selection ( 2 )" at bounding box center [537, 304] width 75 height 17
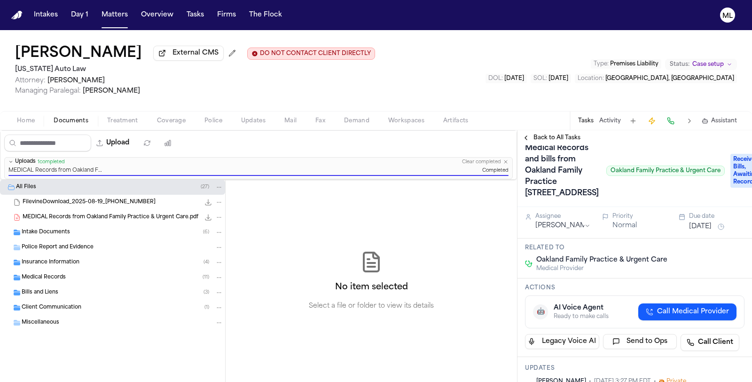
scroll to position [0, 0]
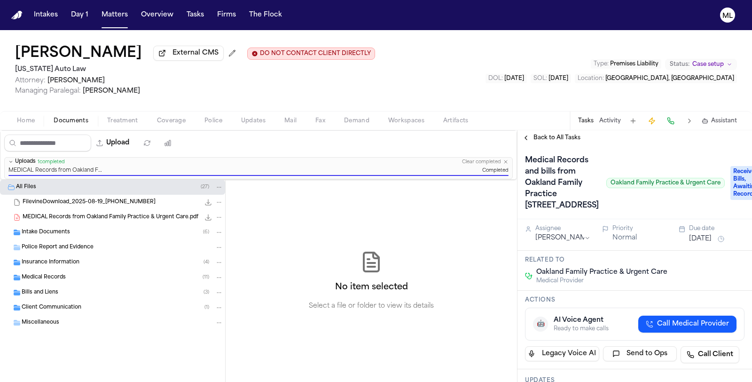
click at [545, 135] on span "Back to All Tasks" at bounding box center [557, 138] width 47 height 8
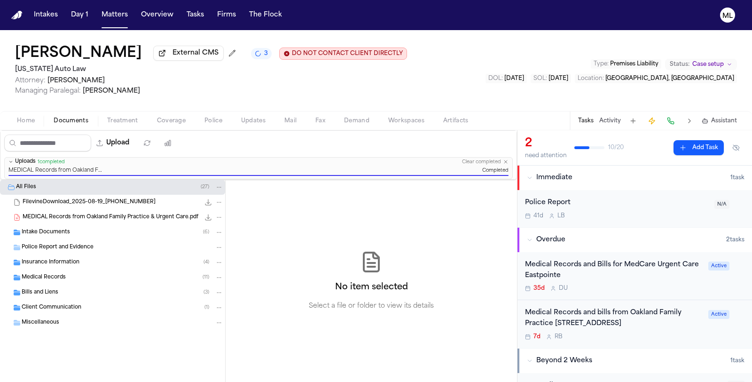
click at [704, 335] on div "Medical Records and bills from Oakland Family Practice [STREET_ADDRESS] 7d R B …" at bounding box center [635, 324] width 220 height 33
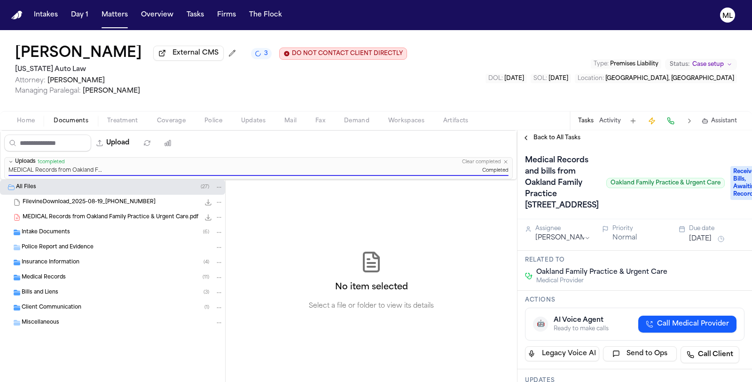
click at [731, 200] on span "Received Bills, Awaiting Records" at bounding box center [750, 183] width 38 height 34
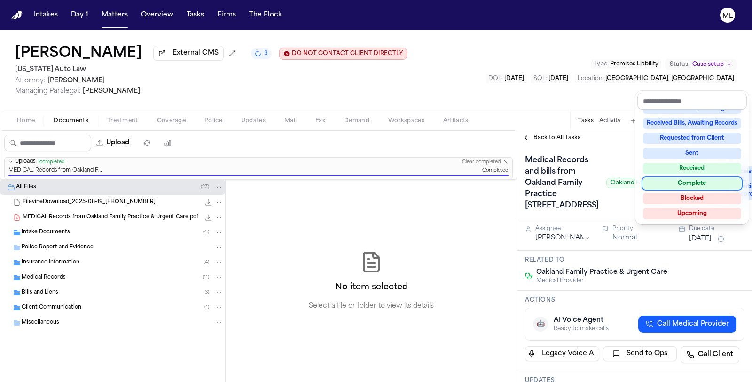
click at [687, 182] on div "Complete" at bounding box center [692, 183] width 98 height 11
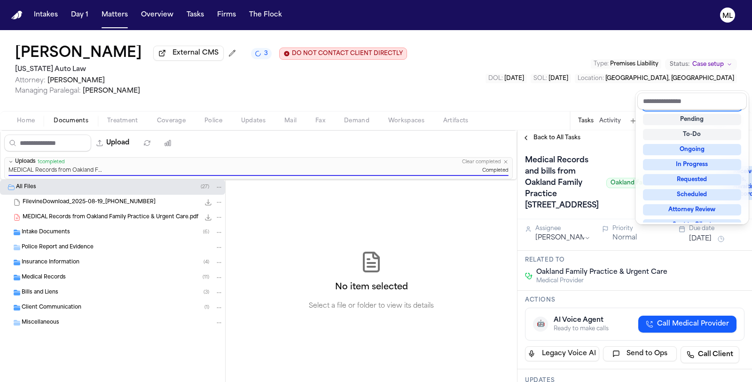
scroll to position [3, 0]
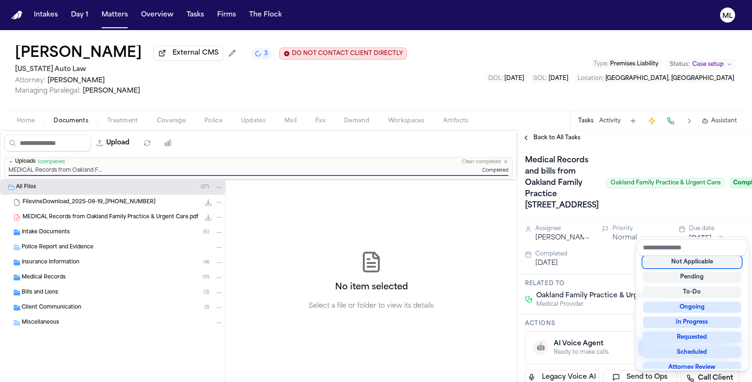
click at [554, 143] on div "Back to All Tasks Medical Records and bills from Oakland Family Practice [STREE…" at bounding box center [635, 256] width 235 height 252
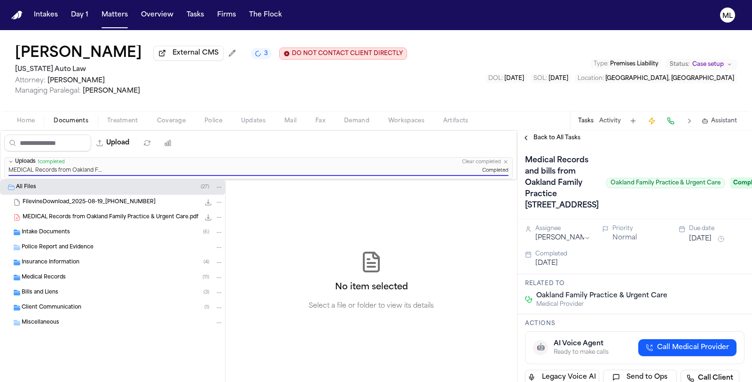
click at [553, 137] on span "Back to All Tasks" at bounding box center [557, 138] width 47 height 8
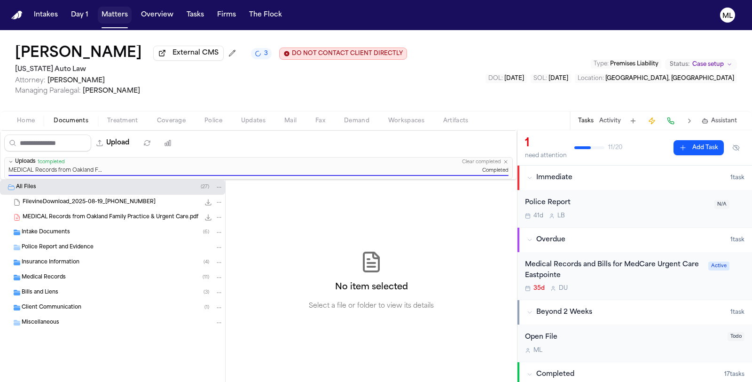
click at [116, 9] on button "Matters" at bounding box center [115, 15] width 34 height 17
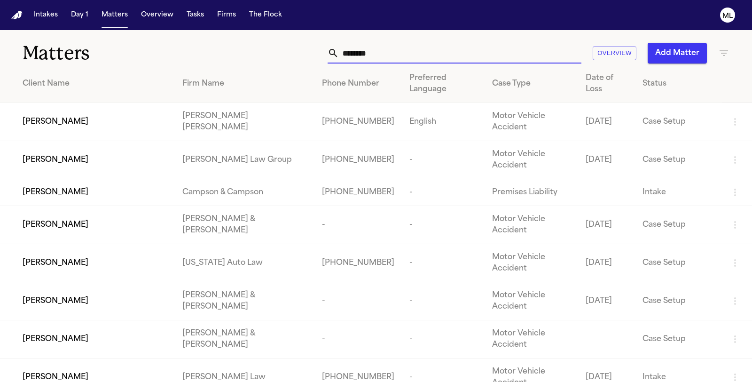
drag, startPoint x: 419, startPoint y: 50, endPoint x: 300, endPoint y: 43, distance: 119.2
click at [303, 43] on div "******** Overview Add Matter" at bounding box center [475, 53] width 507 height 21
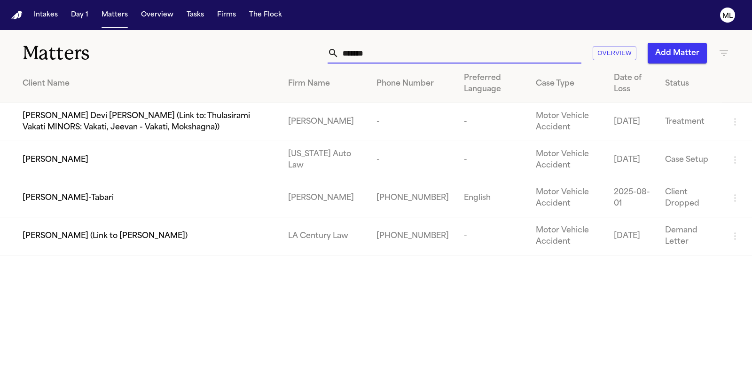
click at [118, 174] on td "[PERSON_NAME]" at bounding box center [140, 160] width 281 height 38
